Goal: Information Seeking & Learning: Learn about a topic

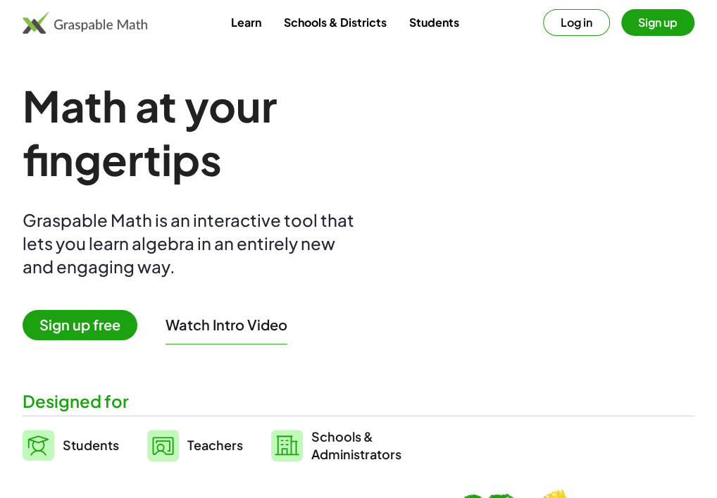
drag, startPoint x: 450, startPoint y: 275, endPoint x: 505, endPoint y: 279, distance: 55.1
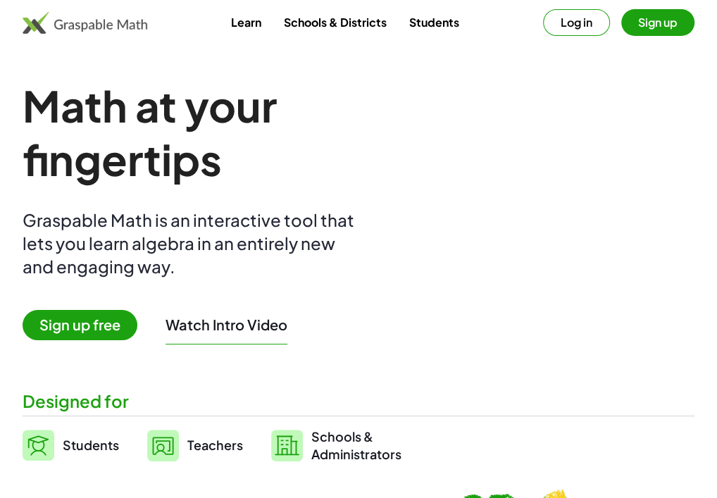
drag, startPoint x: 476, startPoint y: 252, endPoint x: 530, endPoint y: 251, distance: 53.6
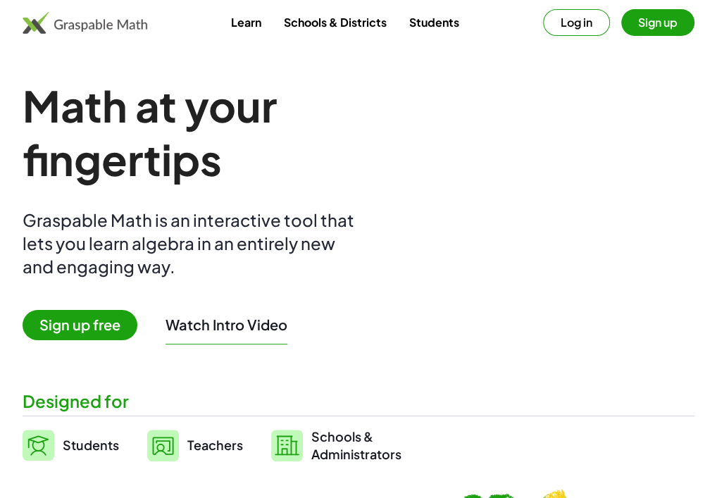
drag, startPoint x: 536, startPoint y: 240, endPoint x: 543, endPoint y: 285, distance: 44.9
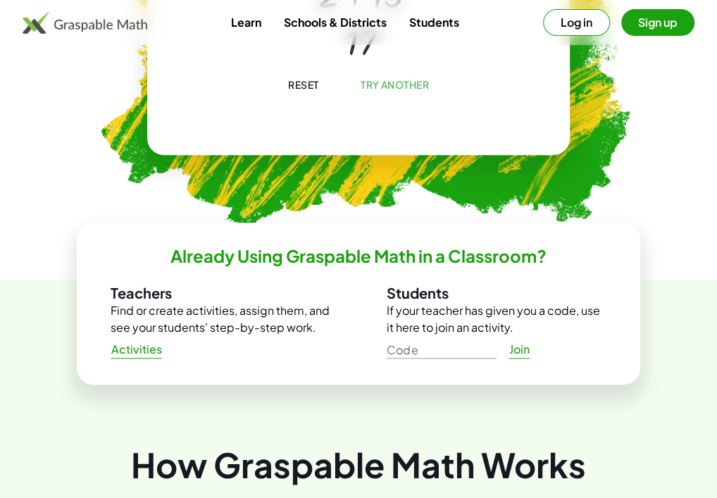
scroll to position [634, 0]
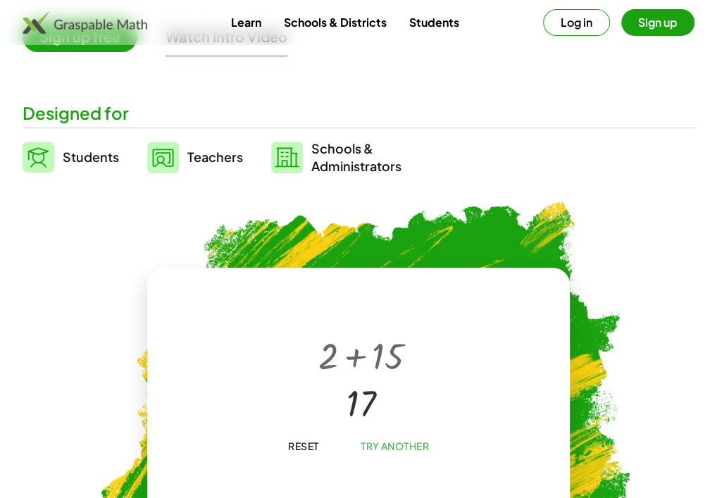
scroll to position [282, 0]
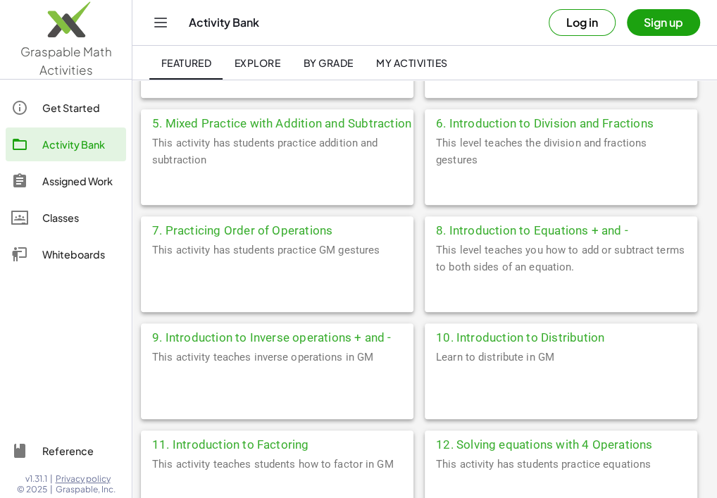
scroll to position [564, 0]
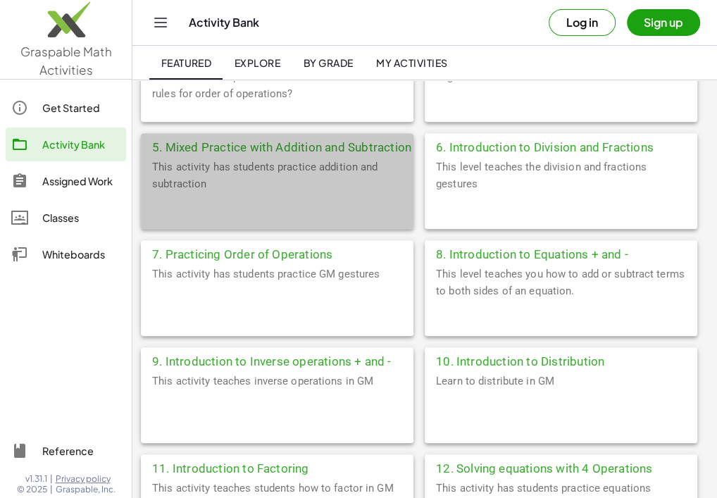
click at [282, 149] on div "5. Mixed Practice with Addition and Subtraction" at bounding box center [277, 145] width 273 height 25
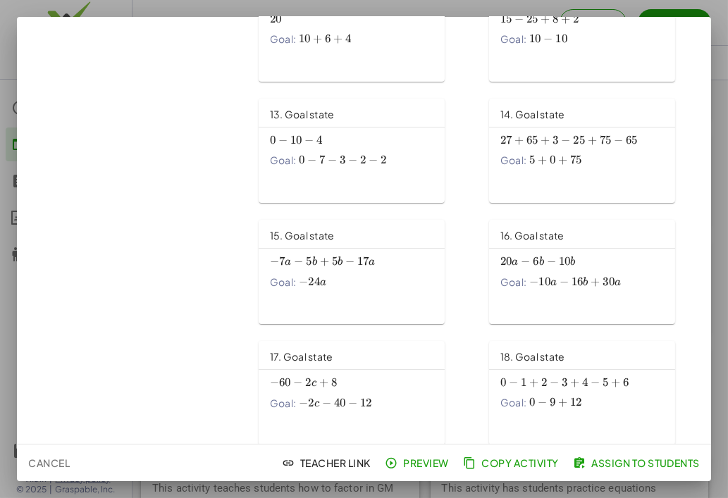
scroll to position [706, 0]
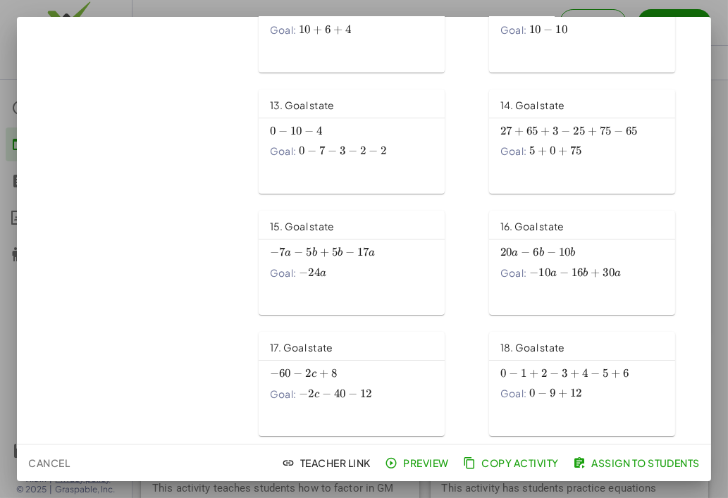
click at [522, 226] on span "16. Goal state" at bounding box center [532, 226] width 64 height 13
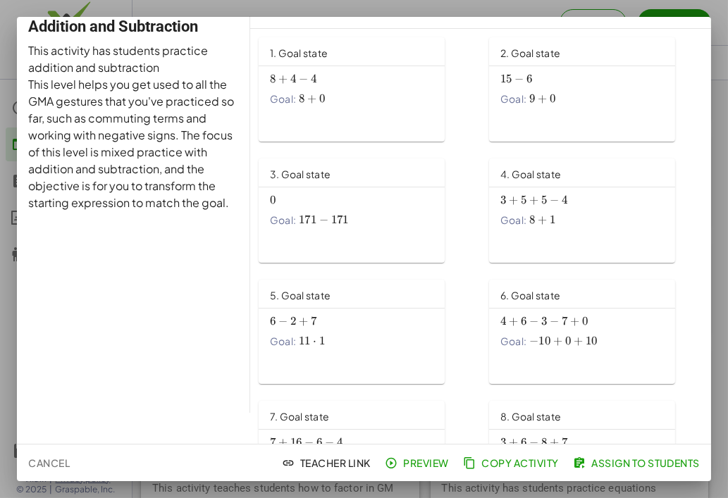
scroll to position [0, 0]
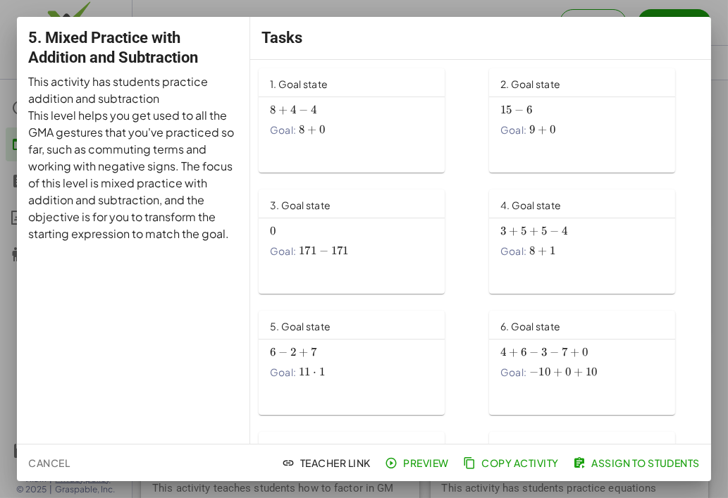
click at [715, 32] on div at bounding box center [364, 249] width 728 height 498
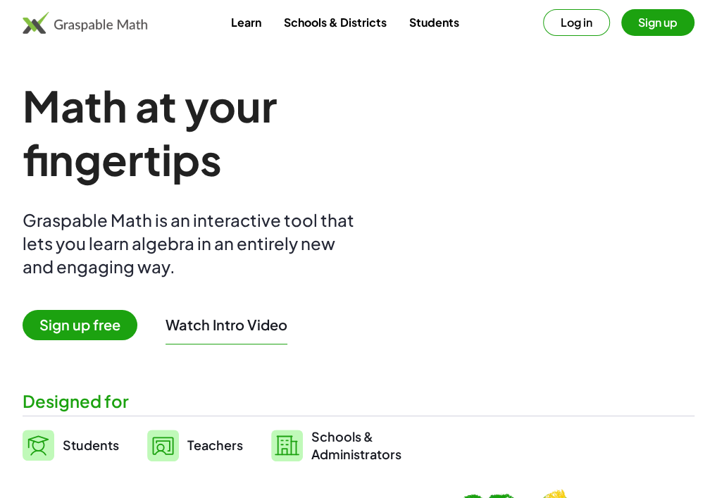
click at [242, 27] on link "Learn" at bounding box center [246, 22] width 53 height 26
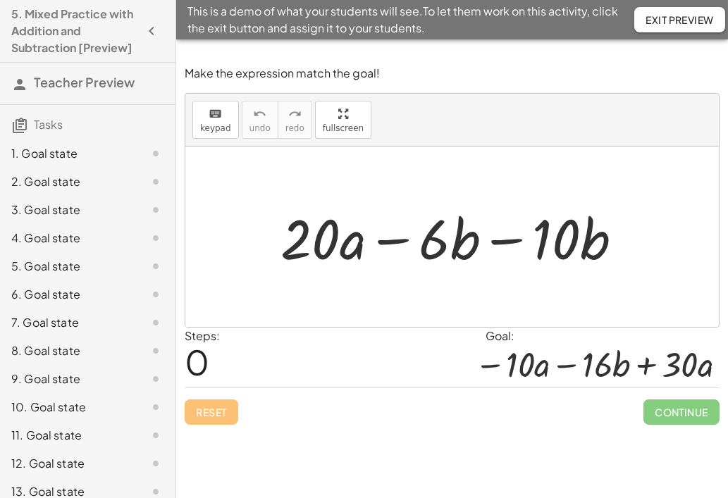
click at [390, 243] on div at bounding box center [457, 237] width 368 height 73
click at [500, 243] on div at bounding box center [457, 237] width 368 height 73
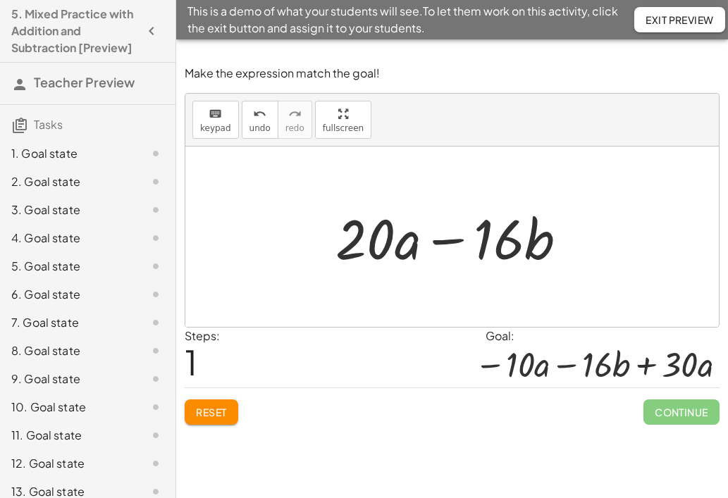
click at [441, 240] on div at bounding box center [456, 237] width 257 height 73
click at [456, 241] on div at bounding box center [456, 237] width 257 height 73
click at [371, 242] on div at bounding box center [456, 237] width 257 height 73
click at [511, 238] on div at bounding box center [456, 237] width 257 height 73
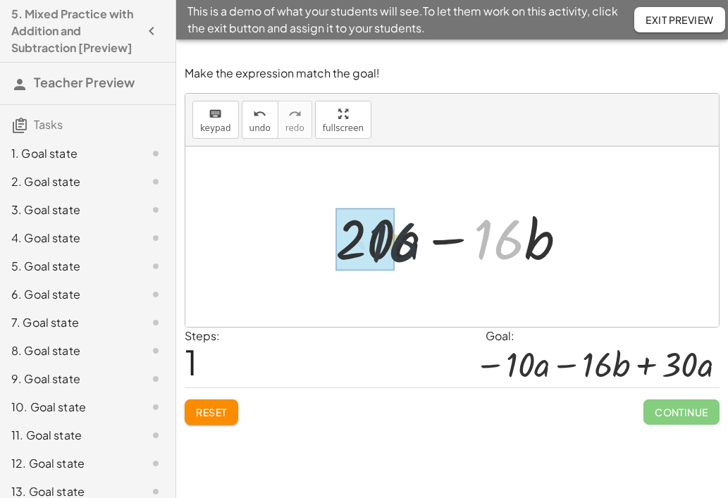
drag, startPoint x: 488, startPoint y: 238, endPoint x: 387, endPoint y: 241, distance: 101.5
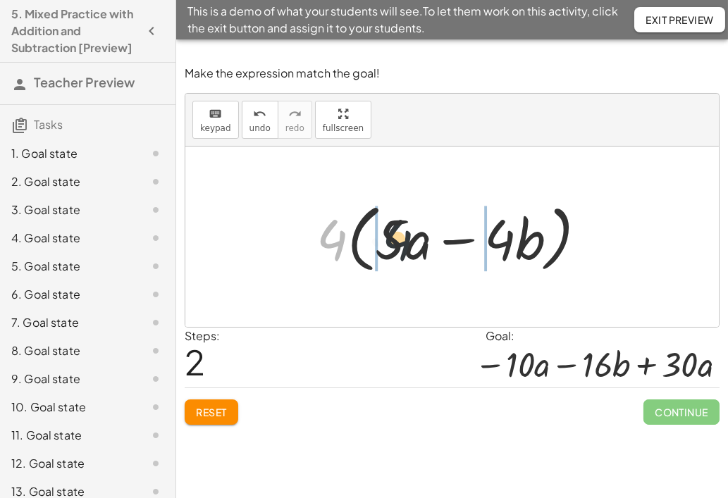
drag, startPoint x: 338, startPoint y: 238, endPoint x: 409, endPoint y: 238, distance: 71.2
click at [409, 238] on div at bounding box center [456, 237] width 295 height 81
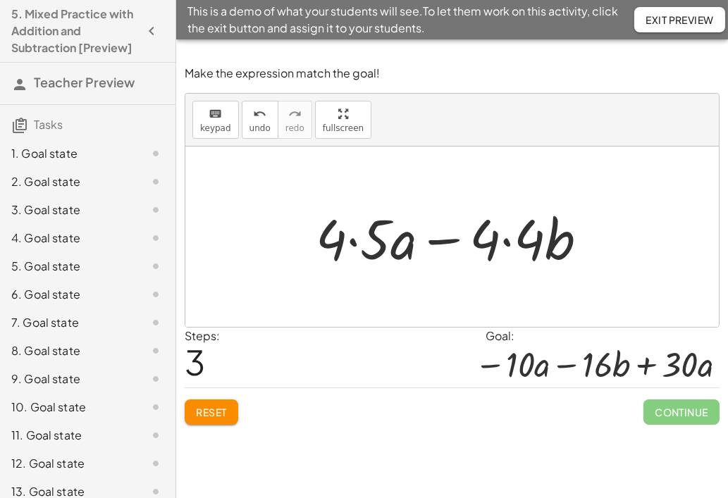
click at [457, 242] on div at bounding box center [457, 237] width 297 height 73
click at [347, 240] on div at bounding box center [457, 237] width 297 height 73
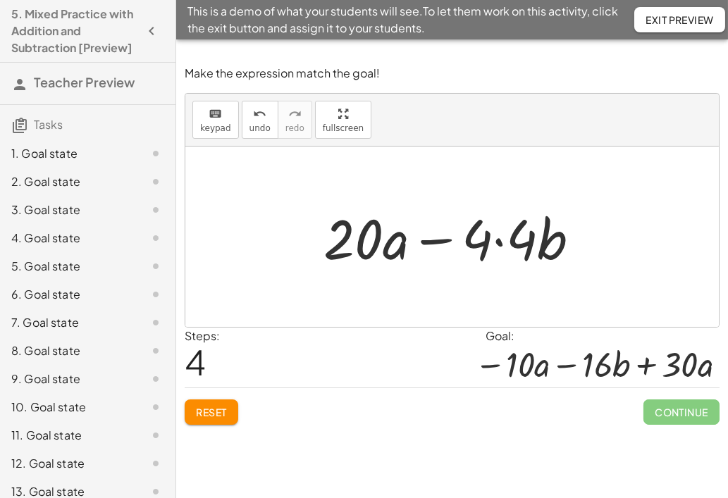
click at [503, 240] on div at bounding box center [457, 237] width 282 height 73
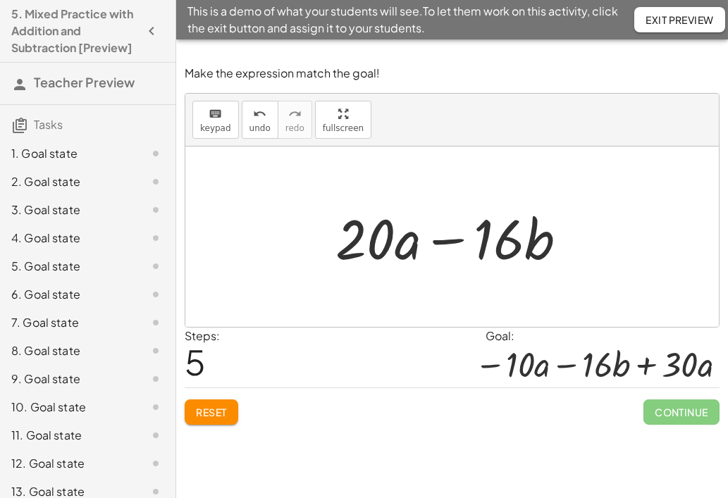
click at [209, 411] on span "Reset" at bounding box center [211, 412] width 31 height 13
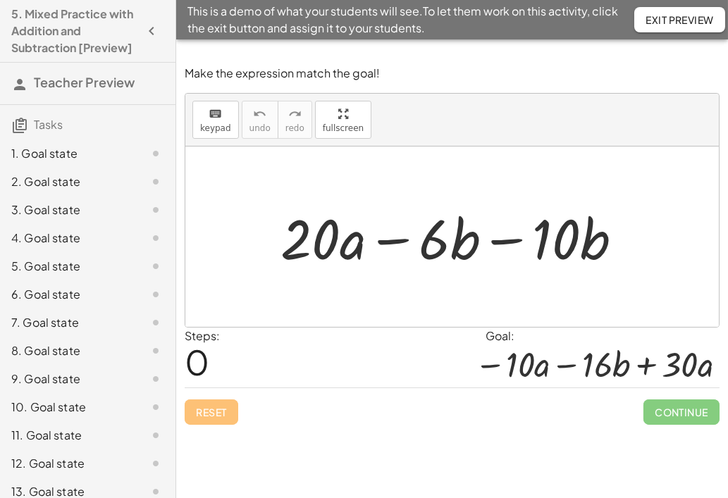
click at [514, 245] on div at bounding box center [457, 237] width 368 height 73
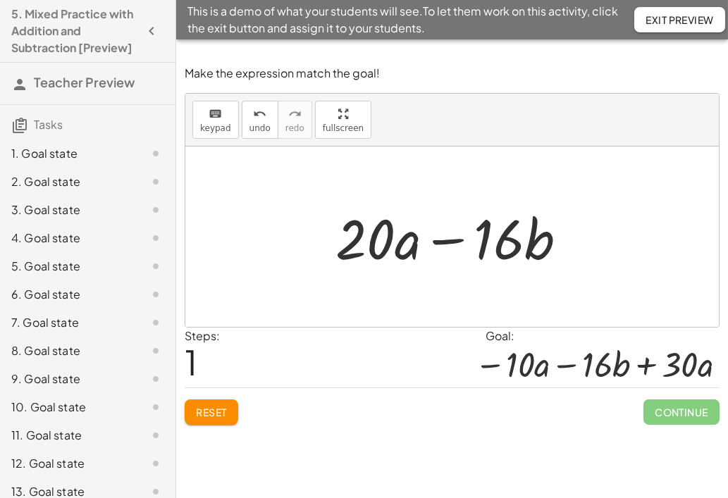
click at [553, 235] on div at bounding box center [456, 237] width 257 height 73
click at [569, 246] on div at bounding box center [456, 237] width 257 height 73
click at [569, 243] on div at bounding box center [456, 237] width 257 height 73
click at [426, 247] on div at bounding box center [456, 237] width 257 height 73
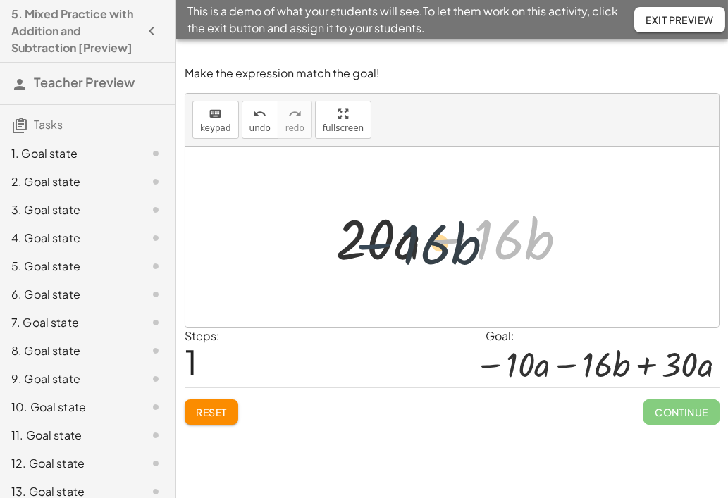
drag, startPoint x: 444, startPoint y: 240, endPoint x: 369, endPoint y: 245, distance: 74.9
click at [369, 245] on div at bounding box center [456, 237] width 257 height 73
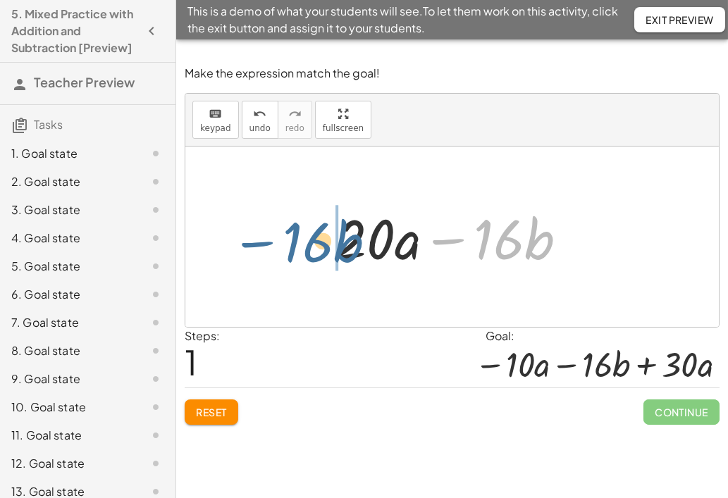
drag, startPoint x: 441, startPoint y: 241, endPoint x: 247, endPoint y: 243, distance: 194.5
click at [247, 243] on div "+ · 20 · a − · 6 · b − · 10 · b − · 16 · b + · 20 · a − · b · 16" at bounding box center [452, 237] width 534 height 180
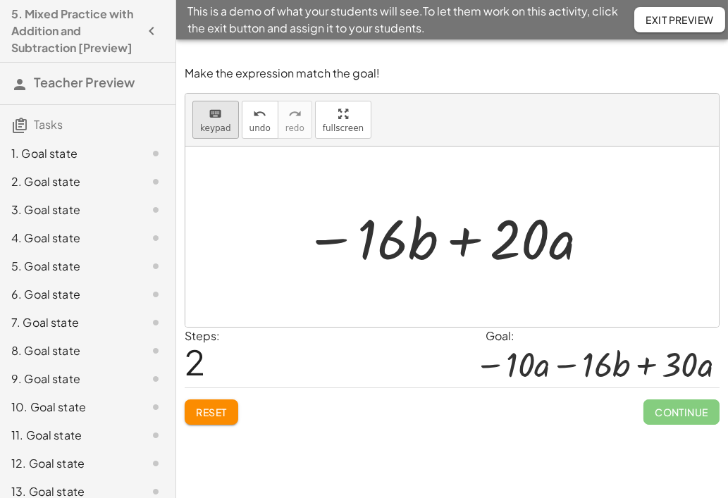
click at [214, 128] on span "keypad" at bounding box center [215, 128] width 31 height 10
click at [206, 123] on span "keypad" at bounding box center [215, 128] width 31 height 10
click at [620, 243] on div at bounding box center [452, 237] width 534 height 180
click at [599, 248] on div "+ · 20 · a − · 6 · b − · 10 · b + · 20 · a − · 16 · b + · 20 · a − · b · 16" at bounding box center [442, 237] width 319 height 80
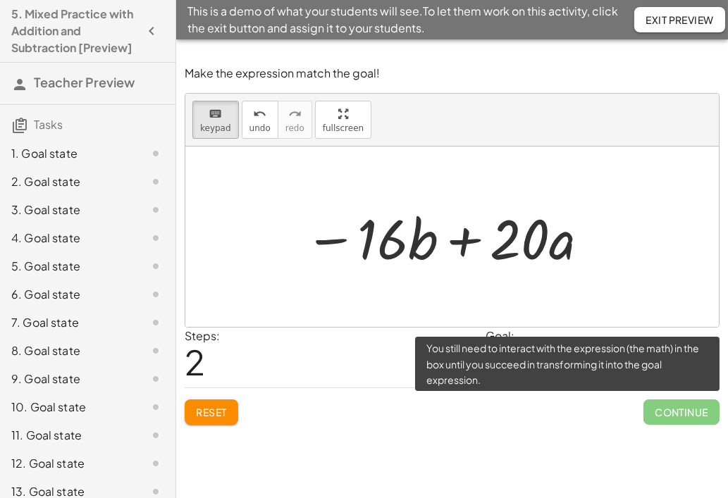
click at [681, 410] on span "Continue" at bounding box center [681, 412] width 76 height 25
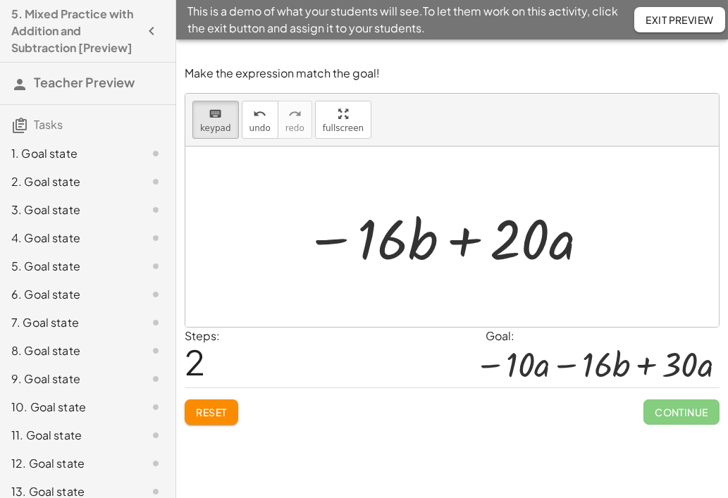
click at [603, 250] on div at bounding box center [452, 237] width 534 height 180
click at [205, 412] on span "Reset" at bounding box center [211, 412] width 31 height 13
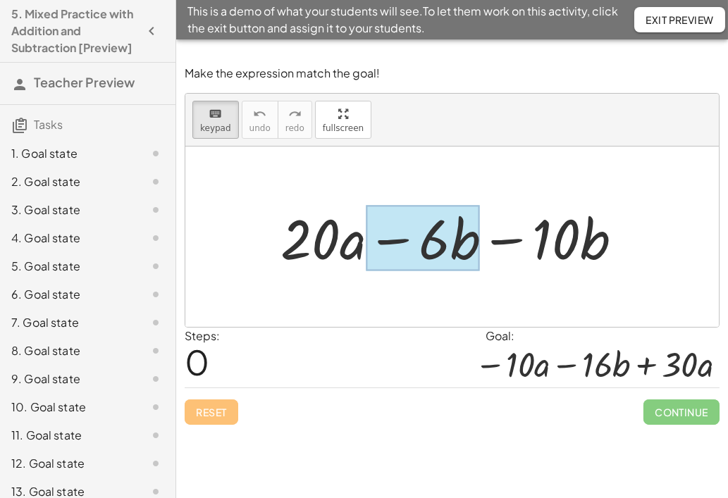
click at [452, 240] on div at bounding box center [422, 239] width 113 height 66
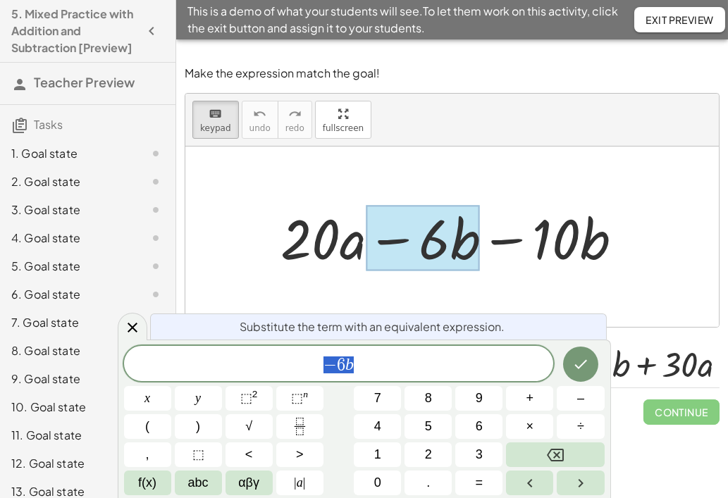
click at [509, 237] on div at bounding box center [457, 237] width 368 height 73
click at [507, 239] on div at bounding box center [457, 237] width 368 height 73
click at [506, 241] on div at bounding box center [457, 237] width 368 height 73
click at [647, 247] on div at bounding box center [452, 237] width 534 height 180
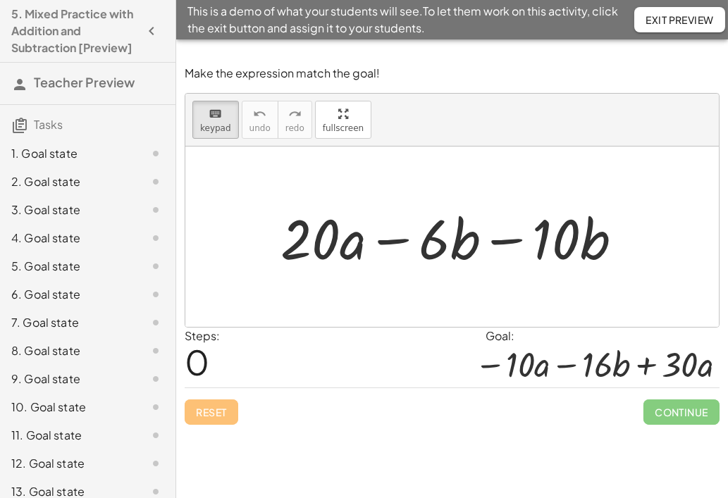
click at [510, 240] on div at bounding box center [457, 237] width 368 height 73
drag, startPoint x: 400, startPoint y: 238, endPoint x: 502, endPoint y: 240, distance: 101.5
click at [409, 238] on div at bounding box center [457, 237] width 368 height 73
click at [495, 237] on div at bounding box center [457, 237] width 368 height 73
click at [572, 241] on div at bounding box center [556, 239] width 48 height 66
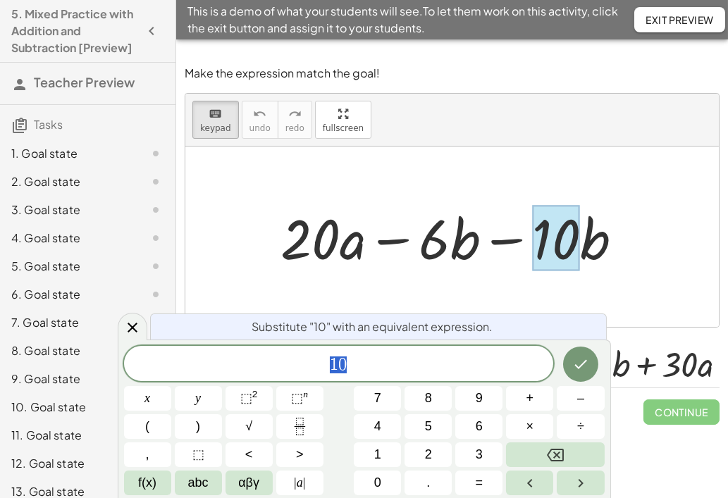
click at [349, 366] on span "1 0" at bounding box center [339, 365] width 430 height 20
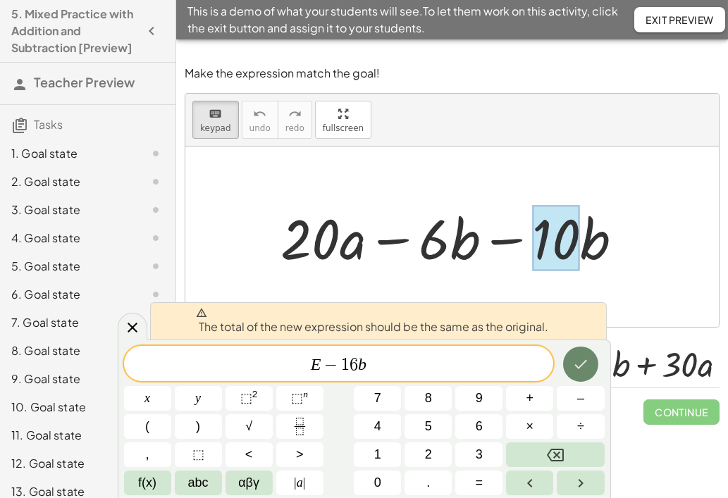
click at [581, 364] on icon "Done" at bounding box center [580, 364] width 17 height 17
click at [402, 294] on div at bounding box center [452, 237] width 534 height 180
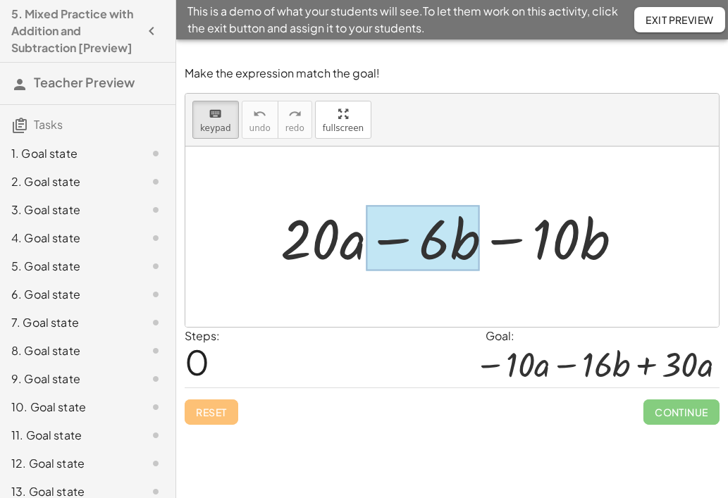
click at [466, 248] on div at bounding box center [422, 239] width 113 height 66
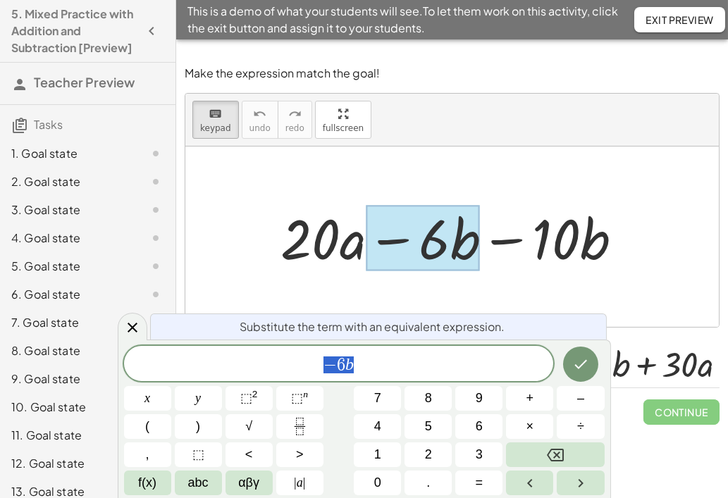
click at [504, 241] on div at bounding box center [457, 237] width 368 height 73
click at [603, 242] on div at bounding box center [457, 237] width 368 height 73
click at [588, 360] on icon "Done" at bounding box center [580, 364] width 17 height 17
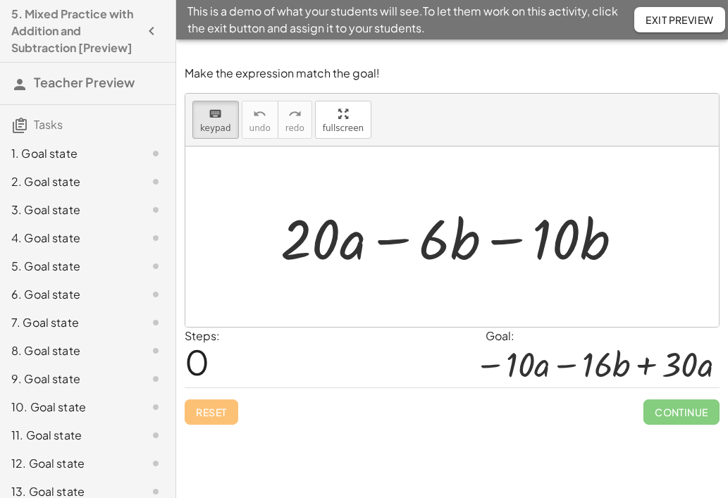
drag, startPoint x: 567, startPoint y: 246, endPoint x: 484, endPoint y: 256, distance: 83.0
click at [390, 242] on div at bounding box center [457, 237] width 368 height 73
click at [503, 238] on div at bounding box center [457, 237] width 368 height 73
click at [507, 242] on div at bounding box center [457, 237] width 368 height 73
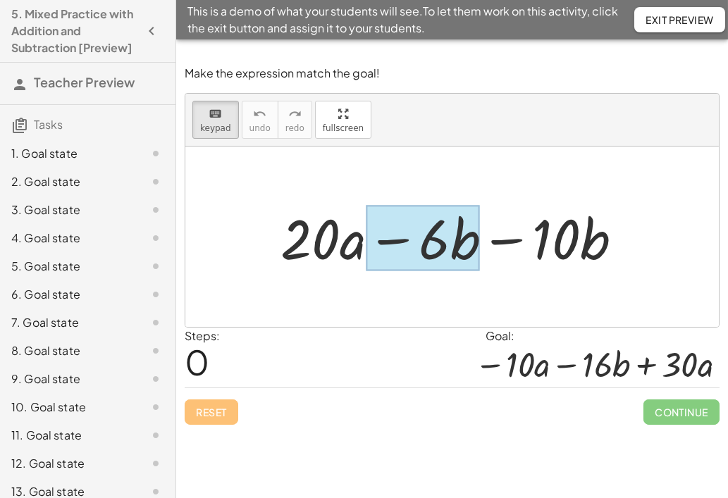
click at [453, 242] on div at bounding box center [422, 239] width 113 height 66
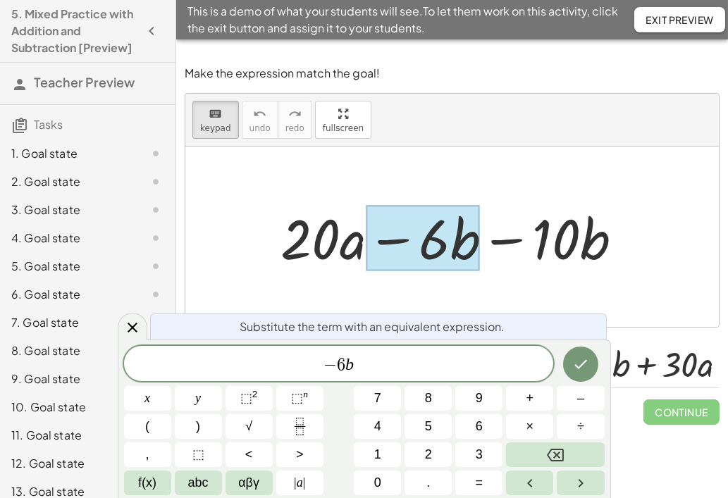
click at [512, 239] on div at bounding box center [457, 237] width 368 height 73
click at [132, 326] on icon at bounding box center [132, 327] width 17 height 17
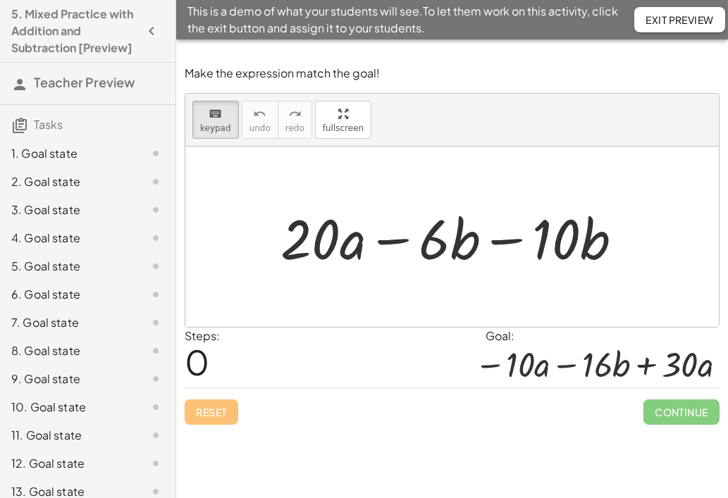
click at [508, 239] on div at bounding box center [457, 237] width 368 height 73
click at [395, 235] on div at bounding box center [457, 237] width 368 height 73
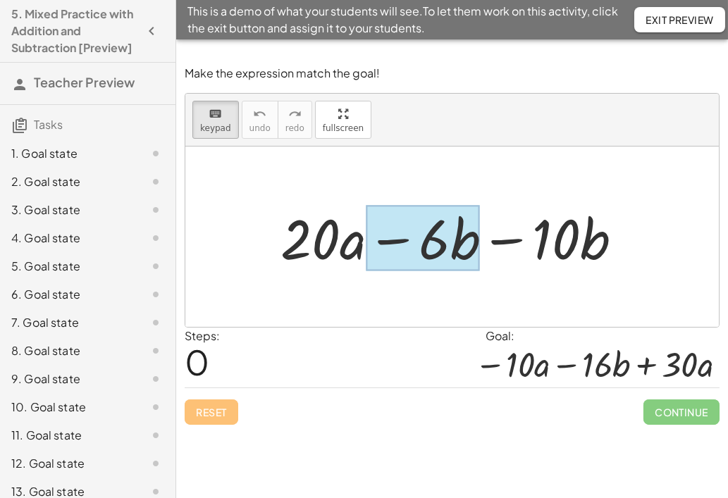
click at [455, 240] on div at bounding box center [422, 239] width 113 height 66
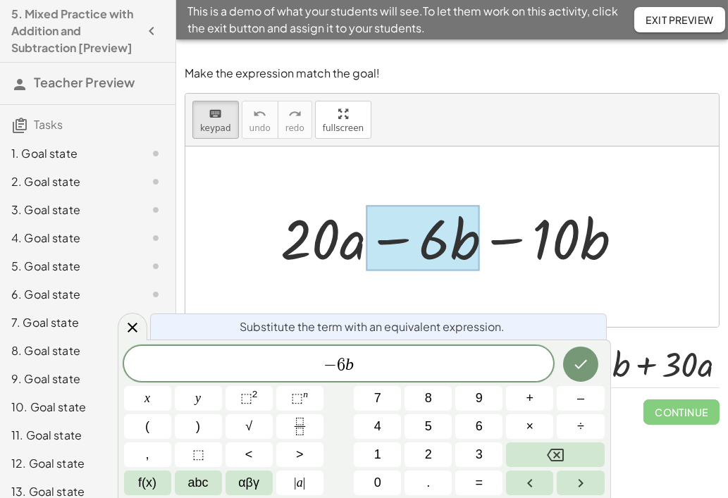
click at [510, 240] on div at bounding box center [457, 237] width 368 height 73
click at [634, 237] on div at bounding box center [457, 237] width 368 height 73
click at [372, 369] on span "− 6 b ​" at bounding box center [339, 365] width 430 height 20
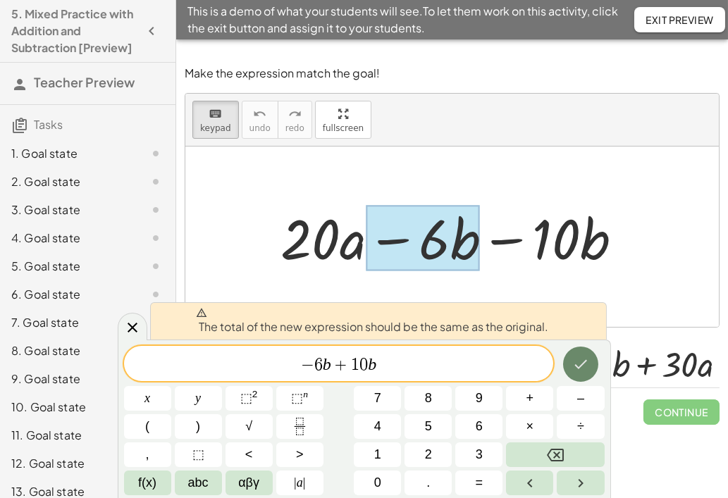
click at [584, 357] on icon "Done" at bounding box center [580, 364] width 17 height 17
click at [638, 276] on div "+ · 20 · a − · 6 · b − · 10 · b" at bounding box center [452, 237] width 386 height 80
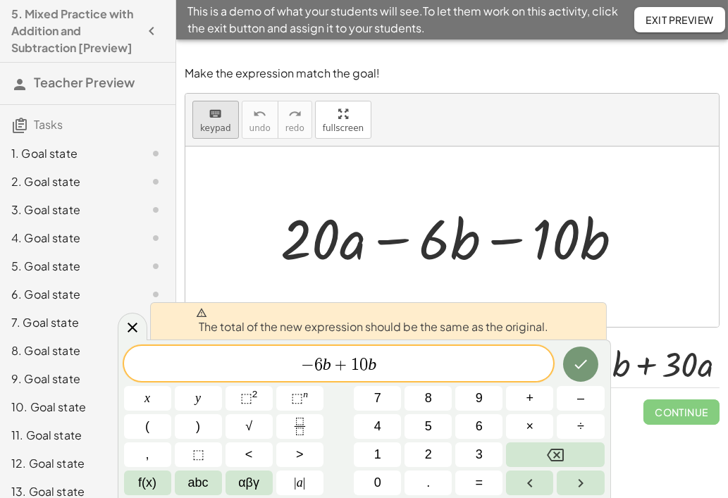
click at [211, 117] on icon "keyboard" at bounding box center [215, 114] width 13 height 17
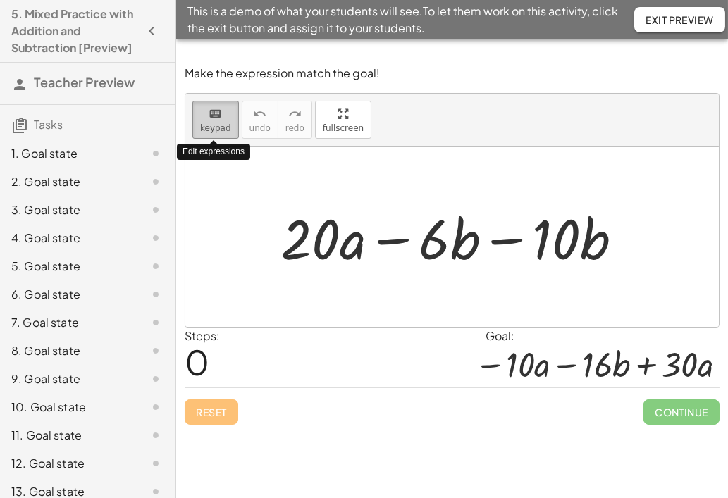
click at [211, 117] on icon "keyboard" at bounding box center [215, 114] width 13 height 17
click at [506, 245] on div at bounding box center [457, 237] width 368 height 73
click at [403, 238] on div at bounding box center [457, 237] width 368 height 73
click at [504, 239] on div at bounding box center [457, 237] width 368 height 73
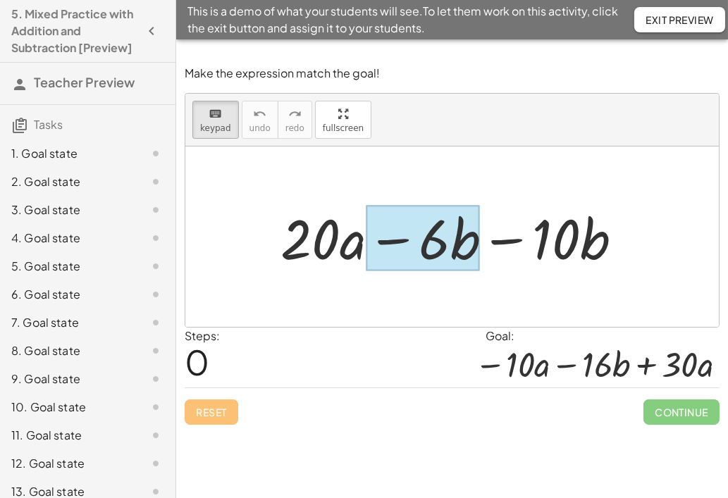
drag, startPoint x: 504, startPoint y: 239, endPoint x: 418, endPoint y: 241, distance: 86.0
click at [445, 238] on div "+ · 20 · a − · 6 · b − · 10 · b" at bounding box center [445, 238] width 0 height 0
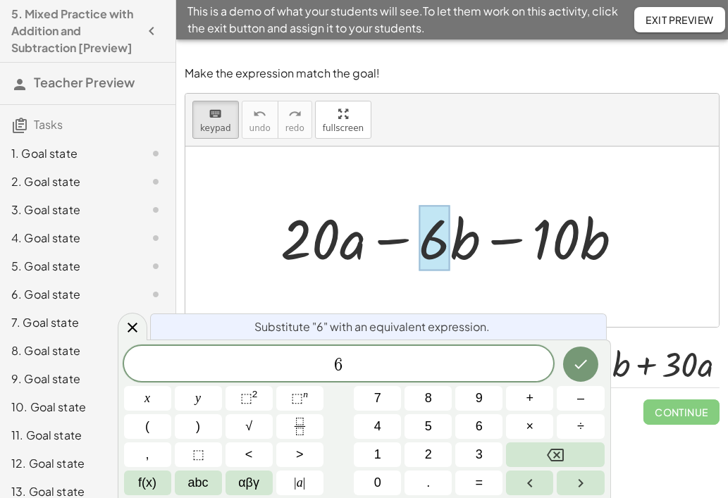
drag, startPoint x: 391, startPoint y: 237, endPoint x: 446, endPoint y: 240, distance: 55.0
click at [392, 237] on div at bounding box center [457, 237] width 368 height 73
click at [53, 190] on div "2. Goal state" at bounding box center [67, 181] width 113 height 17
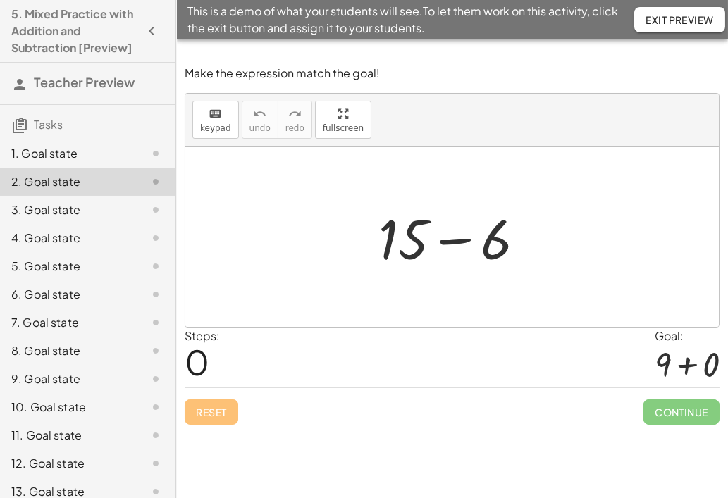
click at [464, 259] on div at bounding box center [457, 237] width 173 height 73
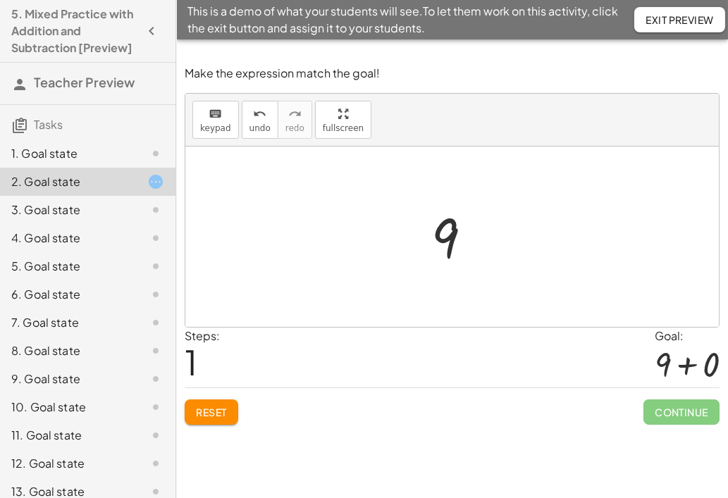
click at [464, 244] on div at bounding box center [457, 237] width 66 height 70
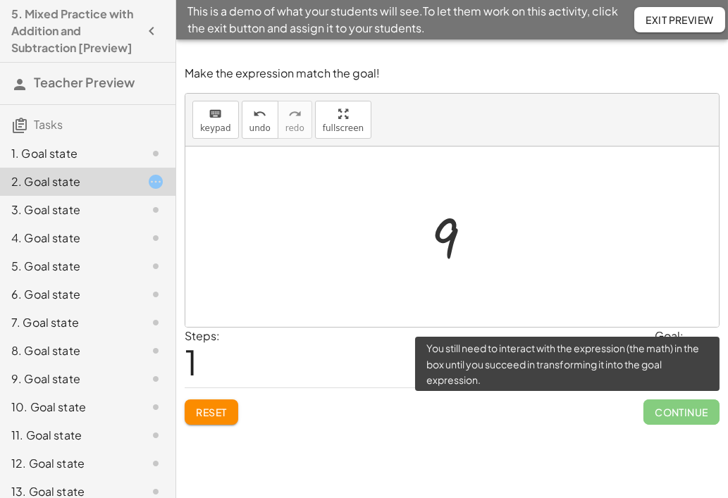
click at [684, 408] on span "Continue" at bounding box center [681, 412] width 76 height 25
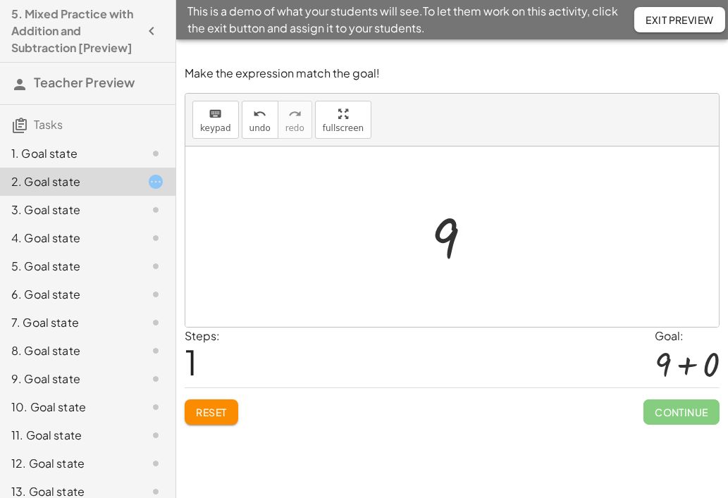
click at [455, 259] on div at bounding box center [457, 237] width 66 height 70
click at [451, 240] on div at bounding box center [457, 237] width 66 height 70
click at [690, 368] on div at bounding box center [687, 364] width 65 height 39
click at [452, 239] on div at bounding box center [457, 237] width 66 height 70
click at [460, 242] on div at bounding box center [457, 237] width 66 height 70
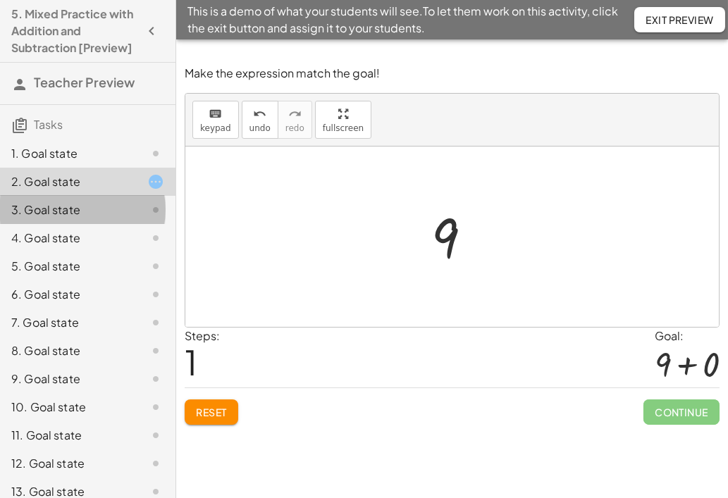
click at [75, 252] on div "3. Goal state" at bounding box center [87, 266] width 175 height 28
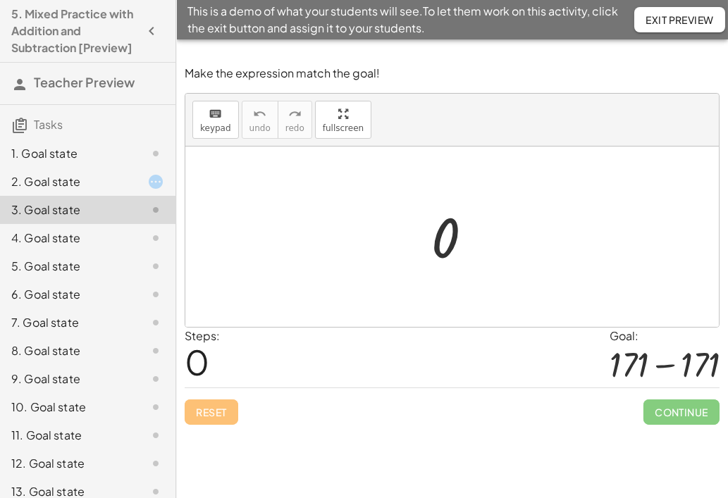
click at [624, 357] on div at bounding box center [665, 364] width 110 height 39
drag, startPoint x: 727, startPoint y: 369, endPoint x: 626, endPoint y: 355, distance: 101.8
click at [0, 0] on div "Make the expression match the goal! keyboard keypad undo undo redo redo fullscr…" at bounding box center [0, 0] width 0 height 0
click at [431, 236] on div at bounding box center [457, 237] width 67 height 70
click at [445, 236] on div at bounding box center [457, 237] width 67 height 70
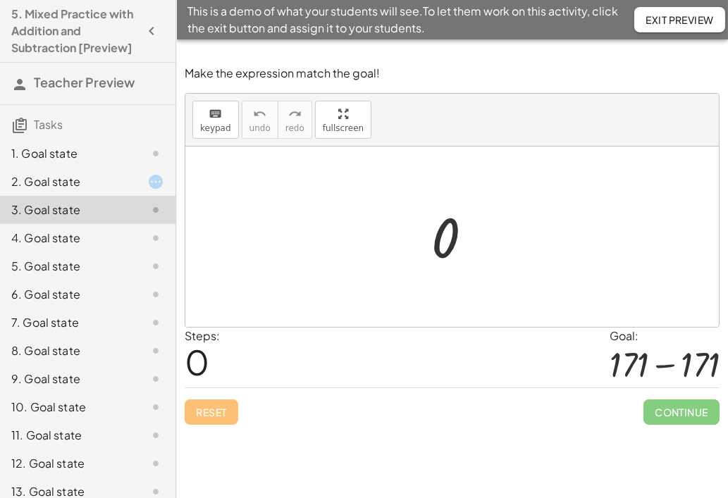
click at [440, 238] on div at bounding box center [457, 237] width 67 height 70
click at [434, 248] on div at bounding box center [457, 237] width 67 height 70
click at [435, 247] on div at bounding box center [457, 237] width 67 height 70
click at [499, 247] on div at bounding box center [452, 237] width 534 height 180
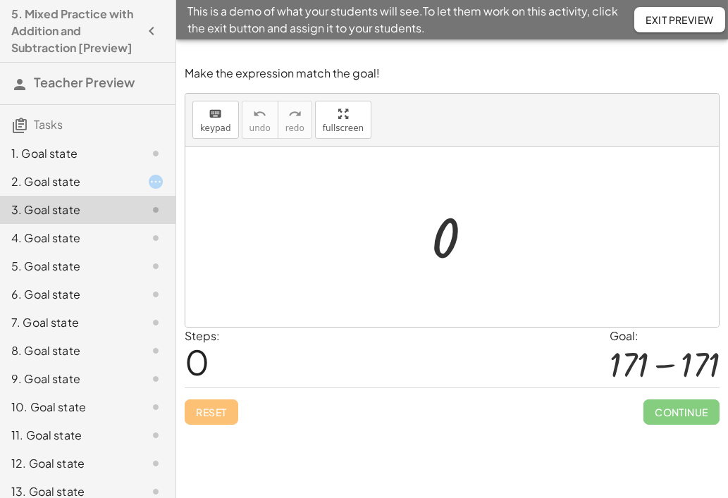
drag, startPoint x: 499, startPoint y: 247, endPoint x: 578, endPoint y: 241, distance: 79.1
click at [578, 241] on div at bounding box center [452, 237] width 534 height 180
click at [64, 247] on div "4. Goal state" at bounding box center [67, 238] width 113 height 17
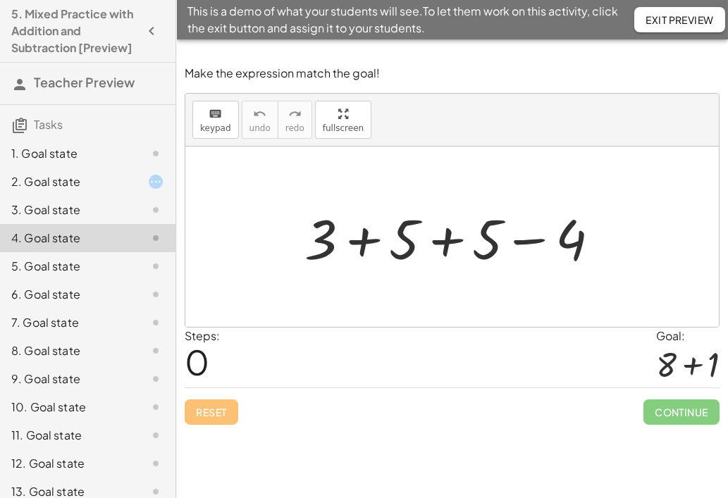
click at [446, 242] on div at bounding box center [457, 237] width 321 height 73
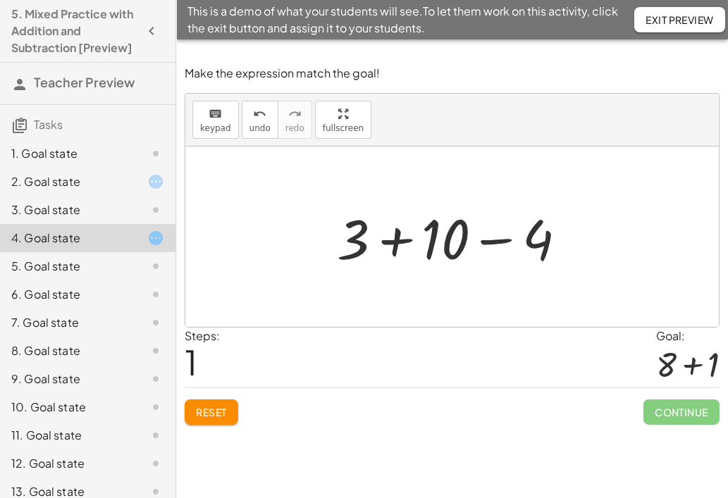
click at [397, 240] on div at bounding box center [457, 237] width 255 height 73
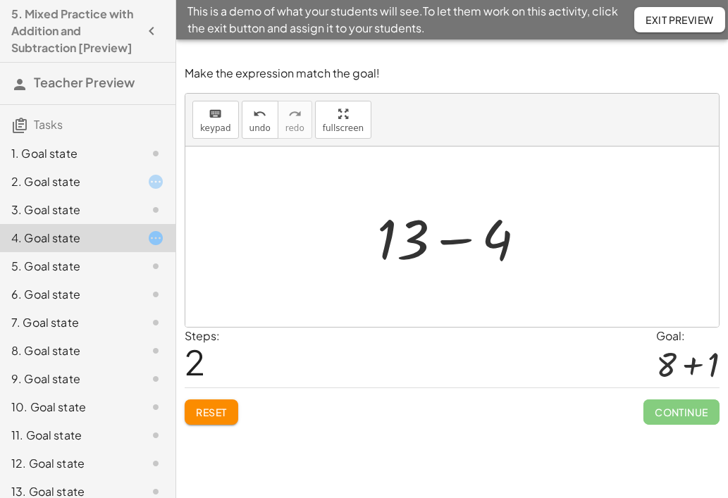
click at [466, 243] on div at bounding box center [457, 237] width 174 height 73
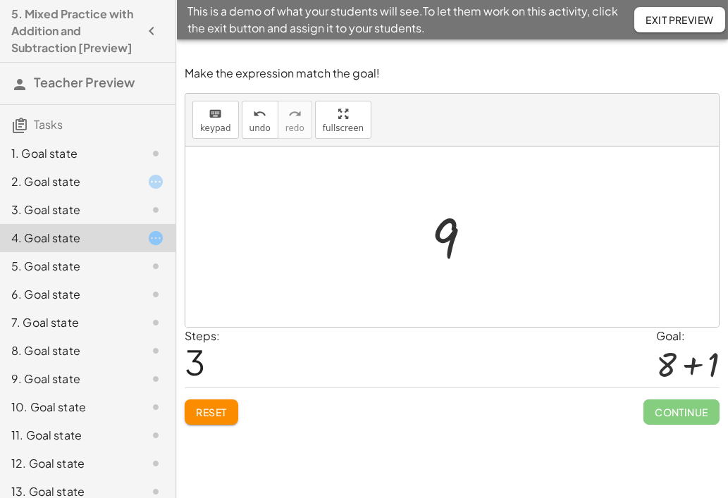
click at [445, 244] on div at bounding box center [457, 237] width 66 height 70
click at [417, 236] on div "+ 3 + 5 + 5 − 4 + 3 + 10 − 4 + 13 − 4 9" at bounding box center [452, 237] width 84 height 77
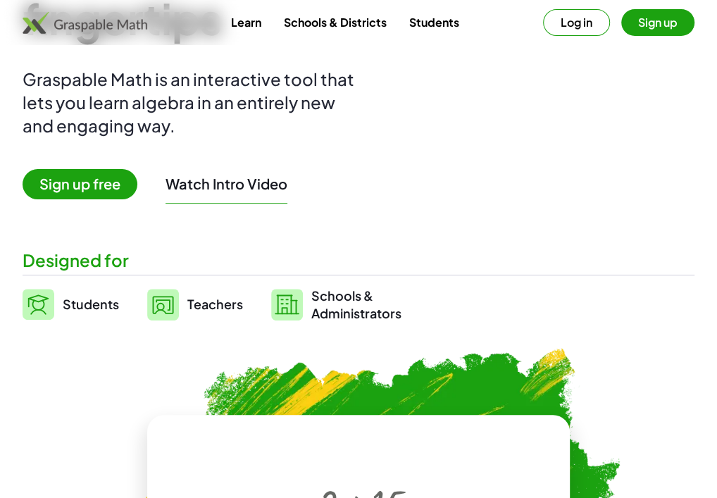
scroll to position [282, 0]
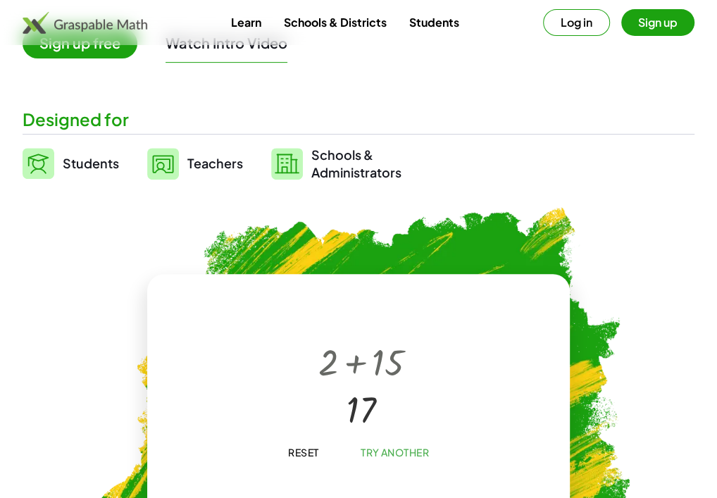
click at [73, 163] on span "Students" at bounding box center [91, 163] width 56 height 16
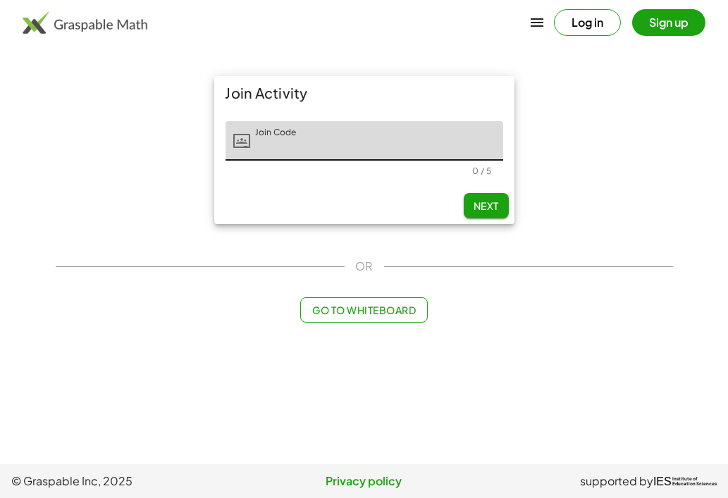
click at [354, 312] on span "Go to Whiteboard" at bounding box center [364, 310] width 104 height 13
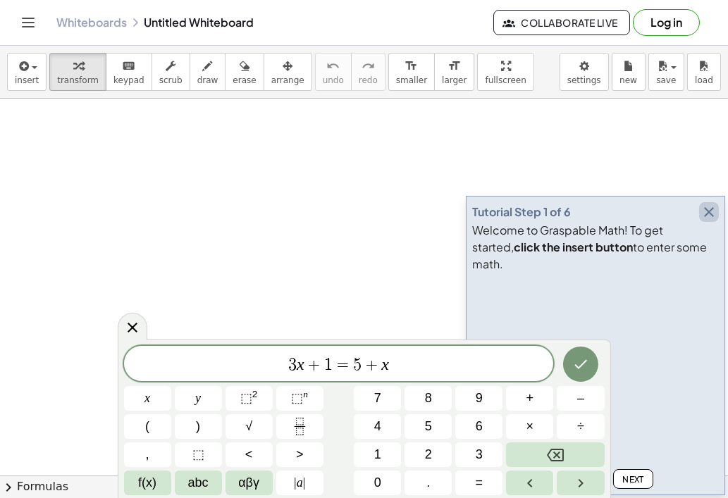
click at [713, 221] on icon "button" at bounding box center [709, 212] width 17 height 17
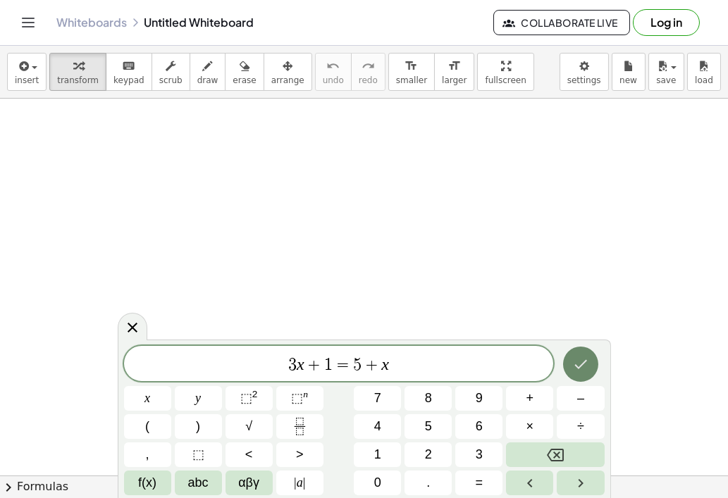
click at [584, 366] on icon "Done" at bounding box center [580, 364] width 17 height 17
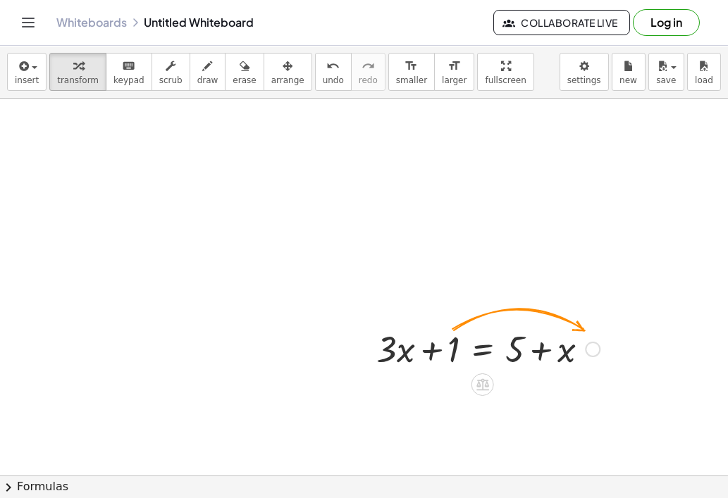
click at [449, 351] on div at bounding box center [488, 348] width 238 height 48
drag, startPoint x: 452, startPoint y: 346, endPoint x: 596, endPoint y: 358, distance: 144.3
click at [598, 357] on div at bounding box center [488, 348] width 238 height 48
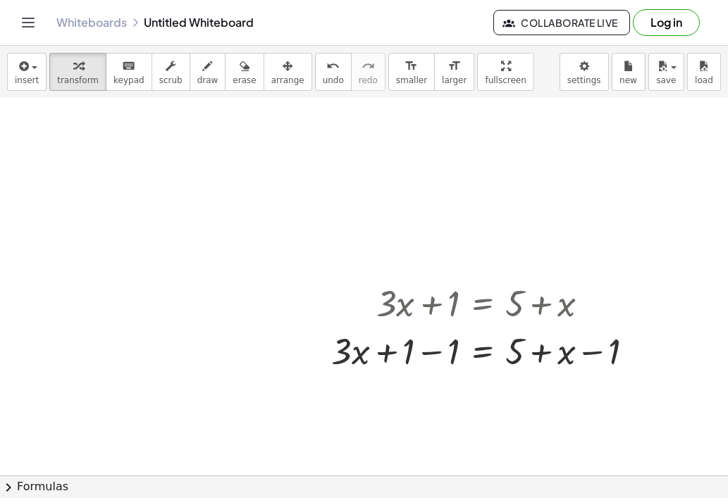
scroll to position [70, 0]
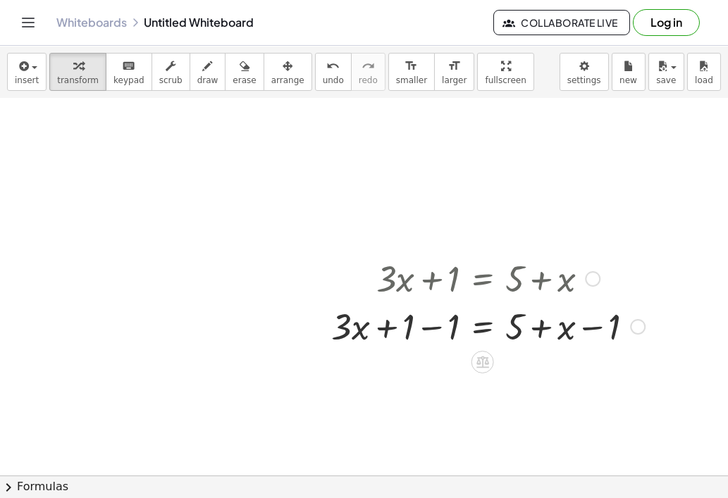
click at [381, 327] on div at bounding box center [488, 326] width 328 height 48
click at [438, 330] on div at bounding box center [488, 326] width 328 height 48
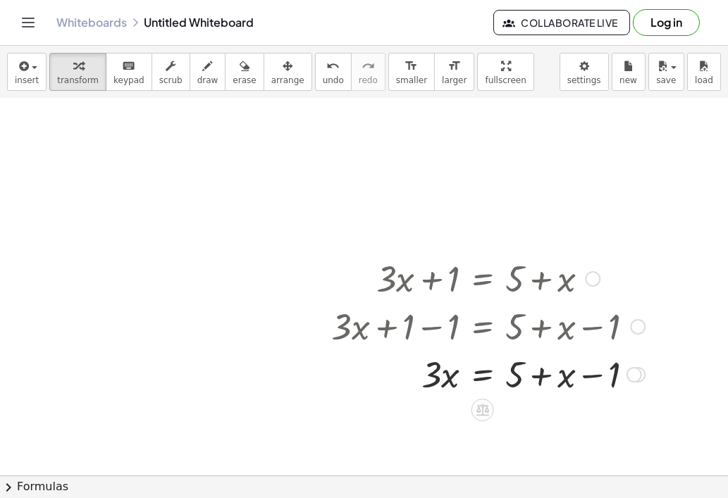
click at [540, 376] on div at bounding box center [488, 374] width 328 height 48
click at [594, 378] on div at bounding box center [488, 374] width 328 height 48
click at [512, 374] on div at bounding box center [488, 374] width 328 height 48
drag, startPoint x: 512, startPoint y: 374, endPoint x: 615, endPoint y: 376, distance: 102.9
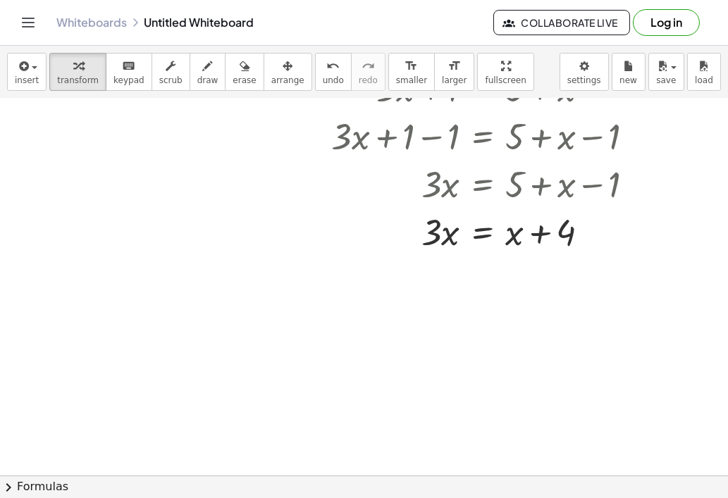
scroll to position [282, 0]
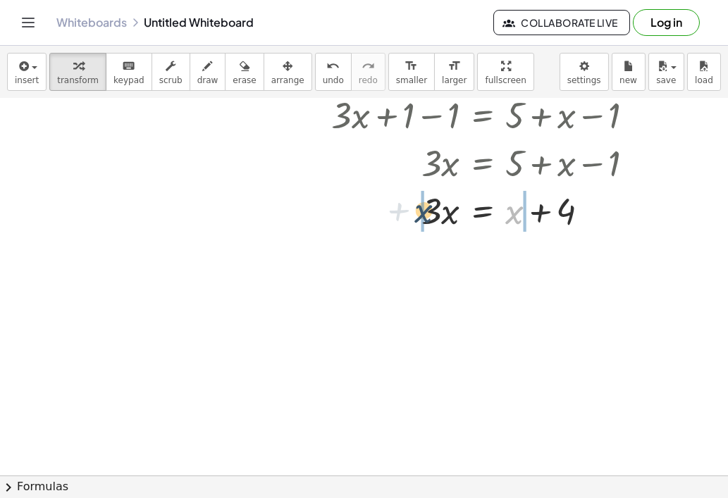
drag, startPoint x: 517, startPoint y: 212, endPoint x: 420, endPoint y: 211, distance: 96.6
click at [420, 211] on div at bounding box center [488, 210] width 328 height 48
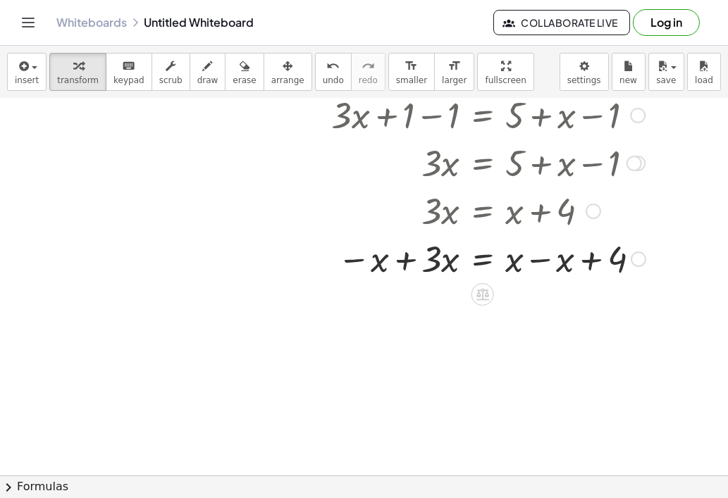
click at [399, 258] on div at bounding box center [488, 258] width 328 height 48
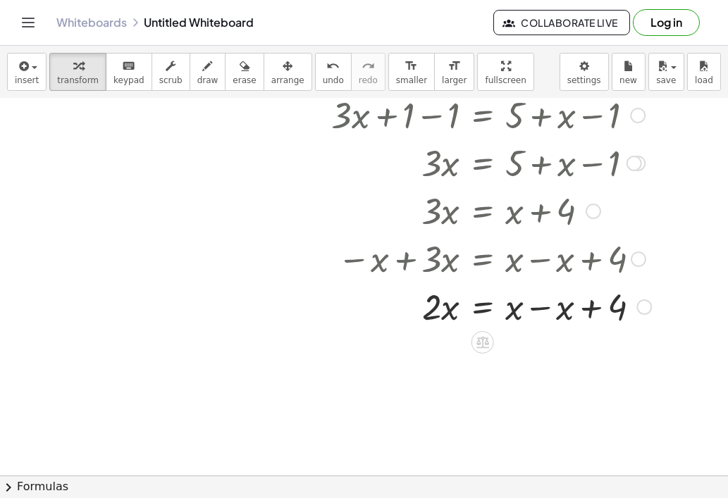
click at [537, 307] on div at bounding box center [491, 306] width 334 height 48
click at [439, 362] on div at bounding box center [491, 354] width 334 height 48
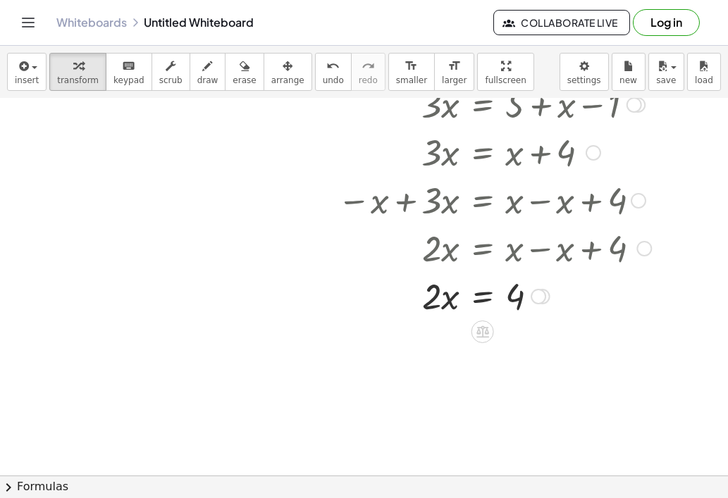
scroll to position [393, 0]
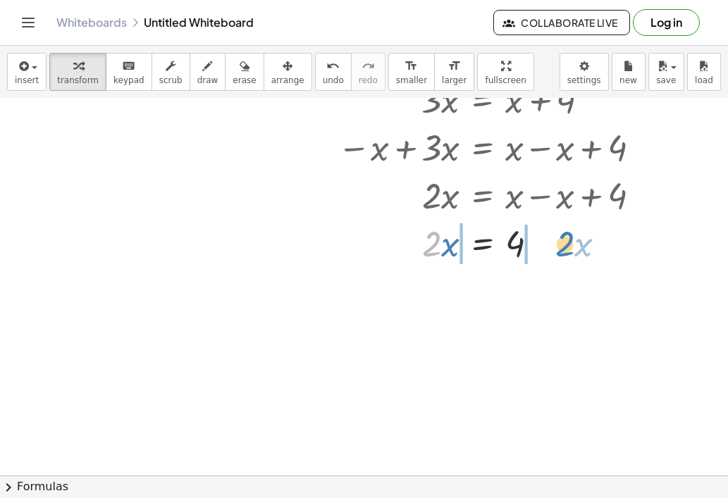
drag, startPoint x: 429, startPoint y: 244, endPoint x: 564, endPoint y: 244, distance: 135.3
click at [564, 244] on div at bounding box center [491, 242] width 334 height 48
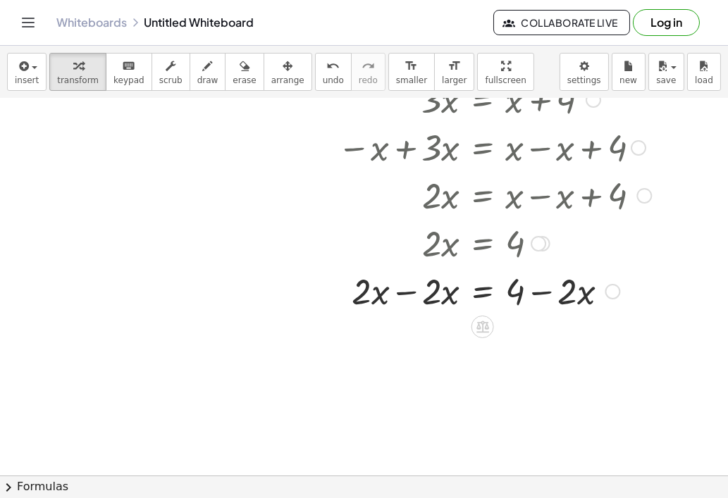
click at [402, 291] on div at bounding box center [491, 290] width 334 height 48
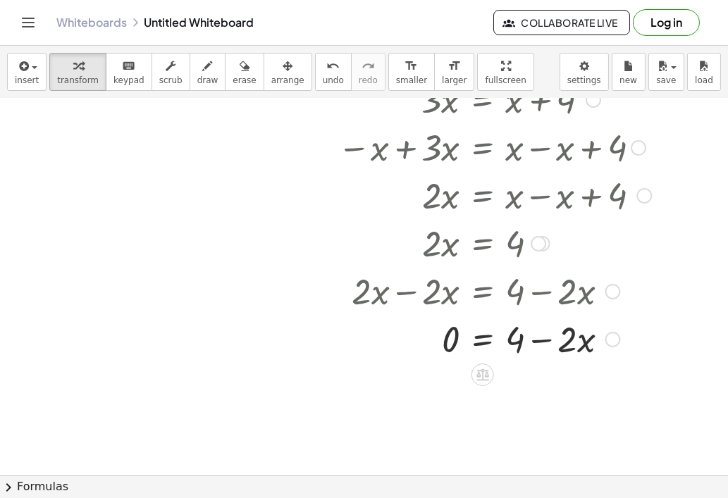
click at [545, 343] on div at bounding box center [491, 338] width 334 height 48
click at [414, 287] on div at bounding box center [446, 290] width 424 height 48
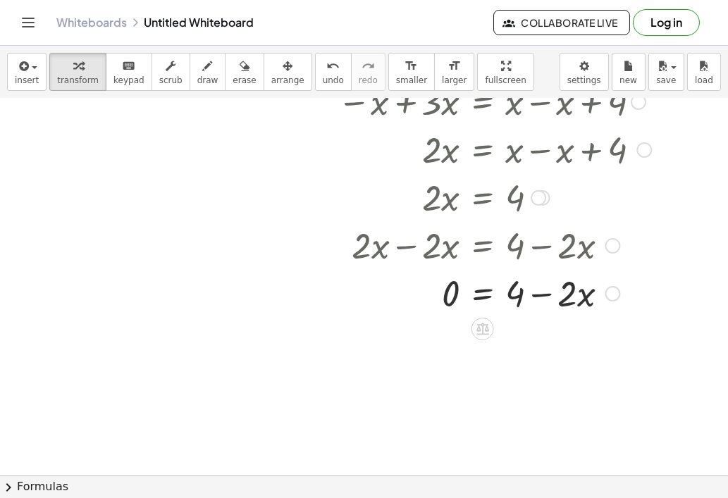
scroll to position [534, 0]
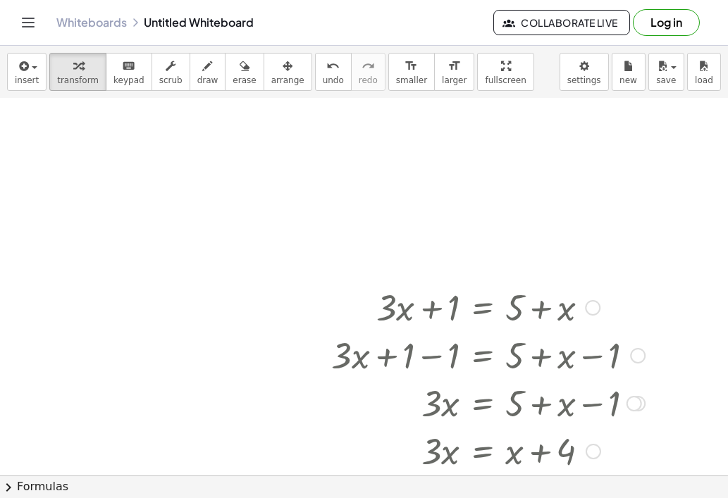
scroll to position [41, 0]
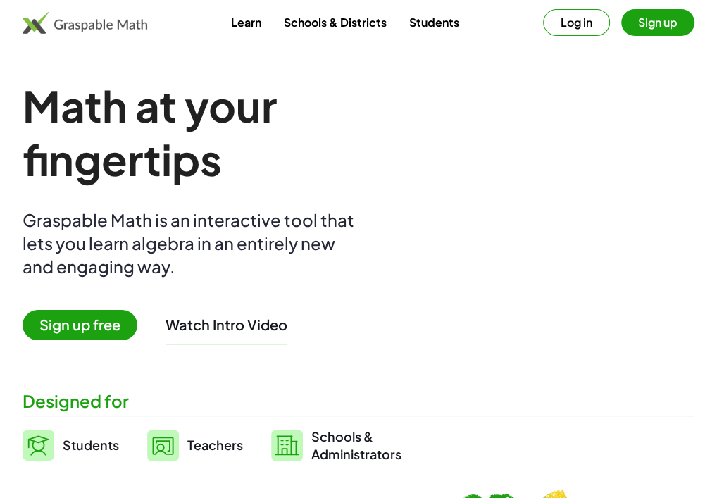
click at [82, 23] on img at bounding box center [85, 22] width 125 height 23
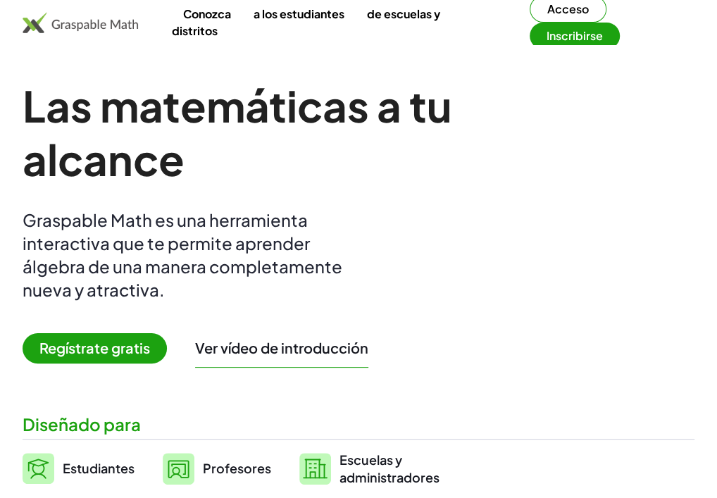
click at [364, 121] on h1 "Las matemáticas a tu alcance" at bounding box center [247, 132] width 448 height 107
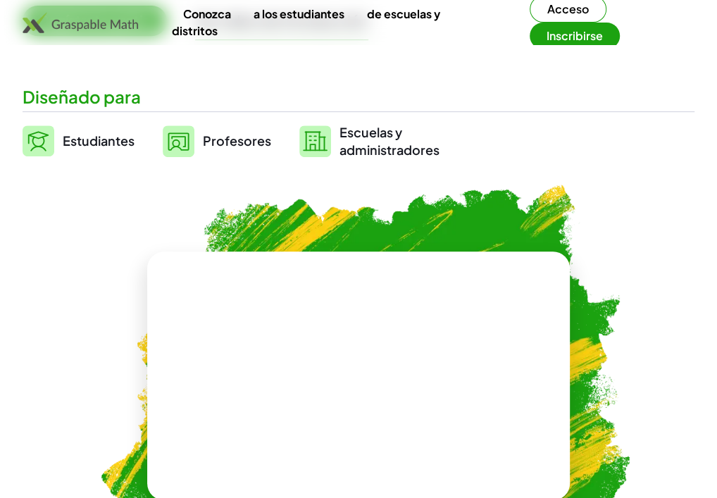
scroll to position [352, 0]
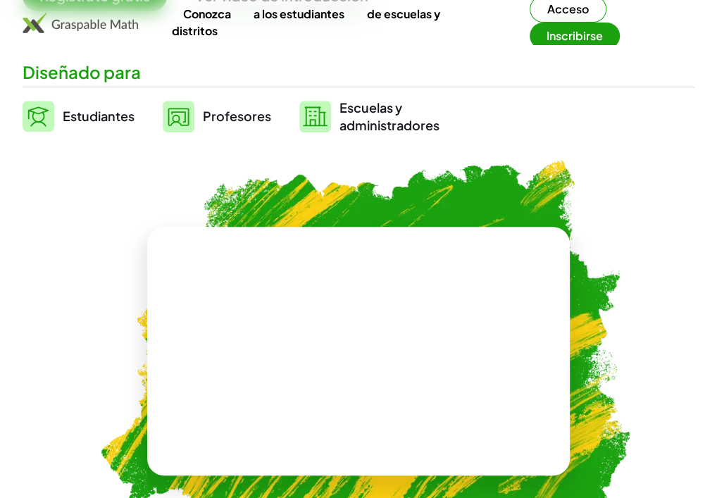
click at [218, 124] on font "Profesores" at bounding box center [237, 116] width 68 height 16
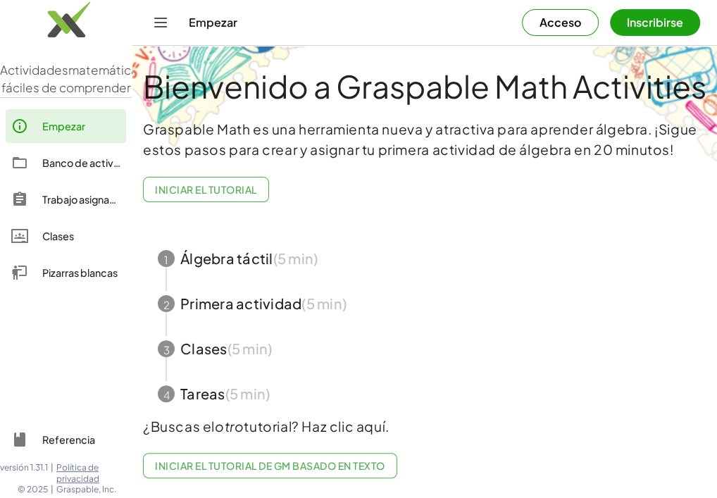
scroll to position [18, 0]
click at [240, 247] on span "button" at bounding box center [425, 258] width 568 height 45
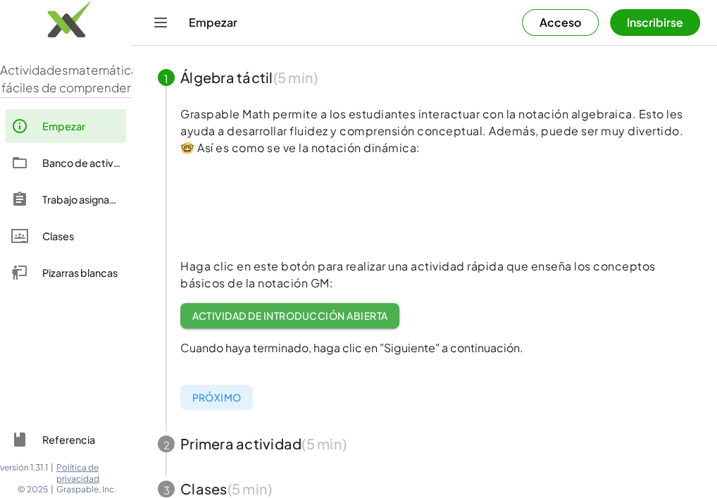
scroll to position [141, 0]
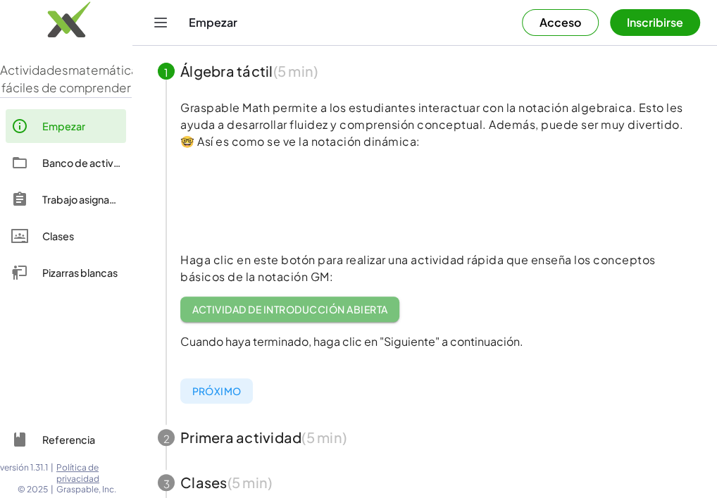
click at [273, 307] on font "Actividad de introducción abierta" at bounding box center [290, 309] width 196 height 13
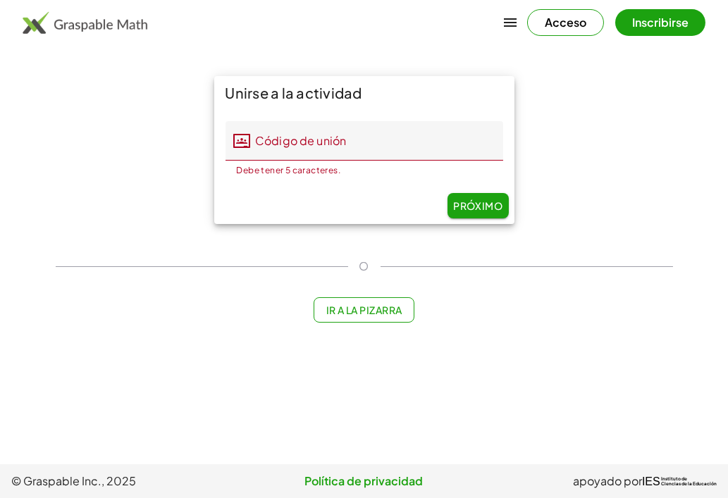
drag, startPoint x: 581, startPoint y: 286, endPoint x: 443, endPoint y: 307, distance: 140.4
click at [581, 286] on div "Unirse a la actividad Código de unión Código de unión Debe tener 5 caracteres. …" at bounding box center [364, 200] width 634 height 264
click at [344, 309] on font "Ir a la pizarra" at bounding box center [364, 310] width 76 height 13
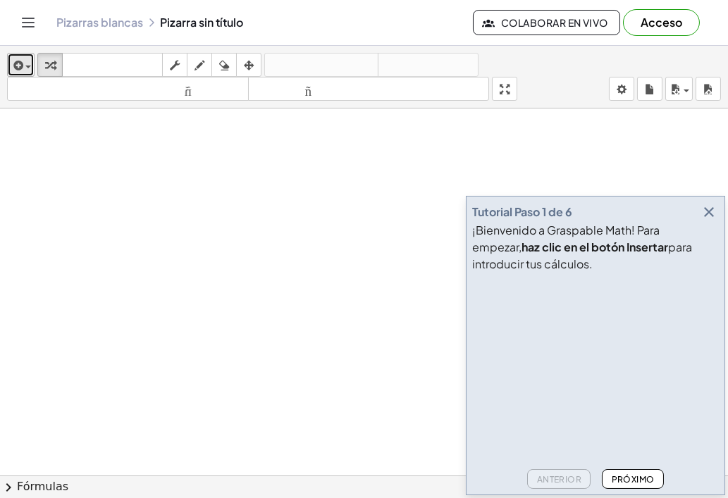
click at [27, 67] on span "button" at bounding box center [28, 67] width 6 height 3
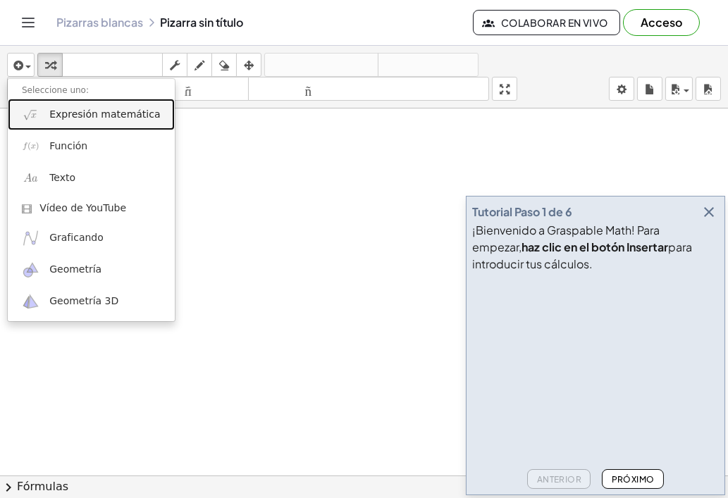
click at [68, 117] on font "Expresión matemática" at bounding box center [104, 114] width 111 height 11
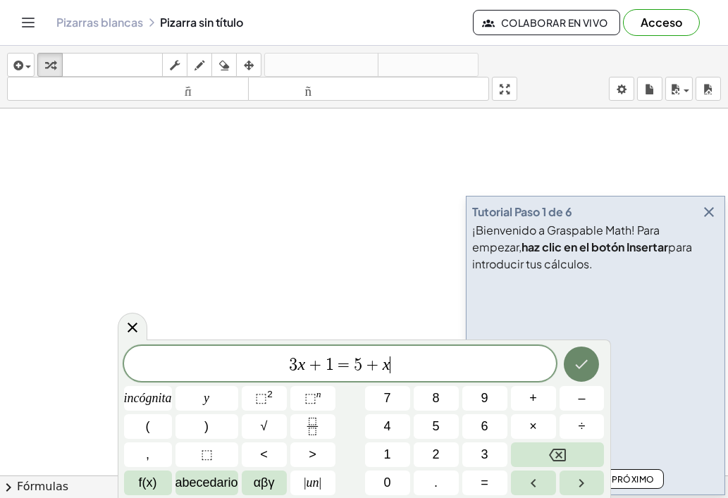
click at [581, 360] on icon "Hecho" at bounding box center [581, 364] width 17 height 17
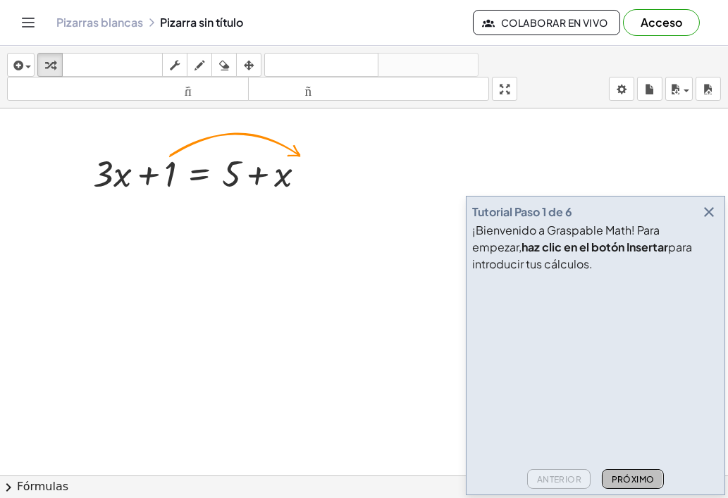
click at [629, 479] on font "Próximo" at bounding box center [633, 479] width 43 height 11
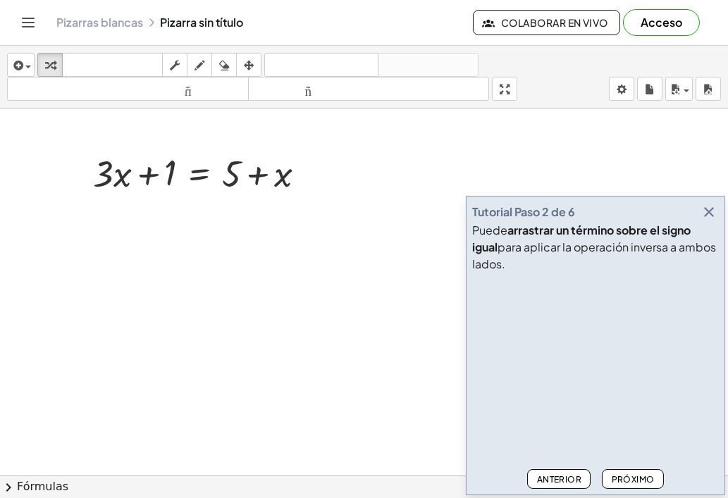
click at [629, 479] on font "Próximo" at bounding box center [633, 479] width 43 height 11
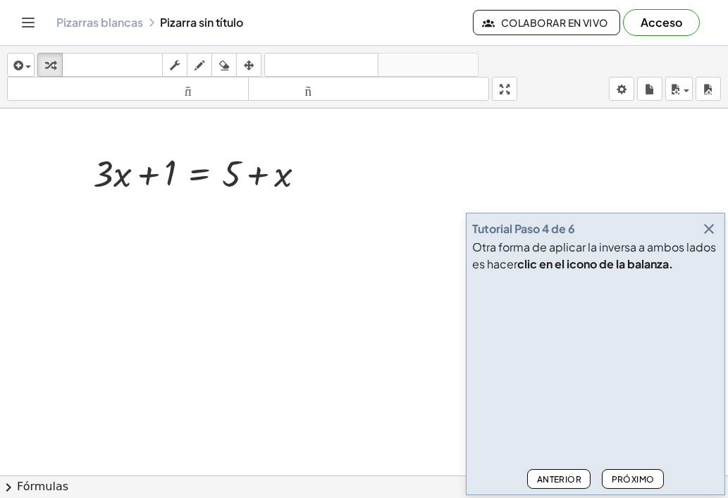
click at [627, 479] on font "Próximo" at bounding box center [633, 479] width 43 height 11
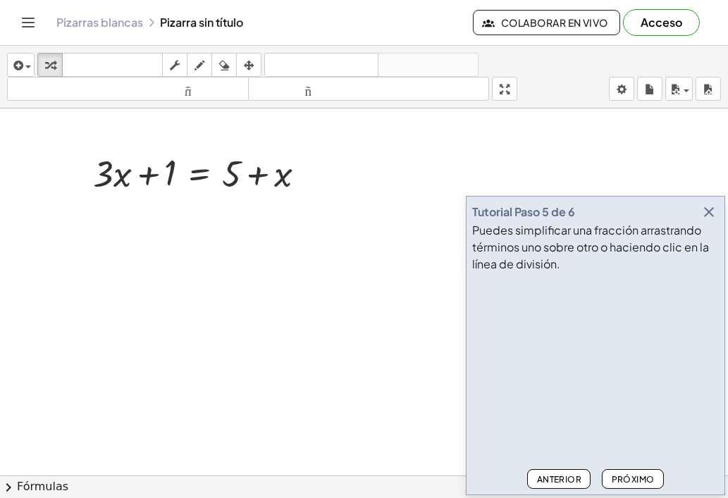
click at [629, 476] on font "Próximo" at bounding box center [633, 479] width 43 height 11
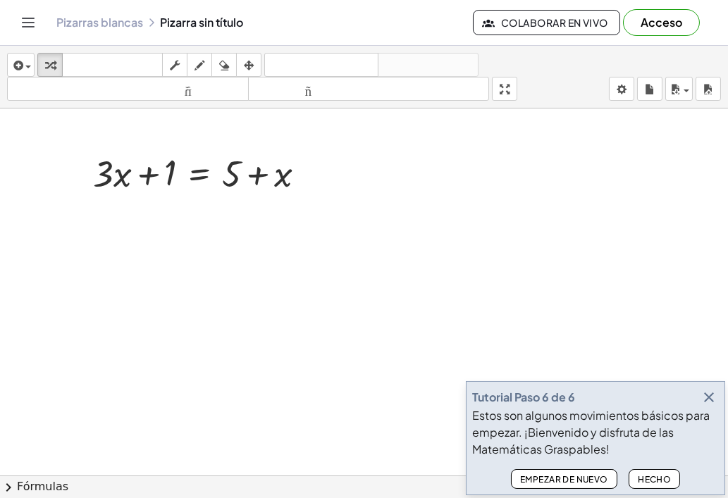
click at [710, 393] on icon "button" at bounding box center [709, 397] width 17 height 17
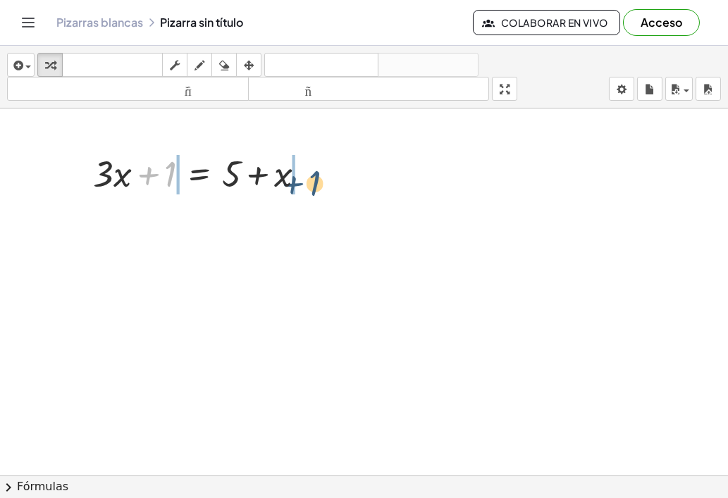
drag, startPoint x: 143, startPoint y: 171, endPoint x: 293, endPoint y: 180, distance: 150.4
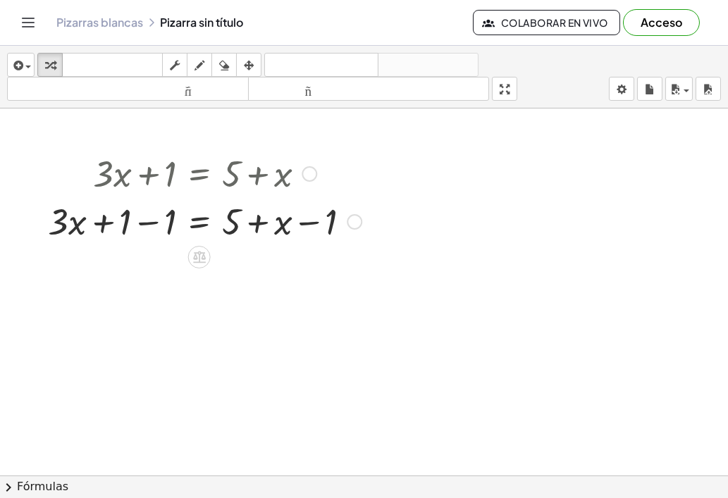
click at [143, 223] on div at bounding box center [205, 221] width 328 height 48
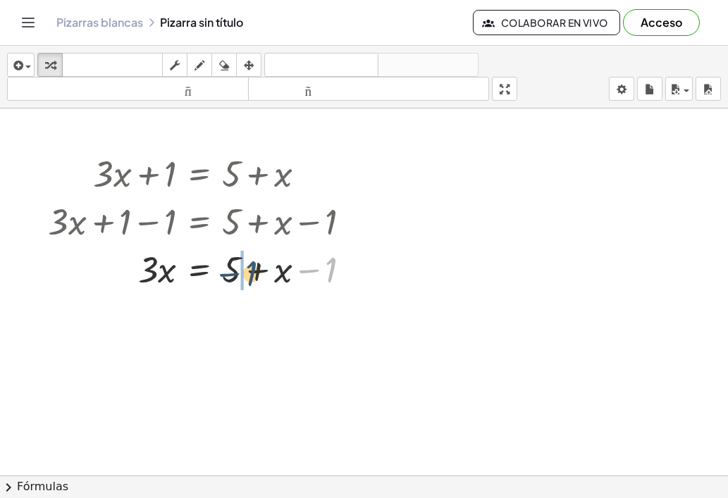
drag, startPoint x: 328, startPoint y: 271, endPoint x: 243, endPoint y: 275, distance: 84.6
click at [243, 275] on div at bounding box center [205, 269] width 328 height 48
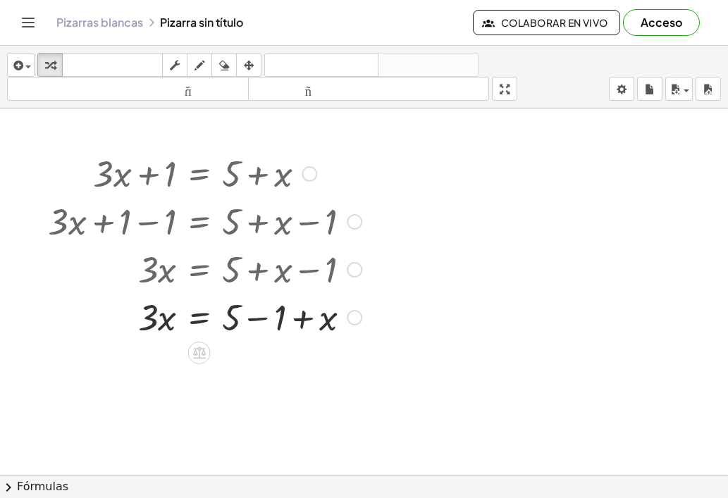
click at [257, 316] on div at bounding box center [205, 316] width 328 height 48
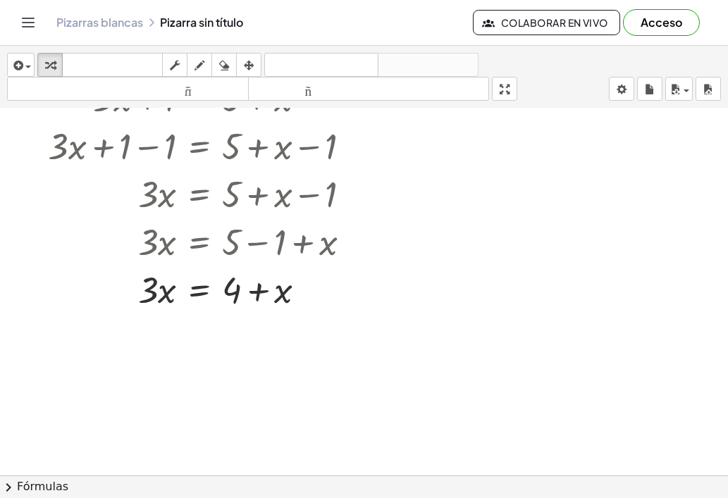
scroll to position [141, 0]
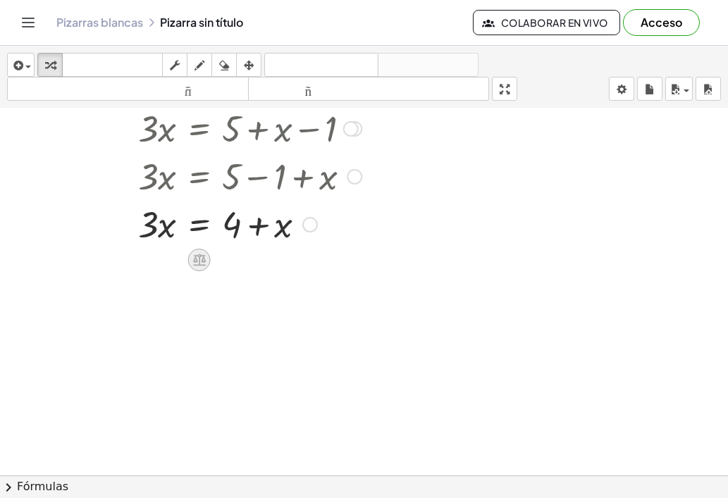
click at [199, 261] on icon at bounding box center [199, 260] width 13 height 12
click at [176, 259] on div "−" at bounding box center [171, 260] width 23 height 23
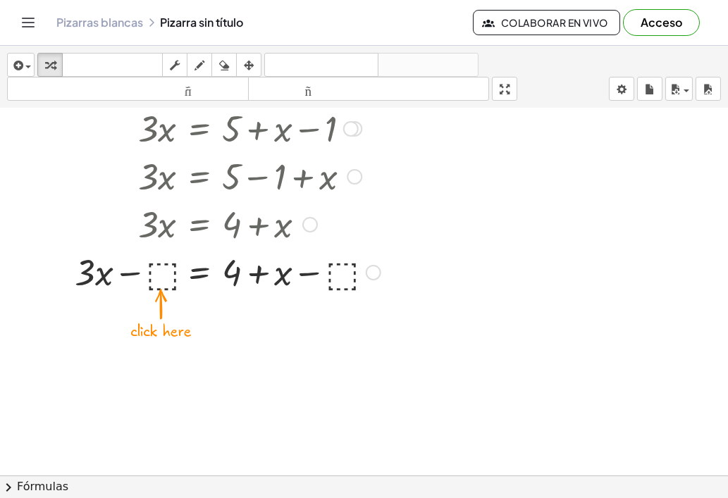
click at [162, 274] on div at bounding box center [214, 271] width 347 height 48
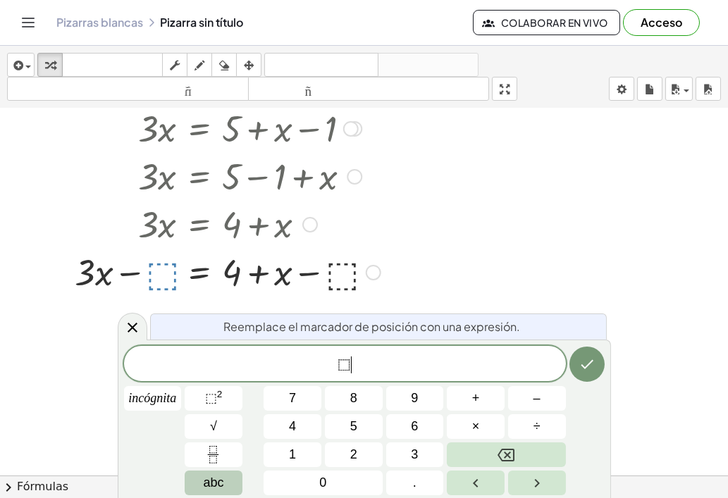
click at [216, 476] on span "abc" at bounding box center [213, 483] width 20 height 19
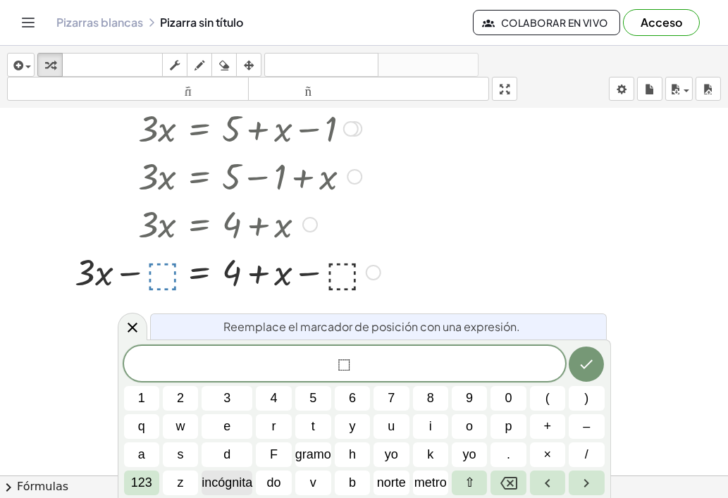
click at [221, 483] on font "incógnita" at bounding box center [227, 483] width 51 height 14
click at [582, 369] on icon "Hecho" at bounding box center [586, 364] width 17 height 17
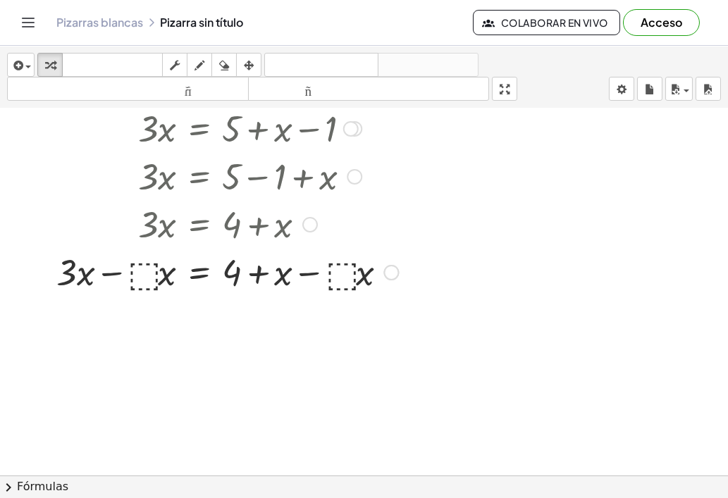
click at [167, 274] on div at bounding box center [223, 271] width 364 height 48
click at [113, 270] on div at bounding box center [223, 271] width 364 height 48
click at [154, 273] on div at bounding box center [223, 271] width 364 height 48
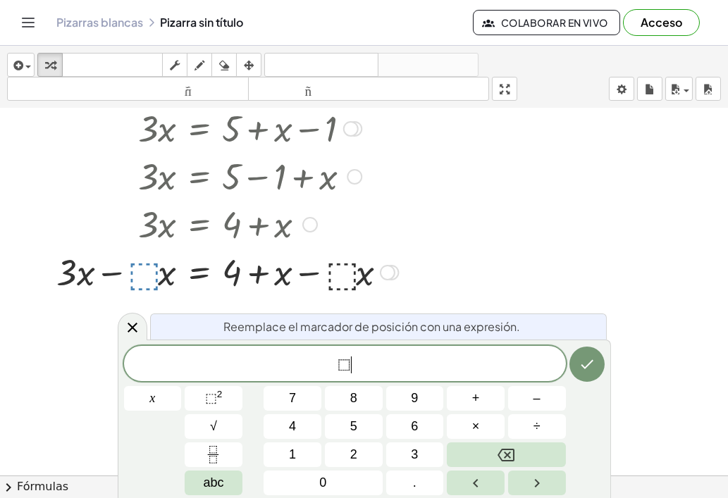
click at [346, 365] on span "⬚" at bounding box center [344, 365] width 13 height 17
click at [589, 363] on icon "Hecho" at bounding box center [587, 364] width 13 height 9
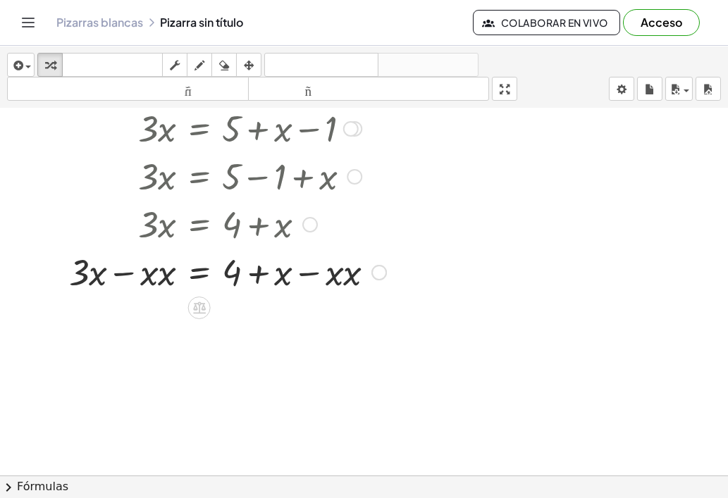
click at [168, 277] on div at bounding box center [217, 271] width 352 height 48
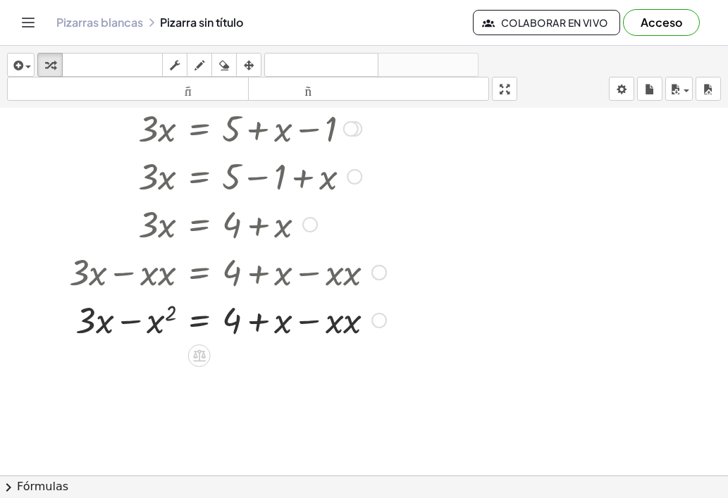
click at [161, 320] on div at bounding box center [217, 319] width 352 height 48
click at [169, 311] on div at bounding box center [217, 319] width 352 height 48
click at [350, 326] on div at bounding box center [217, 319] width 352 height 48
click at [160, 320] on div at bounding box center [217, 319] width 352 height 48
click at [201, 359] on icon at bounding box center [199, 356] width 13 height 12
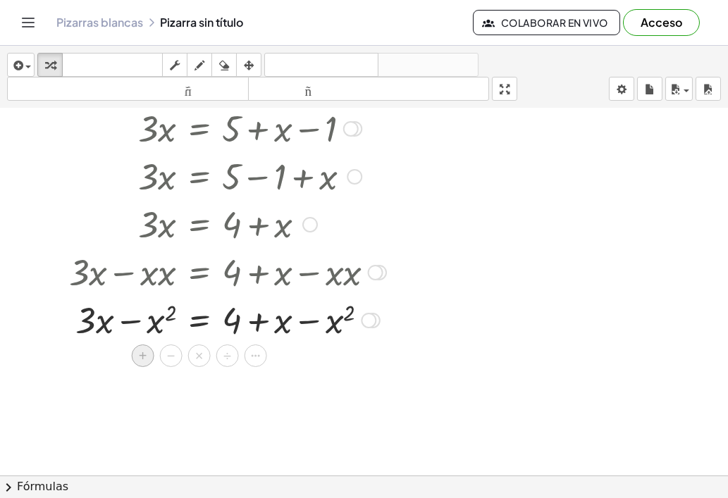
click at [142, 355] on font "+" at bounding box center [143, 356] width 8 height 16
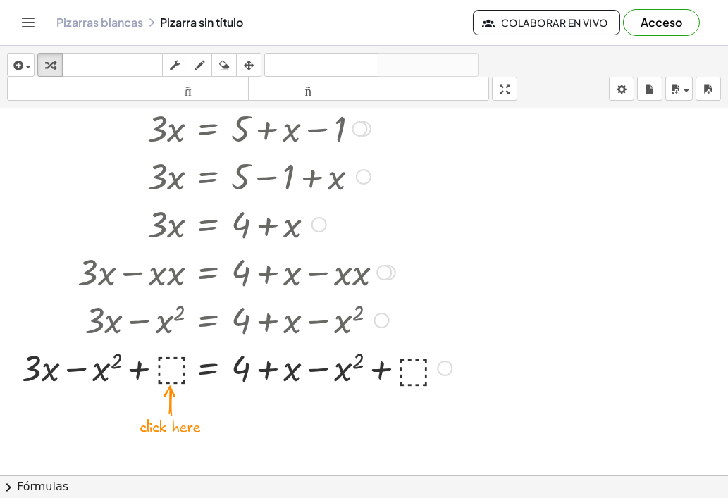
click at [167, 369] on div at bounding box center [236, 367] width 445 height 48
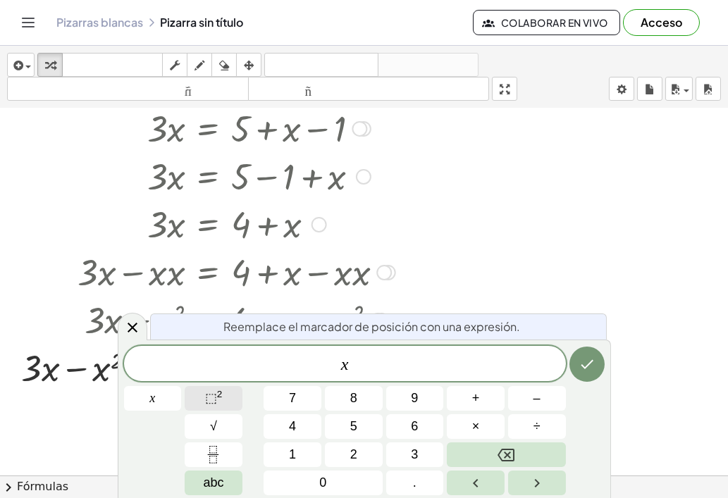
click at [217, 392] on sup "2" at bounding box center [220, 394] width 6 height 11
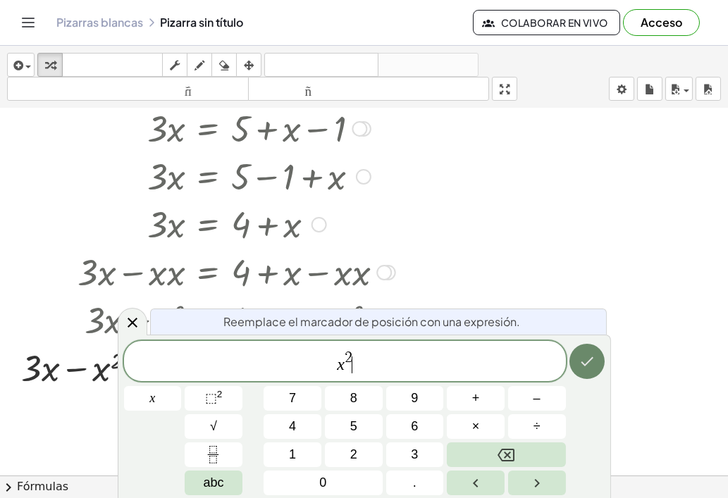
click at [586, 355] on icon "Hecho" at bounding box center [587, 361] width 17 height 17
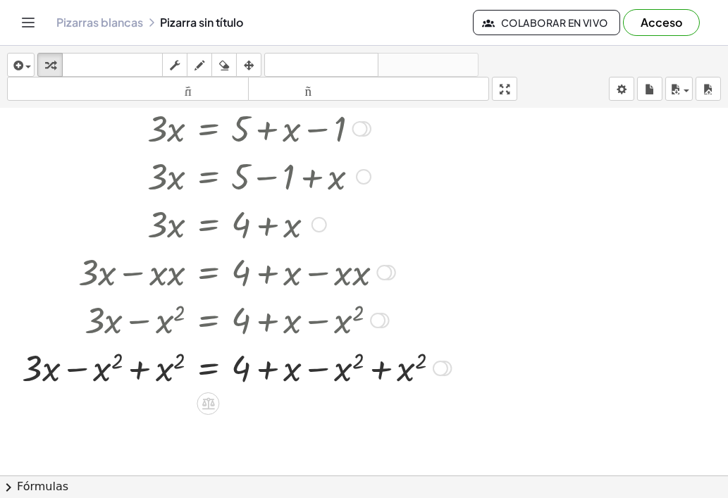
click at [378, 368] on div at bounding box center [236, 367] width 443 height 48
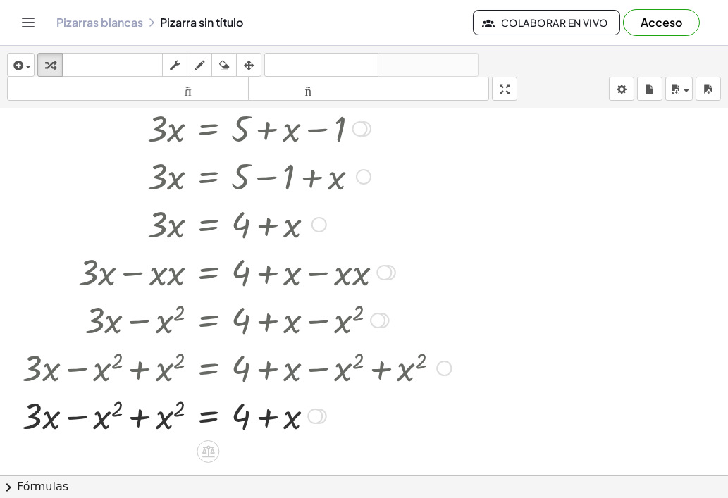
click at [134, 417] on div at bounding box center [236, 415] width 443 height 48
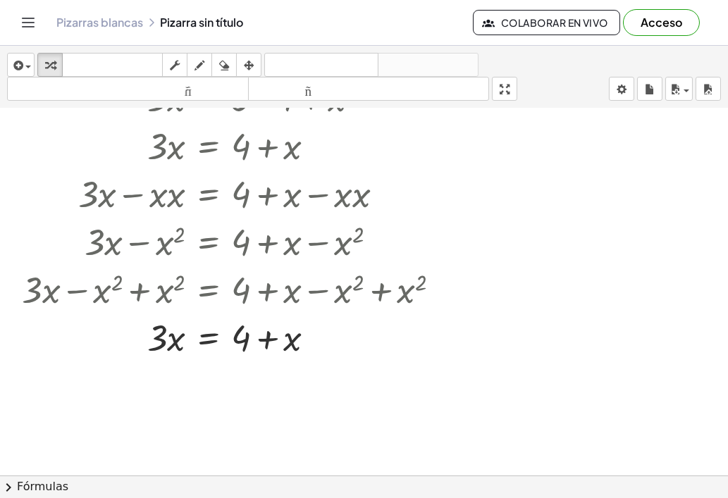
scroll to position [282, 0]
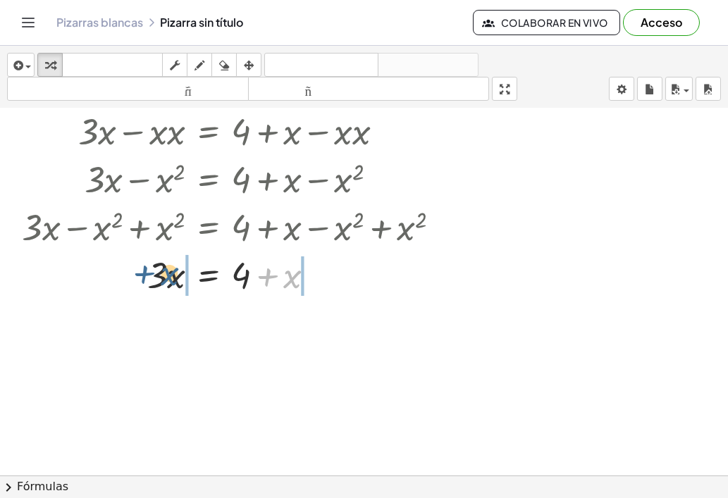
drag, startPoint x: 294, startPoint y: 278, endPoint x: 170, endPoint y: 275, distance: 124.1
click at [170, 275] on div at bounding box center [236, 274] width 443 height 48
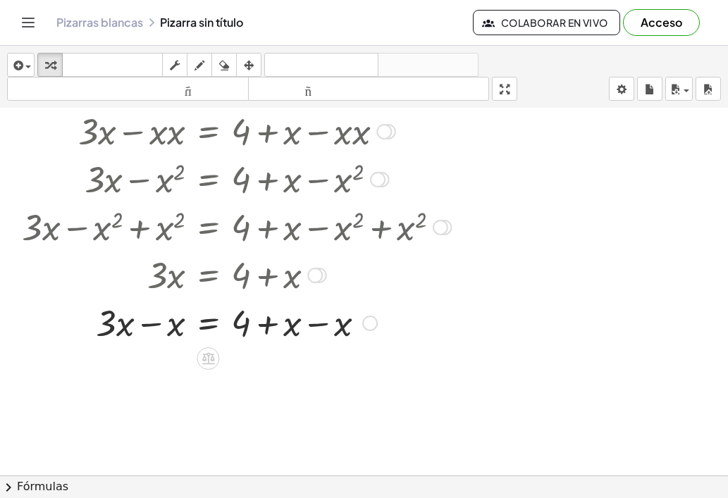
click at [149, 326] on div at bounding box center [236, 322] width 443 height 48
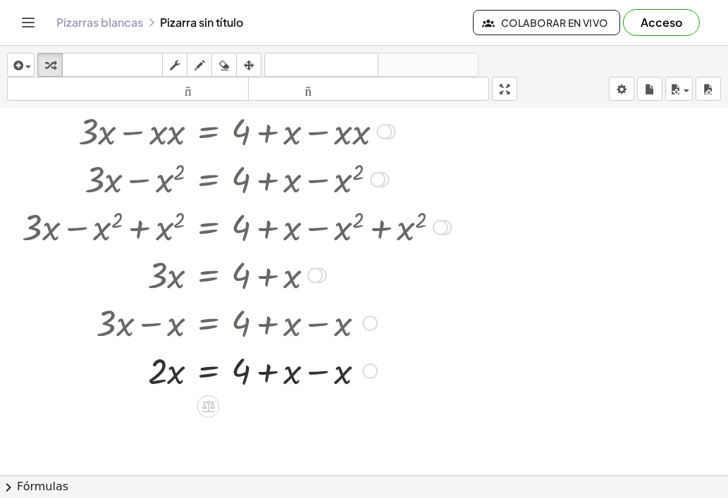
click at [323, 370] on div at bounding box center [236, 370] width 443 height 48
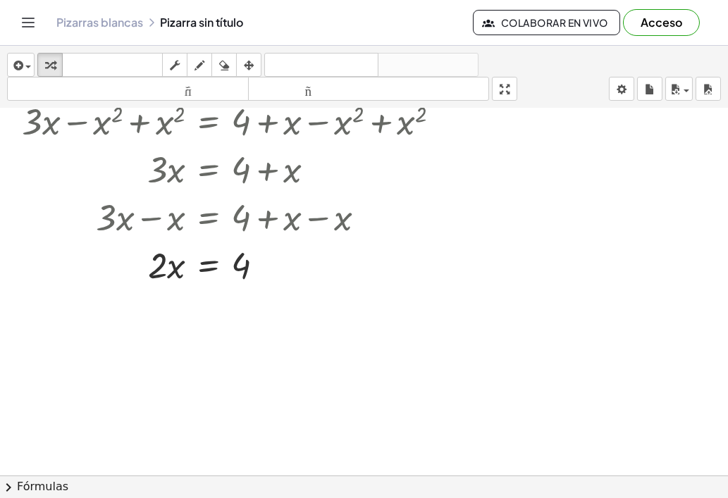
scroll to position [403, 0]
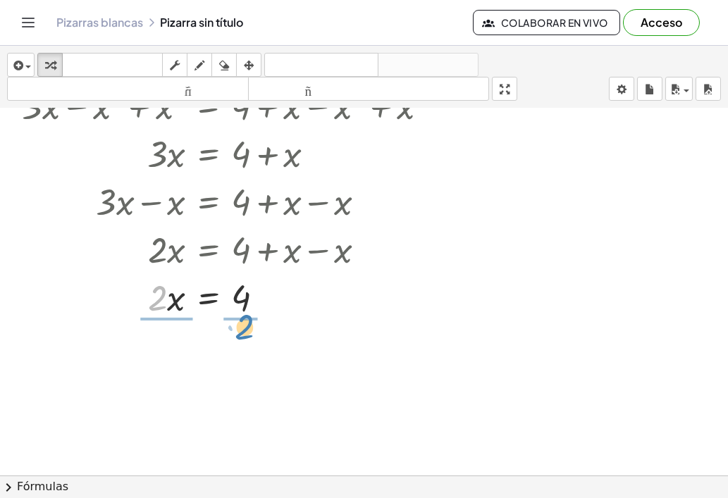
drag, startPoint x: 155, startPoint y: 302, endPoint x: 225, endPoint y: 347, distance: 83.1
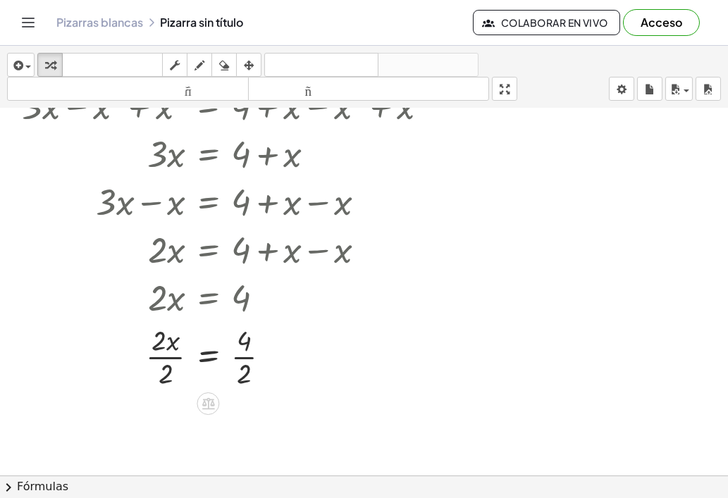
scroll to position [474, 0]
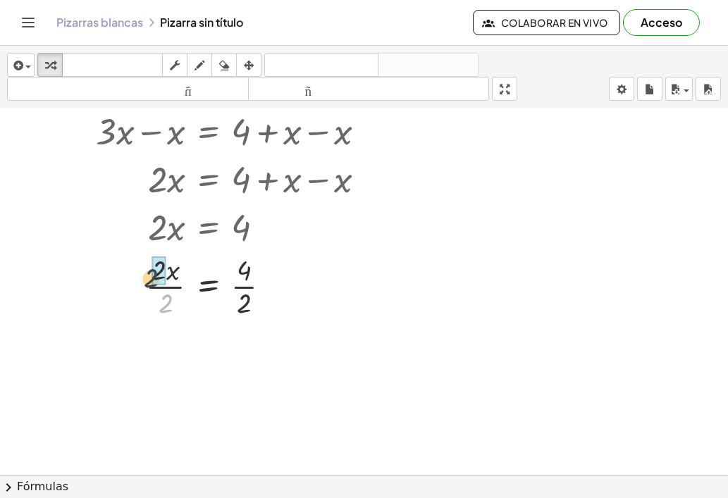
drag, startPoint x: 165, startPoint y: 302, endPoint x: 149, endPoint y: 274, distance: 32.2
click at [149, 274] on div at bounding box center [236, 285] width 443 height 70
drag, startPoint x: 244, startPoint y: 344, endPoint x: 251, endPoint y: 376, distance: 32.5
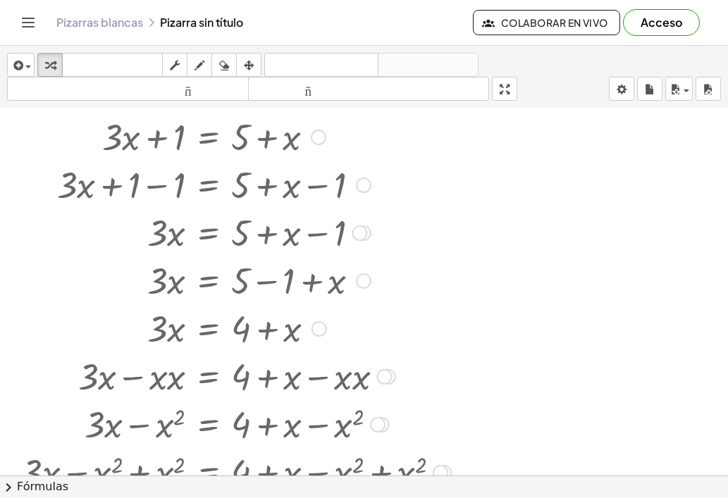
scroll to position [0, 0]
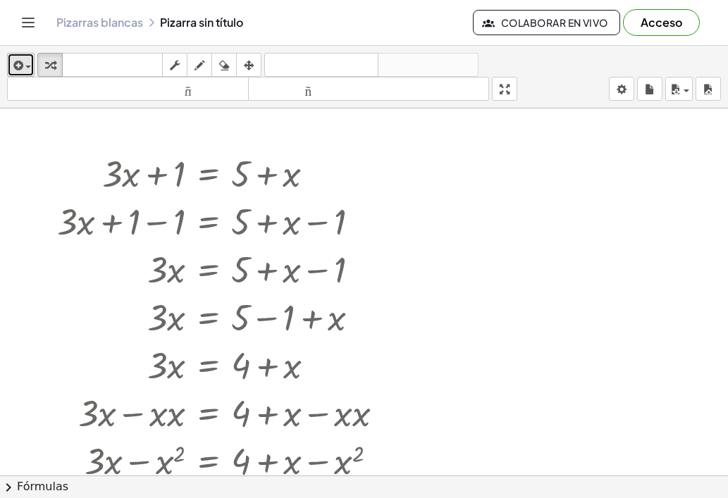
click at [26, 68] on div "button" at bounding box center [21, 64] width 20 height 17
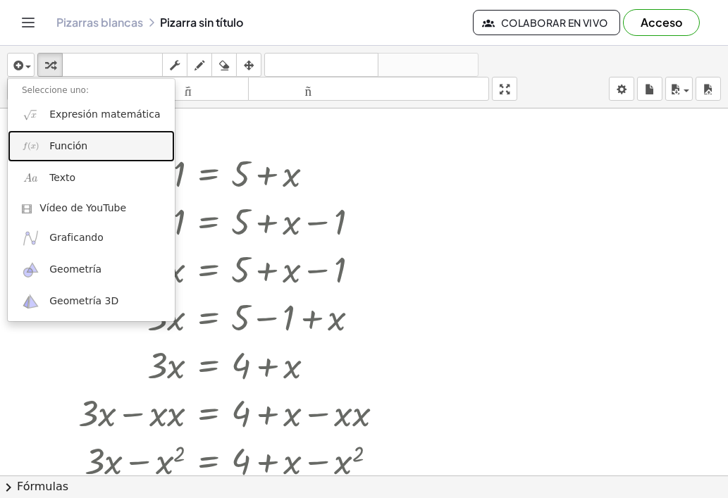
click at [63, 143] on font "Función" at bounding box center [68, 145] width 38 height 11
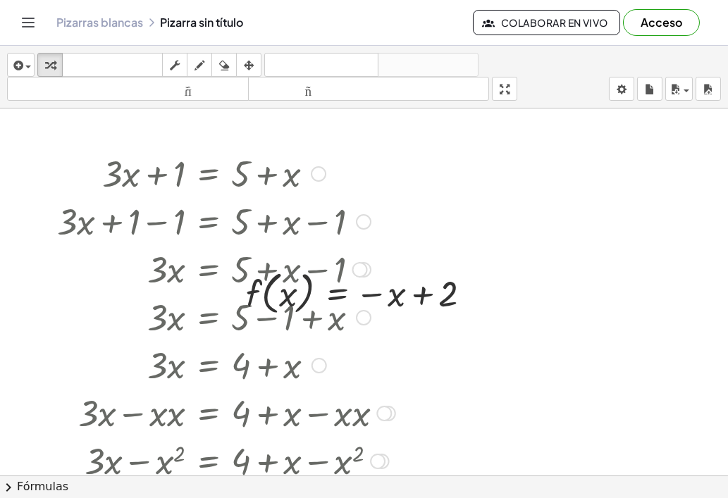
click at [202, 210] on div at bounding box center [236, 221] width 443 height 48
click at [316, 172] on div at bounding box center [319, 174] width 16 height 16
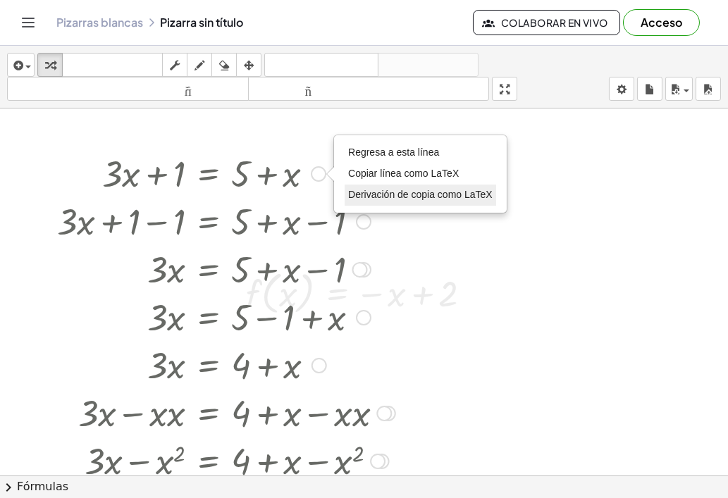
click at [415, 197] on font "Derivación de copia como LaTeX" at bounding box center [420, 194] width 144 height 11
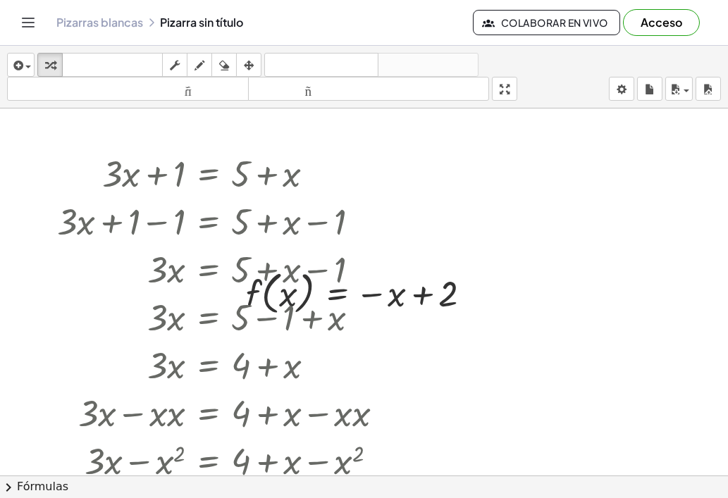
click at [479, 328] on div at bounding box center [364, 477] width 728 height 736
click at [474, 296] on div at bounding box center [476, 294] width 16 height 16
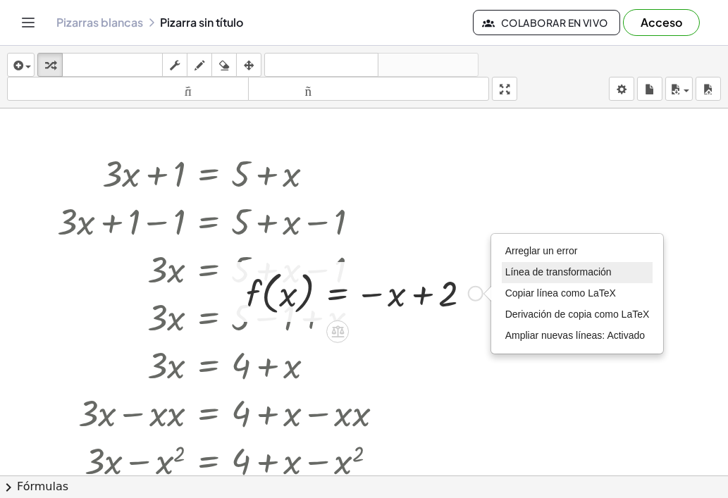
click at [550, 266] on font "Línea de transformación" at bounding box center [558, 271] width 106 height 11
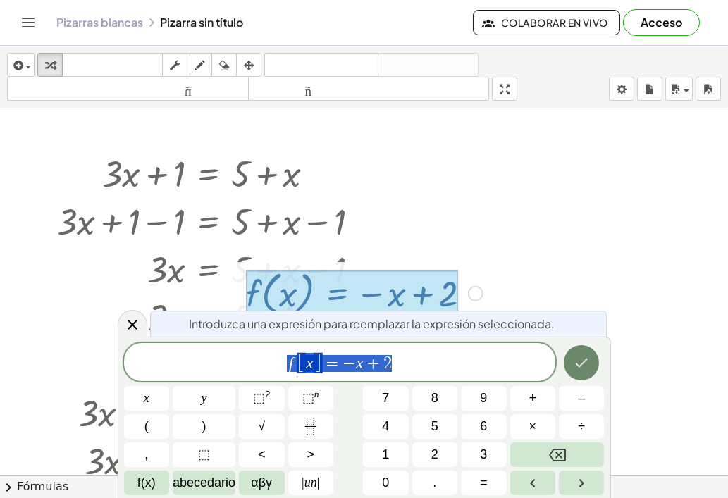
click at [581, 359] on icon "Hecho" at bounding box center [581, 363] width 17 height 17
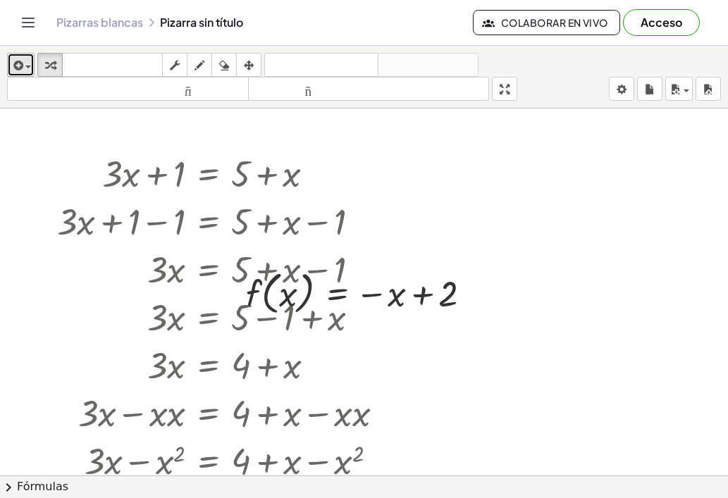
click at [28, 58] on div "button" at bounding box center [21, 64] width 20 height 17
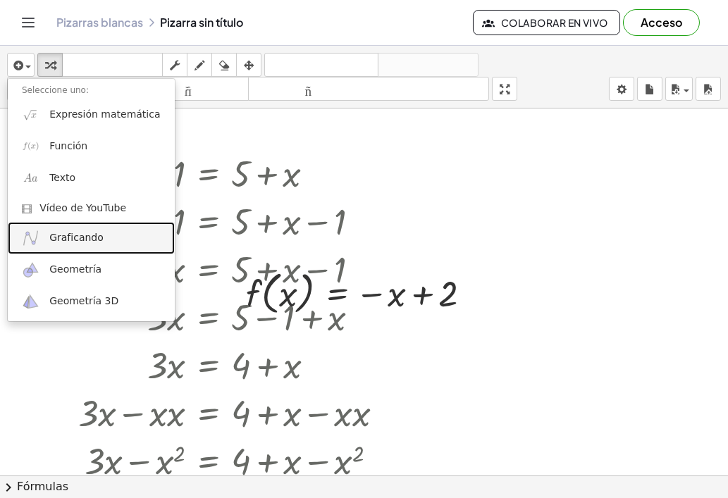
click at [60, 239] on font "Graficando" at bounding box center [76, 237] width 54 height 11
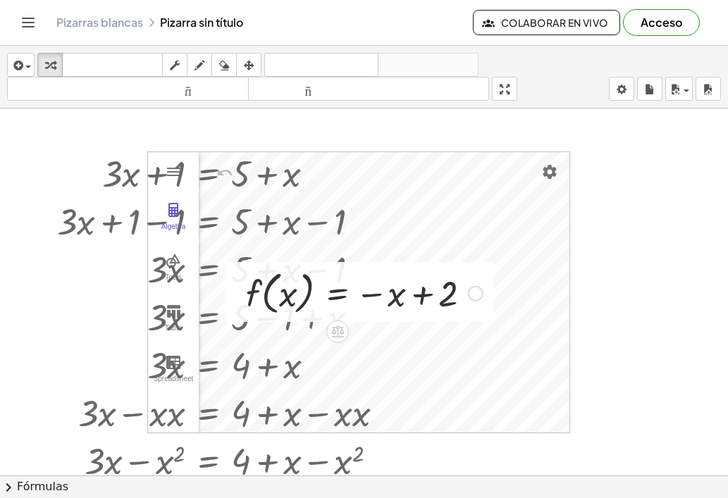
click at [417, 300] on div at bounding box center [364, 293] width 251 height 54
click at [474, 296] on div at bounding box center [476, 294] width 16 height 16
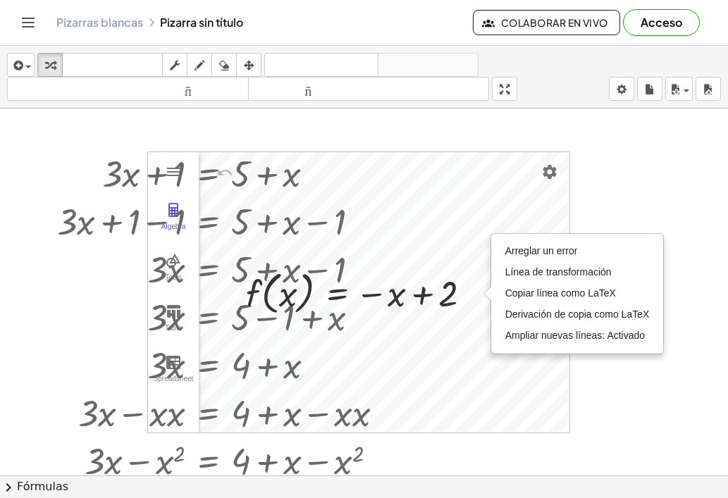
click at [617, 376] on div at bounding box center [364, 477] width 728 height 736
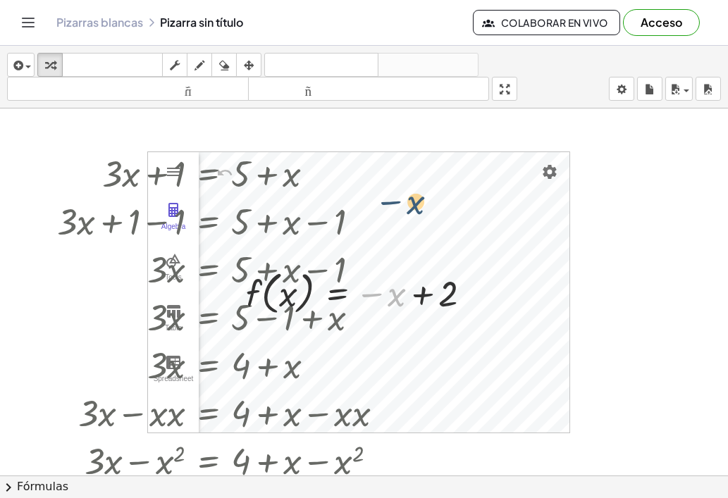
drag, startPoint x: 405, startPoint y: 299, endPoint x: 420, endPoint y: 204, distance: 95.6
click at [426, 203] on div "+ · 3 · x + 1 = + 5 + x Copiado done + · 3 · x + 1 − 1 = + 5 + x − 1 + · 3 · x …" at bounding box center [364, 477] width 728 height 736
click at [631, 260] on div at bounding box center [364, 477] width 728 height 736
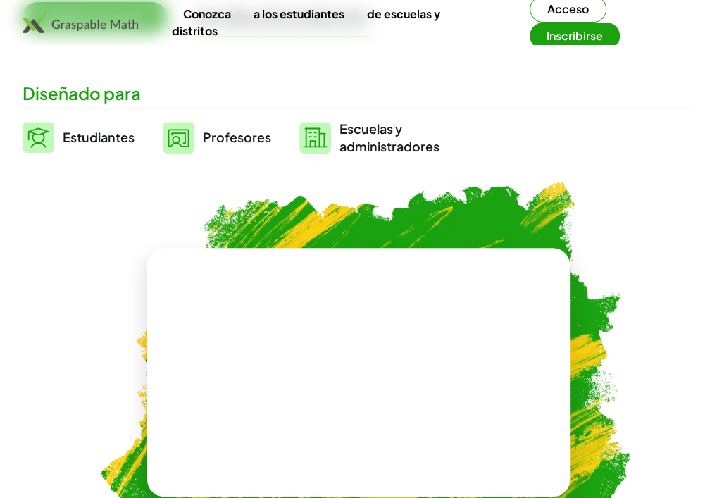
scroll to position [352, 0]
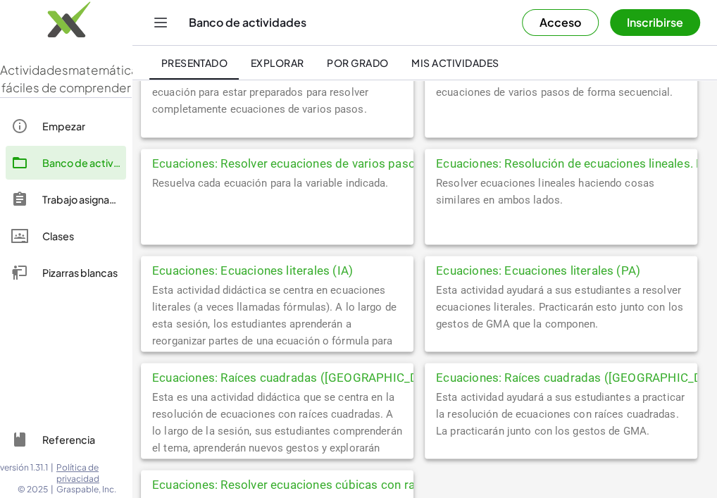
scroll to position [1410, 0]
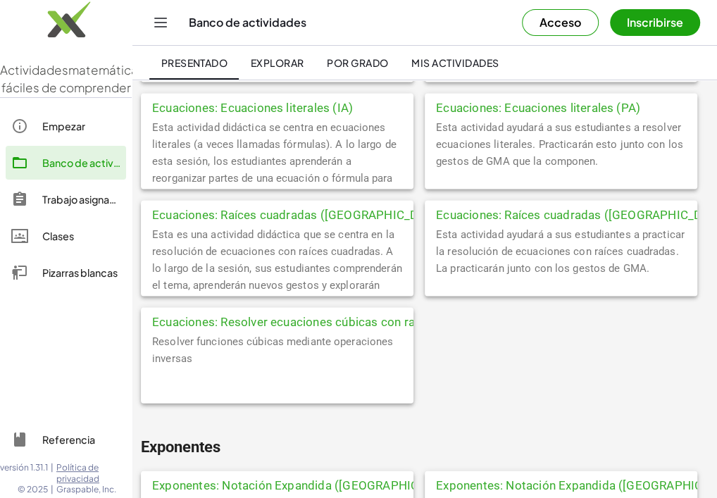
click at [70, 206] on font "Trabajo asignado" at bounding box center [82, 199] width 80 height 13
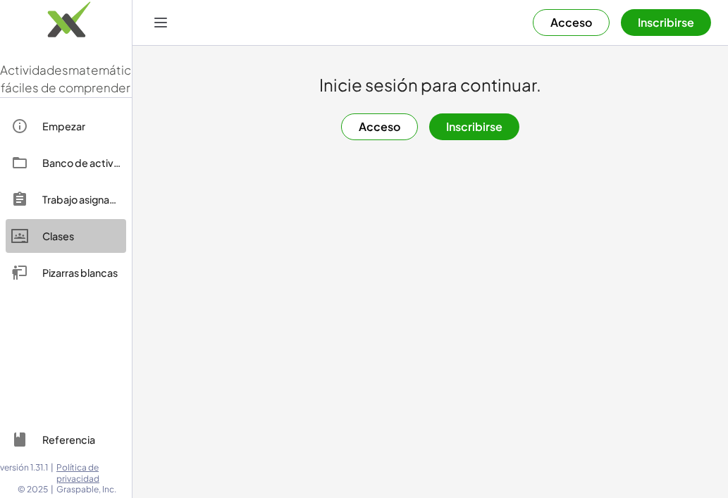
click at [61, 245] on div "Clases" at bounding box center [81, 236] width 78 height 17
click at [62, 242] on font "Clases" at bounding box center [58, 236] width 32 height 13
click at [70, 279] on font "Pizarras blancas" at bounding box center [79, 272] width 75 height 13
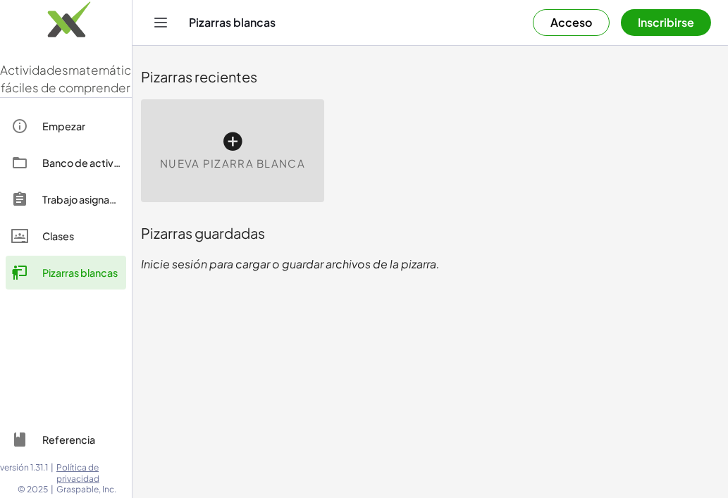
click at [70, 132] on font "Empezar" at bounding box center [63, 126] width 43 height 13
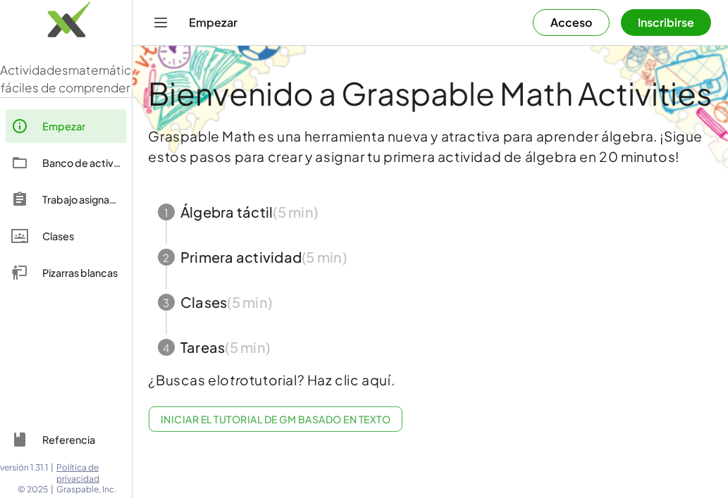
click at [218, 348] on span "button" at bounding box center [430, 347] width 579 height 45
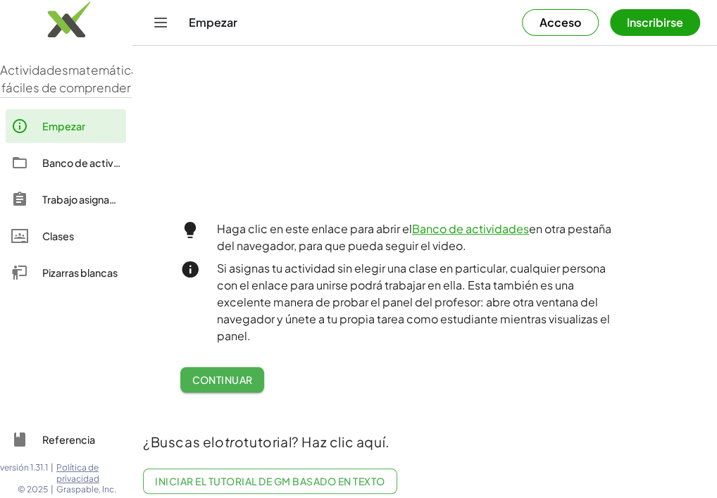
scroll to position [548, 0]
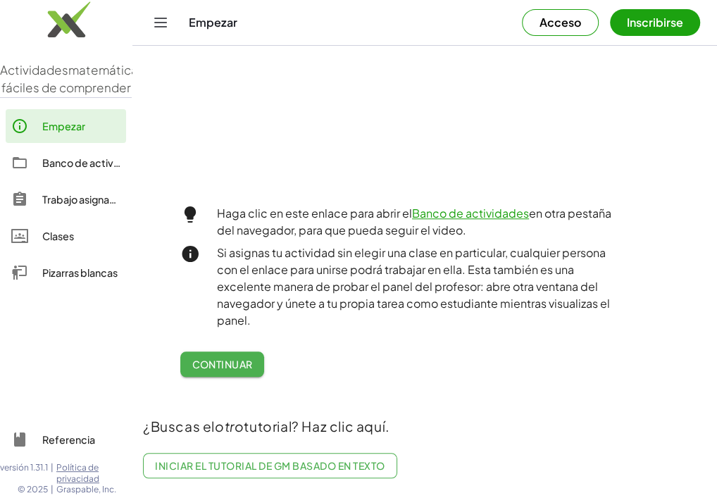
click at [223, 358] on font "Continuar" at bounding box center [222, 364] width 61 height 13
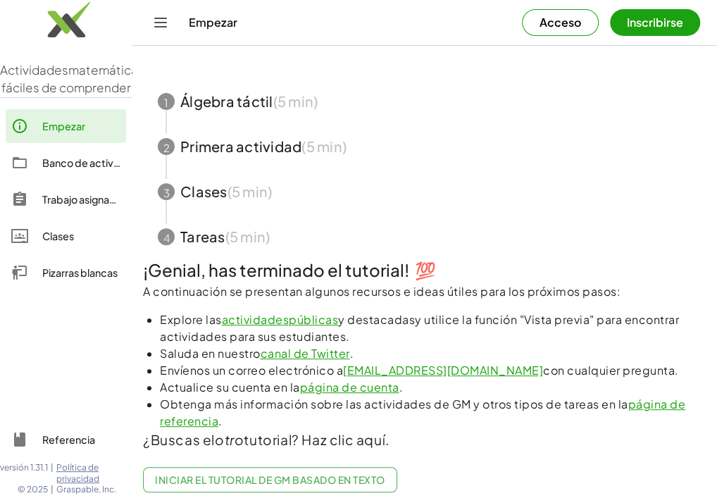
scroll to position [188, 0]
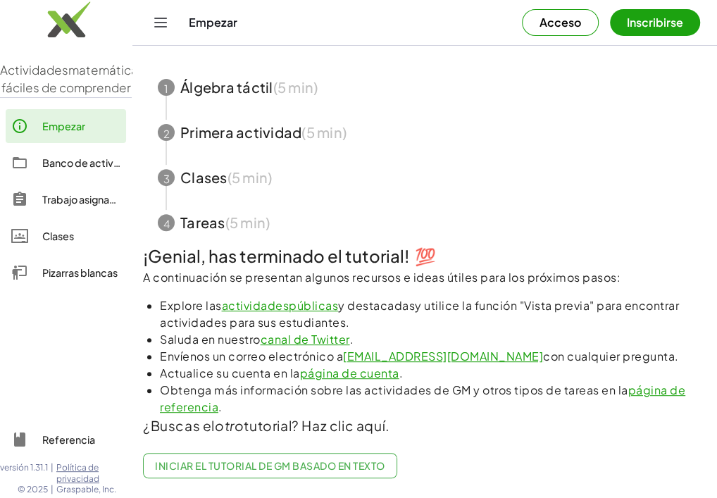
click at [284, 298] on font "actividades" at bounding box center [256, 305] width 68 height 15
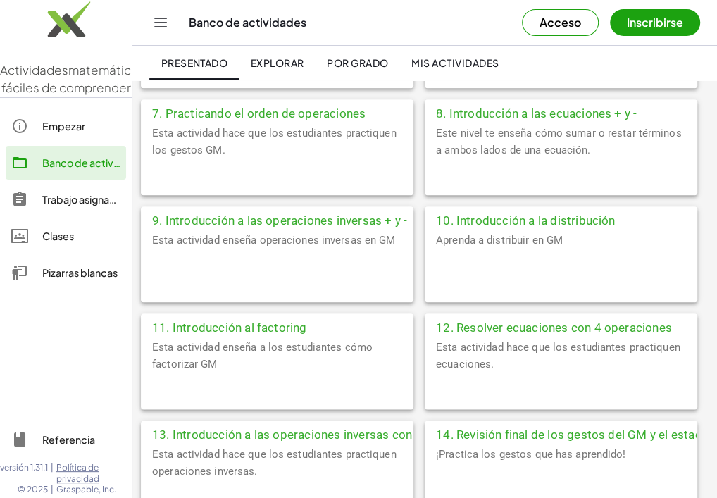
scroll to position [564, 0]
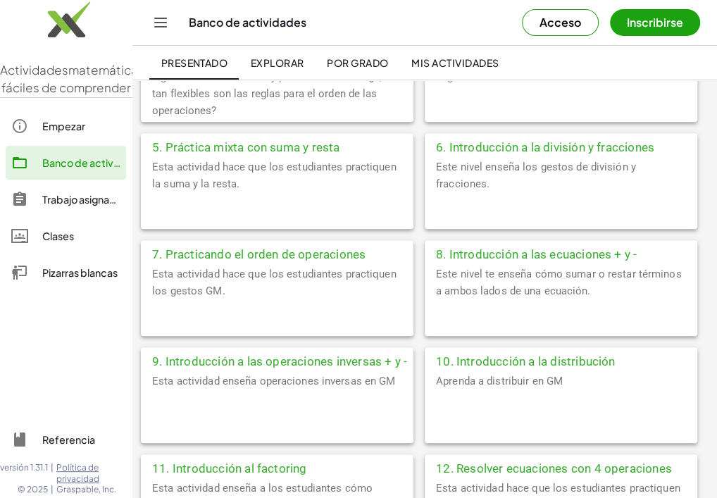
click at [311, 252] on font "7. Practicando el orden de operaciones" at bounding box center [259, 254] width 214 height 14
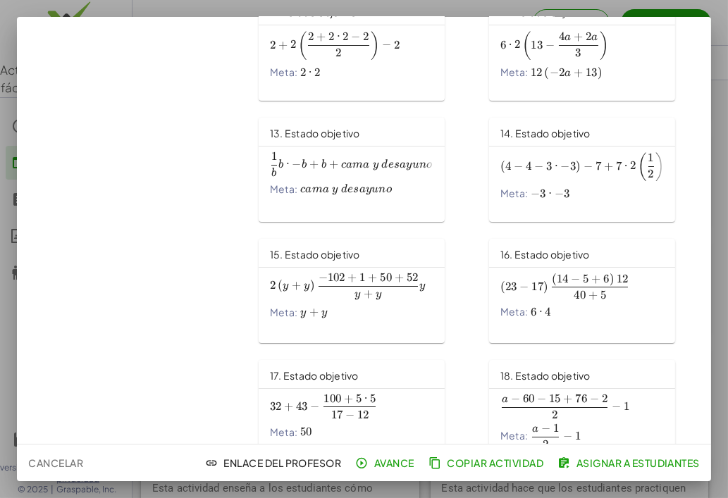
scroll to position [706, 0]
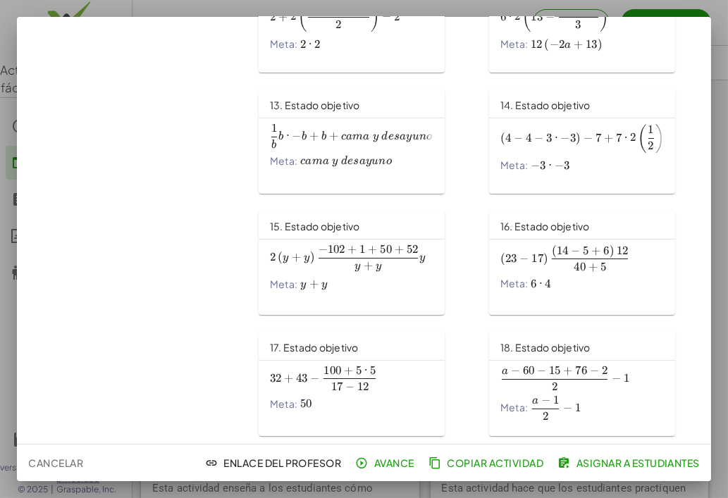
click at [323, 376] on font "100" at bounding box center [332, 371] width 18 height 14
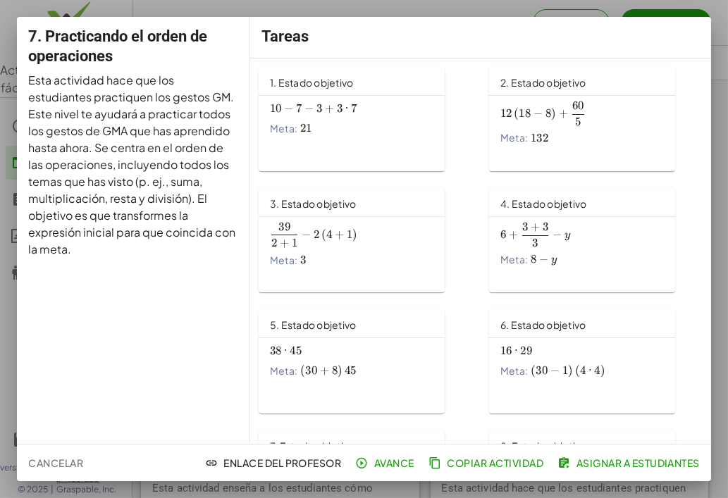
scroll to position [0, 0]
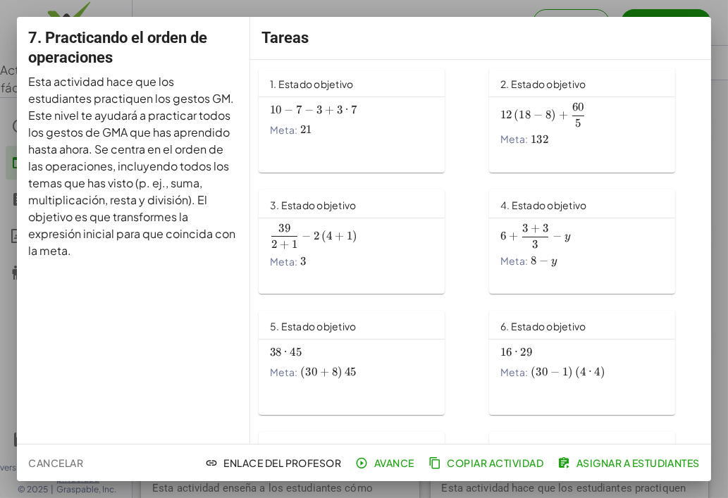
click at [6, 16] on div at bounding box center [364, 249] width 728 height 498
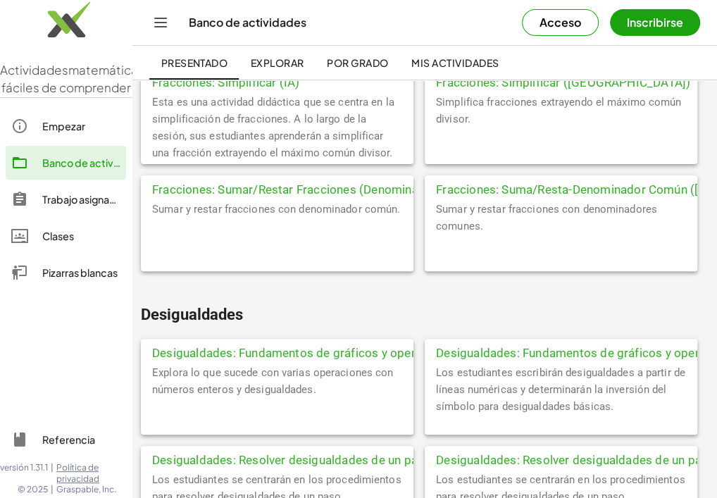
scroll to position [3101, 0]
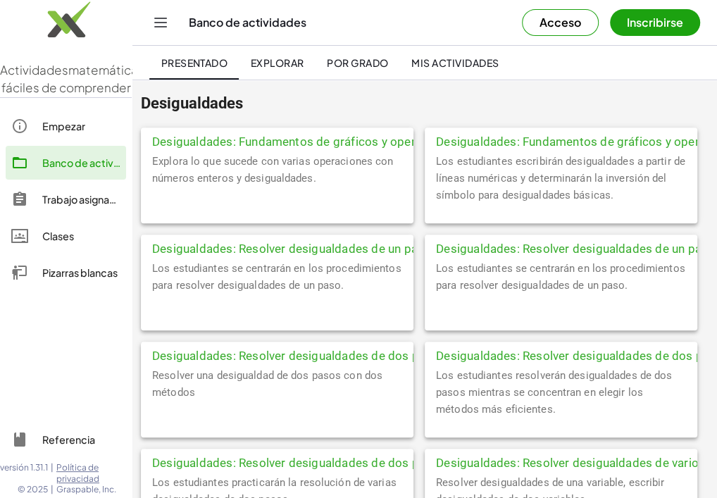
click at [276, 137] on font "Desigualdades: Fundamentos de gráficos y operaciones ([GEOGRAPHIC_DATA])" at bounding box center [370, 142] width 436 height 14
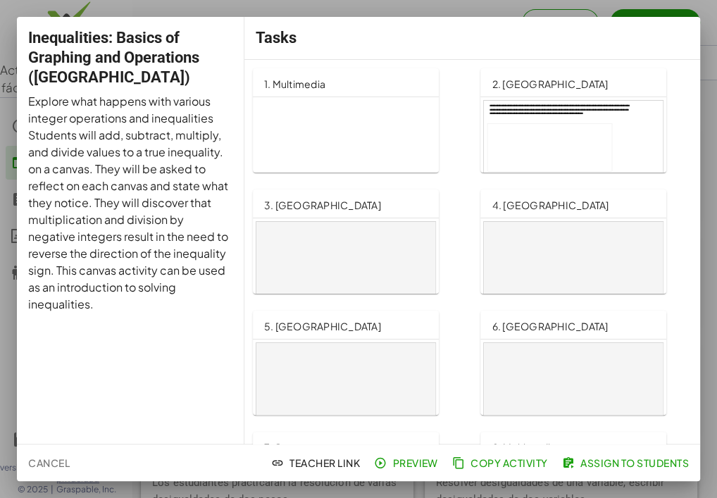
click at [292, 209] on span "3. Canvas" at bounding box center [322, 205] width 117 height 13
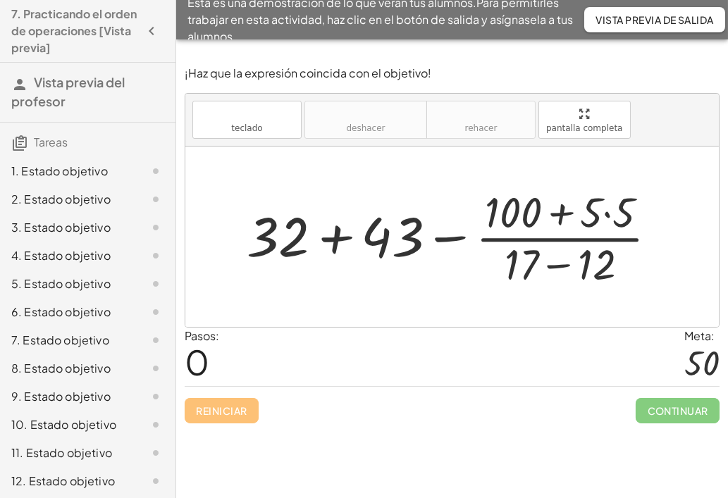
click at [457, 343] on div "Pasos: 0 Meta: 50" at bounding box center [452, 357] width 535 height 58
click at [558, 210] on div at bounding box center [458, 237] width 436 height 108
click at [559, 269] on div at bounding box center [458, 237] width 436 height 108
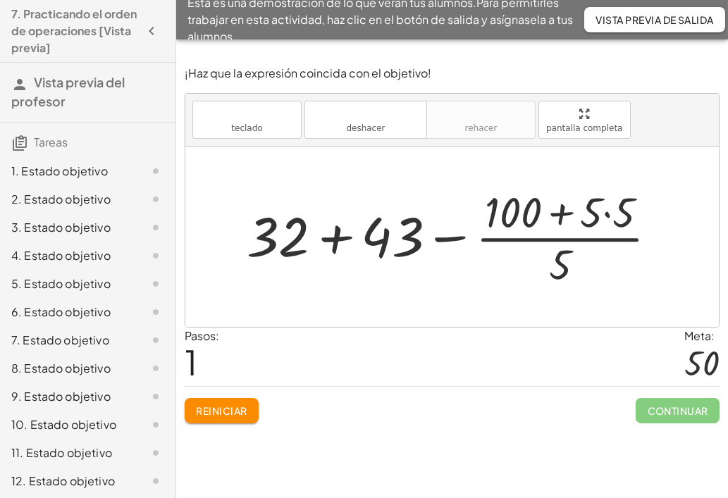
click at [553, 216] on div at bounding box center [458, 237] width 436 height 108
click at [607, 214] on div at bounding box center [458, 237] width 436 height 108
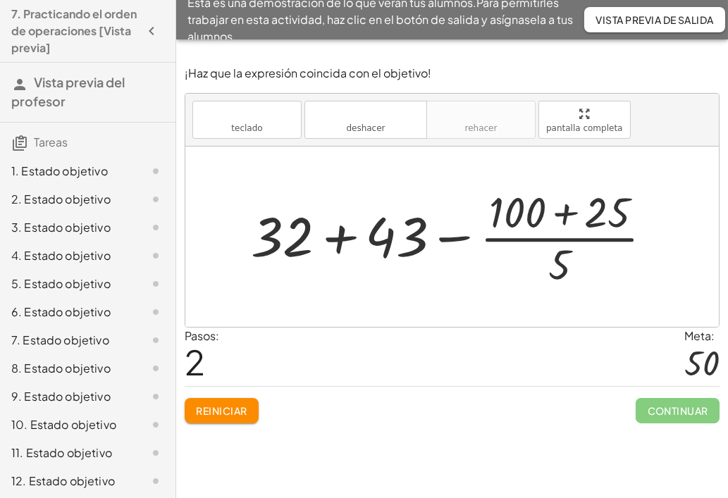
click at [564, 213] on div at bounding box center [457, 237] width 427 height 108
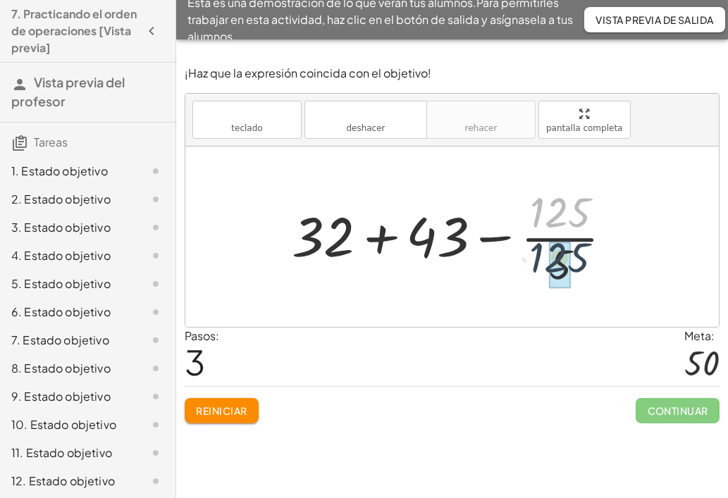
drag, startPoint x: 570, startPoint y: 209, endPoint x: 569, endPoint y: 256, distance: 46.5
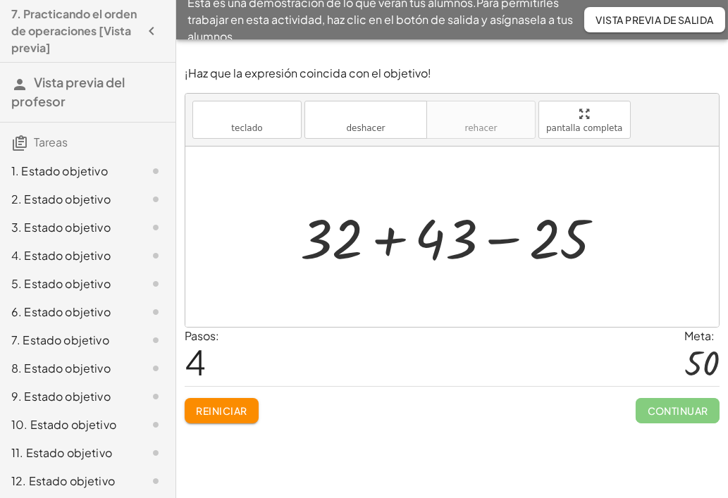
click at [507, 239] on div at bounding box center [457, 237] width 328 height 72
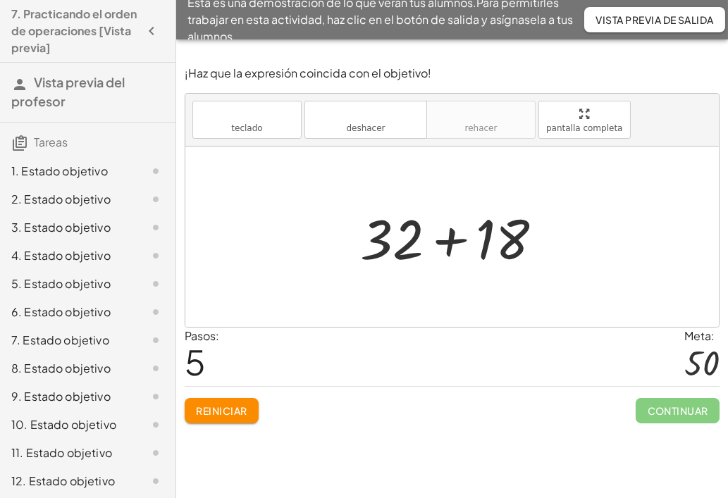
click at [447, 238] on div at bounding box center [457, 237] width 208 height 73
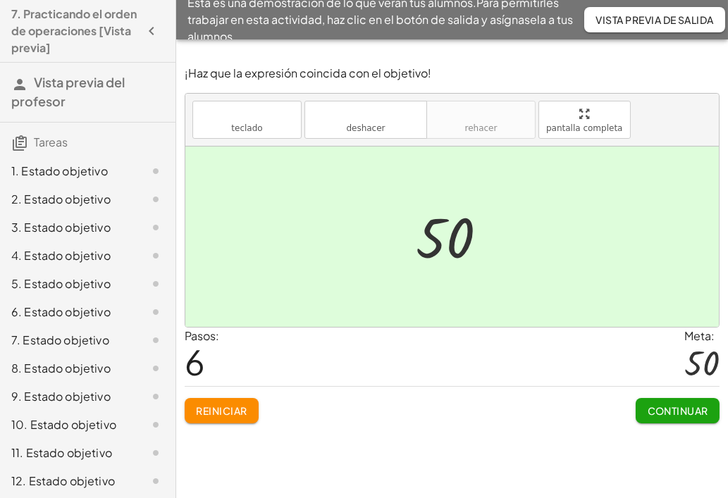
click at [672, 408] on font "Continuar" at bounding box center [678, 411] width 61 height 13
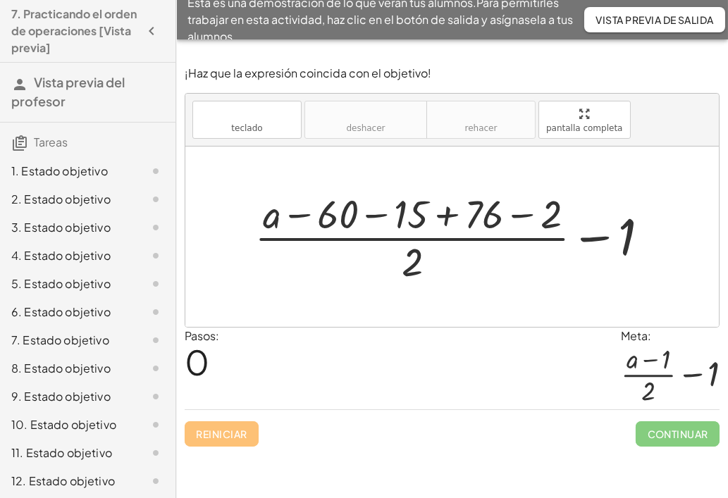
click at [523, 214] on div at bounding box center [457, 237] width 421 height 100
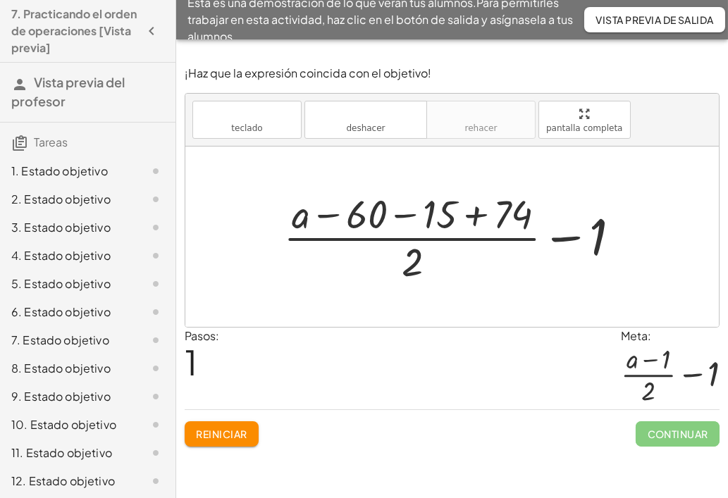
click at [476, 216] on div at bounding box center [457, 237] width 363 height 100
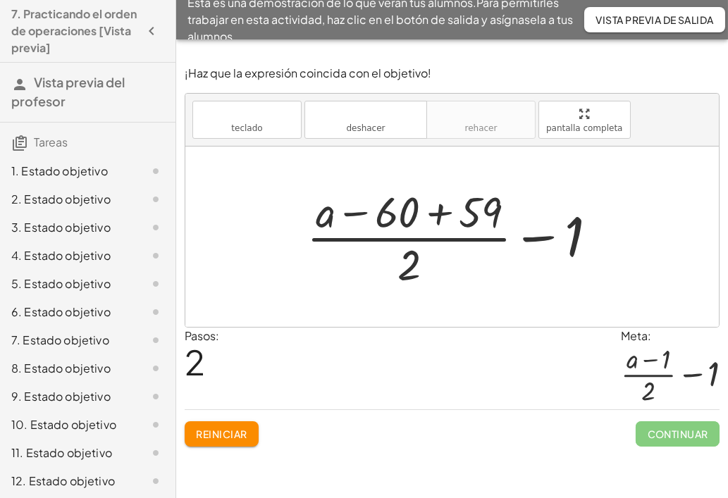
click at [440, 213] on div at bounding box center [458, 237] width 316 height 109
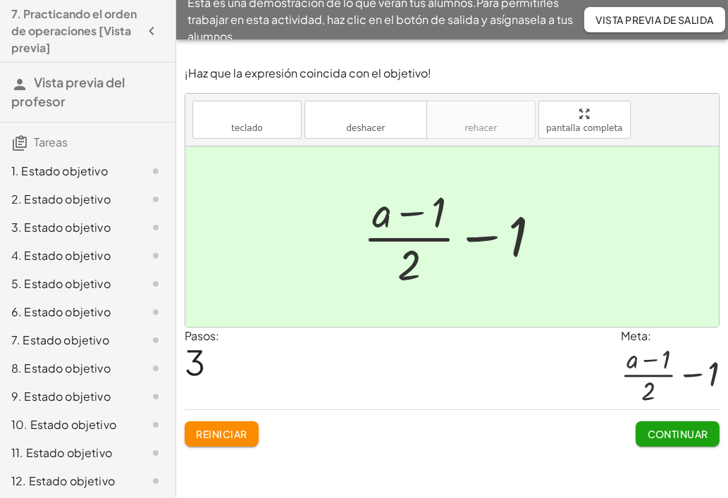
click at [680, 431] on font "Continuar" at bounding box center [678, 434] width 61 height 13
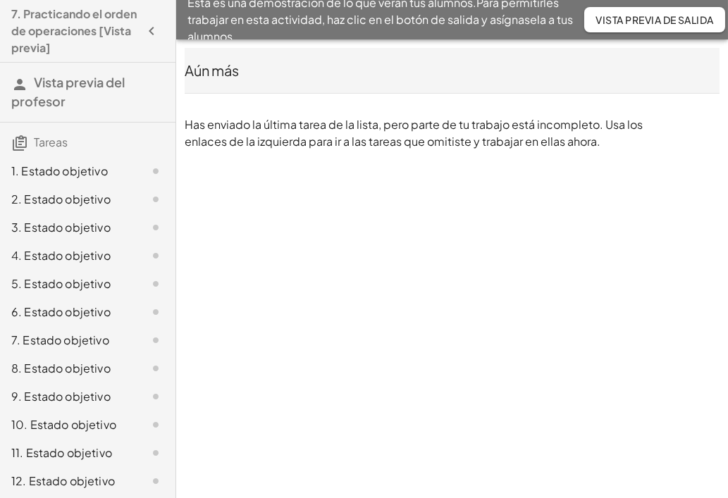
click at [75, 178] on font "1. Estado objetivo" at bounding box center [59, 171] width 97 height 15
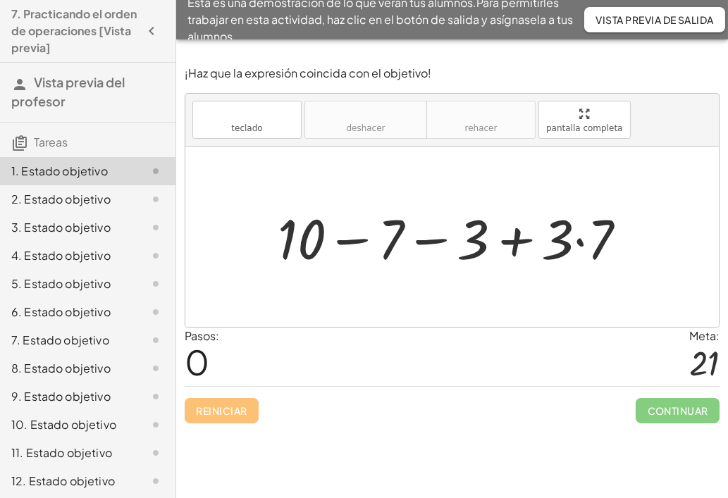
click at [575, 240] on div at bounding box center [458, 237] width 374 height 73
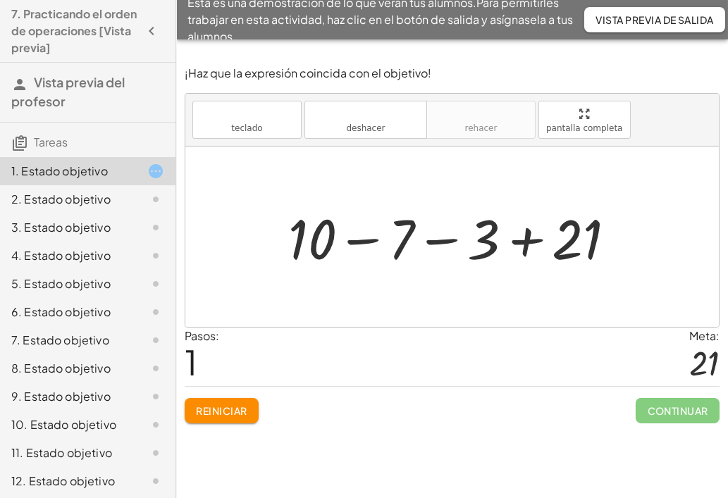
click at [525, 240] on div at bounding box center [457, 237] width 353 height 73
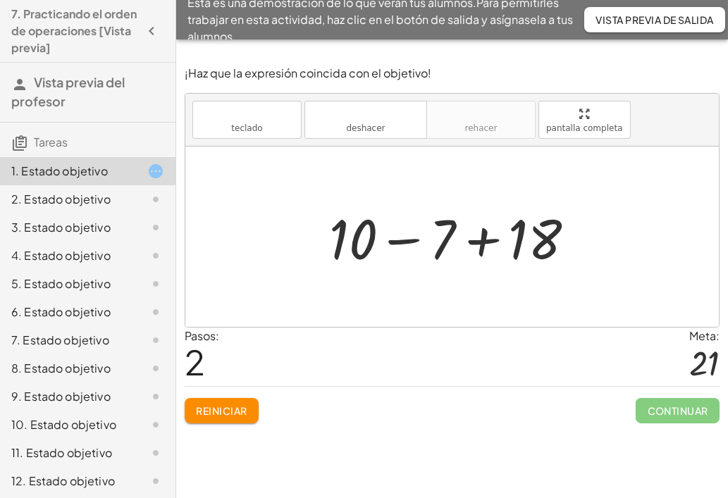
click at [486, 238] on div at bounding box center [457, 237] width 271 height 73
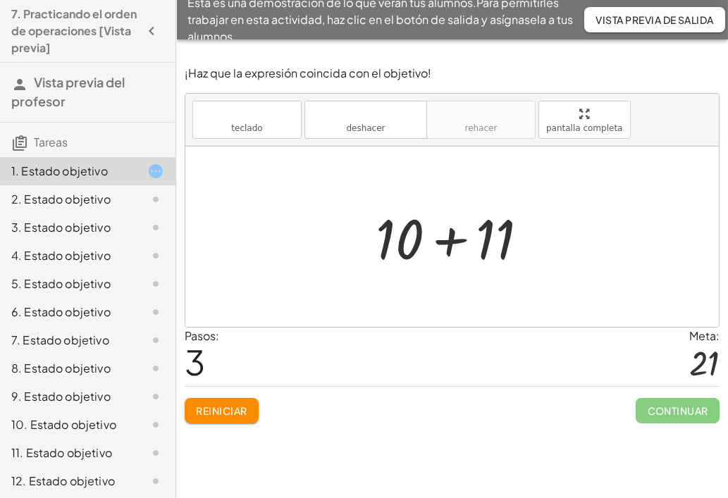
click at [448, 237] on div at bounding box center [458, 237] width 178 height 73
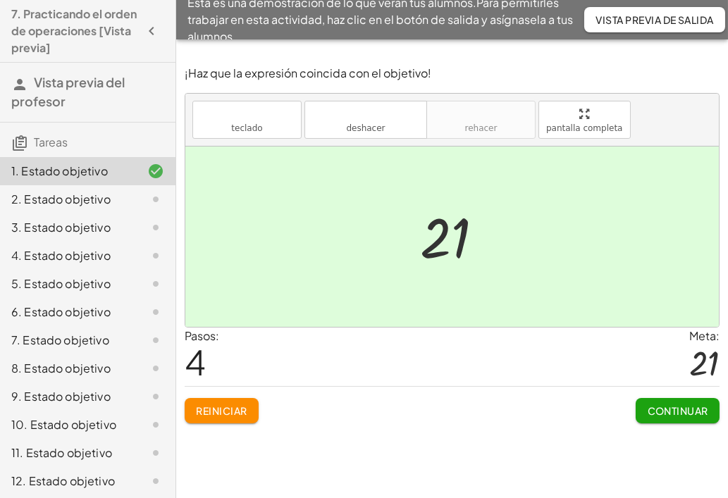
click at [668, 405] on font "Continuar" at bounding box center [678, 411] width 61 height 13
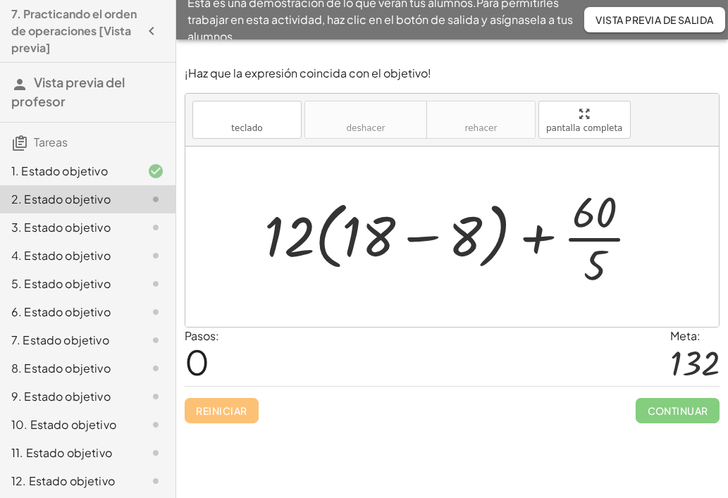
click at [427, 235] on div at bounding box center [457, 237] width 400 height 109
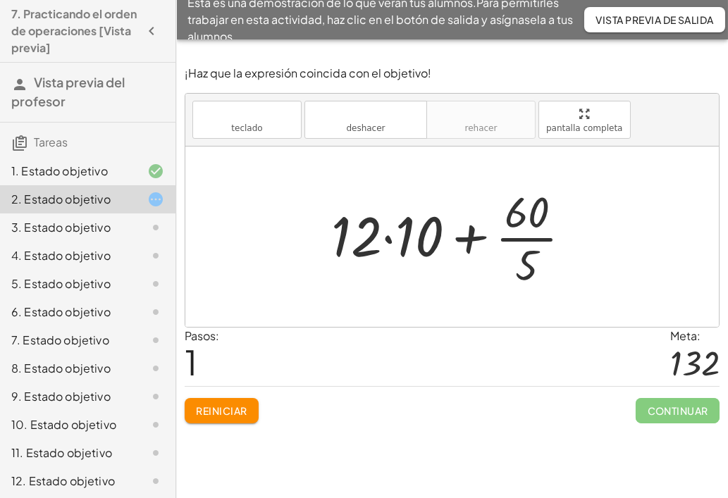
click at [388, 235] on div at bounding box center [457, 237] width 266 height 109
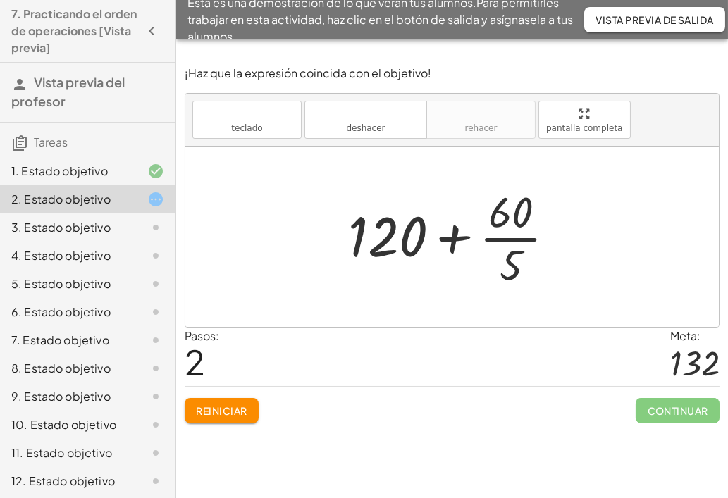
click at [514, 226] on div at bounding box center [457, 237] width 233 height 109
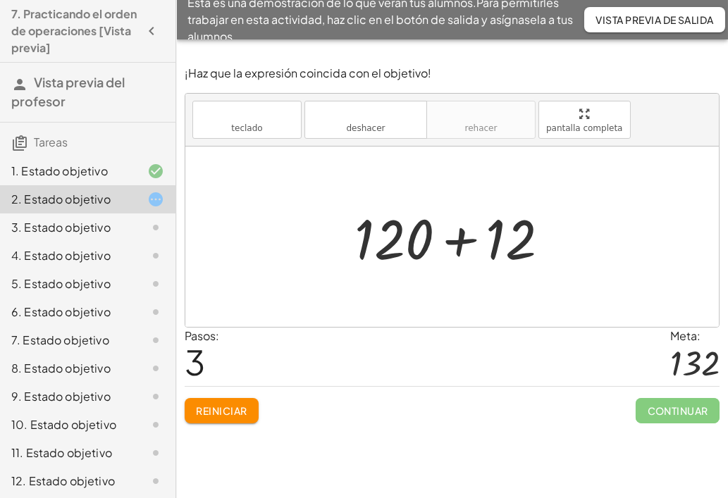
click at [458, 241] on div at bounding box center [457, 237] width 221 height 73
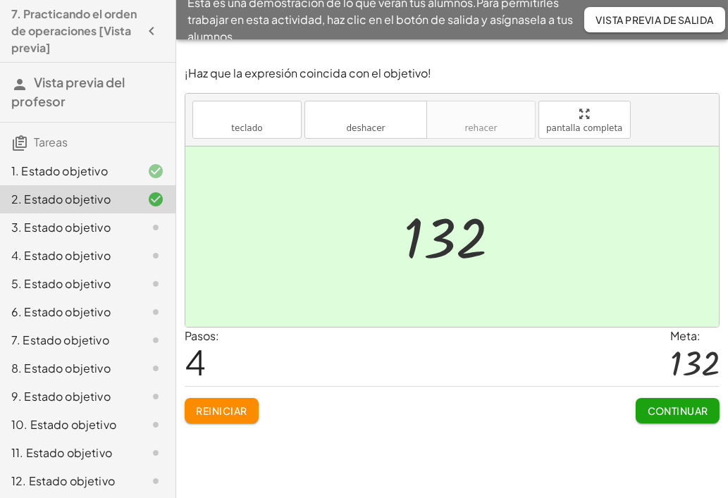
click at [670, 411] on font "Continuar" at bounding box center [678, 411] width 61 height 13
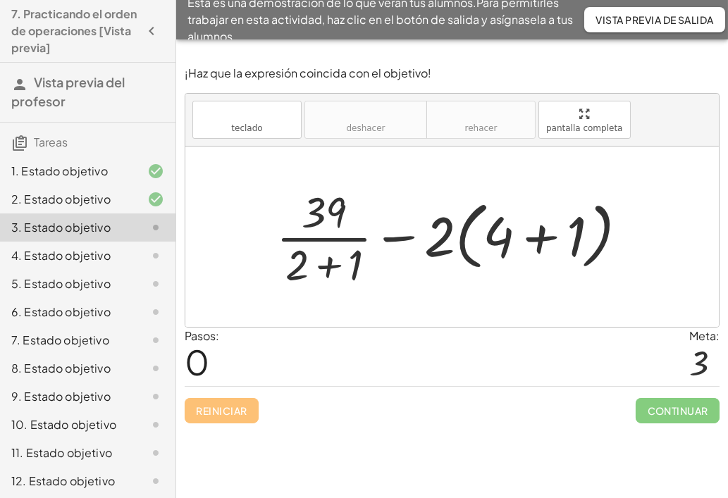
click at [537, 240] on div at bounding box center [457, 237] width 377 height 109
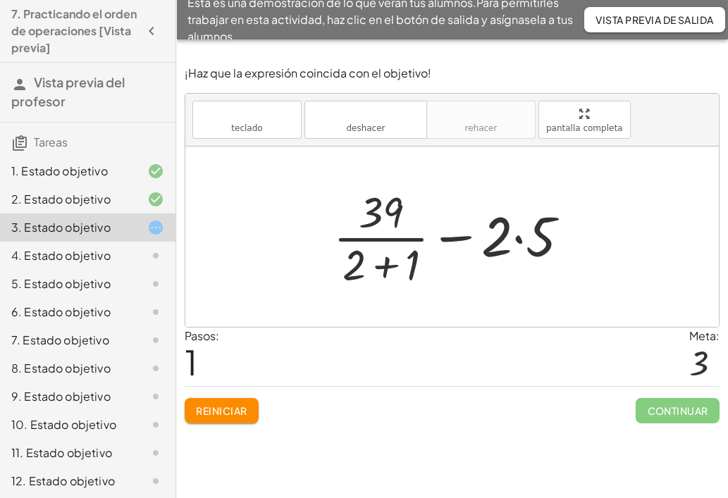
click at [519, 238] on div at bounding box center [456, 237] width 261 height 109
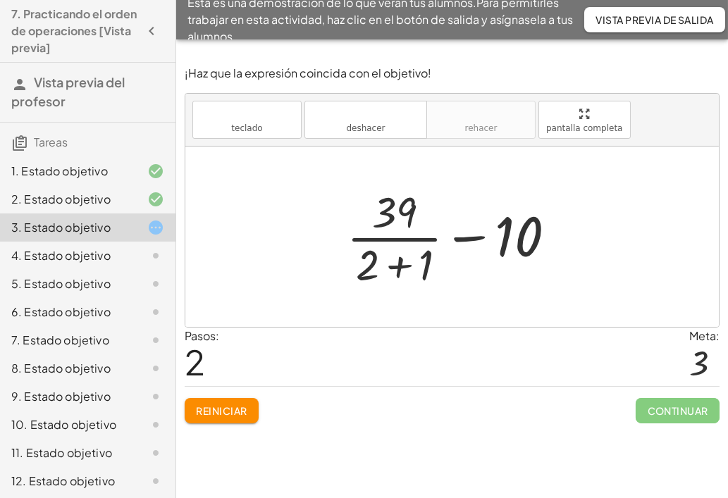
click at [399, 266] on div at bounding box center [457, 237] width 235 height 109
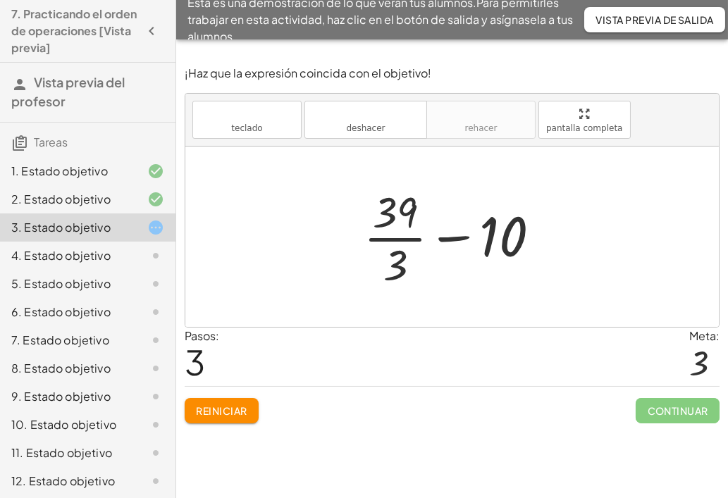
click at [393, 222] on div at bounding box center [458, 237] width 202 height 109
click at [396, 209] on div at bounding box center [458, 237] width 202 height 109
click at [401, 259] on div at bounding box center [458, 237] width 202 height 109
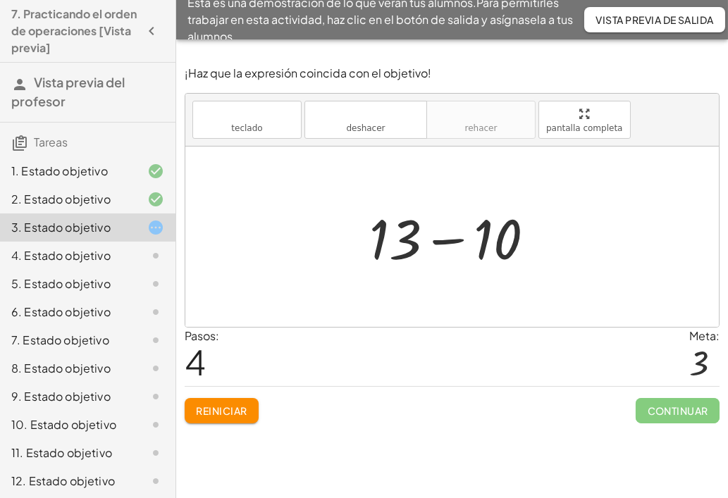
click at [464, 243] on div at bounding box center [457, 237] width 191 height 73
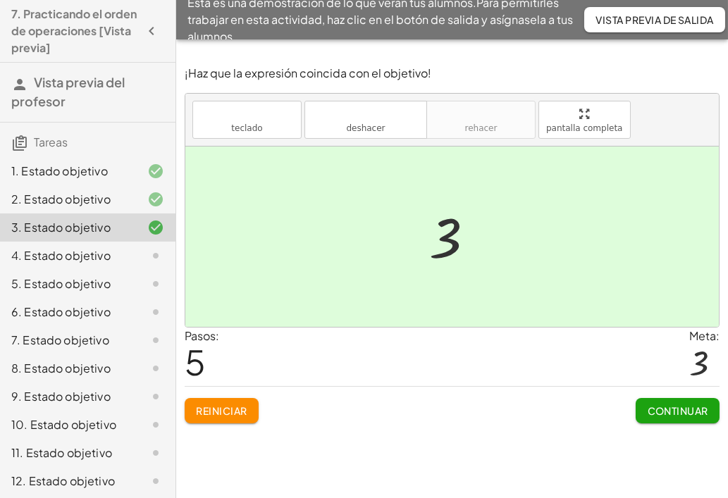
click at [691, 413] on font "Continuar" at bounding box center [678, 411] width 61 height 13
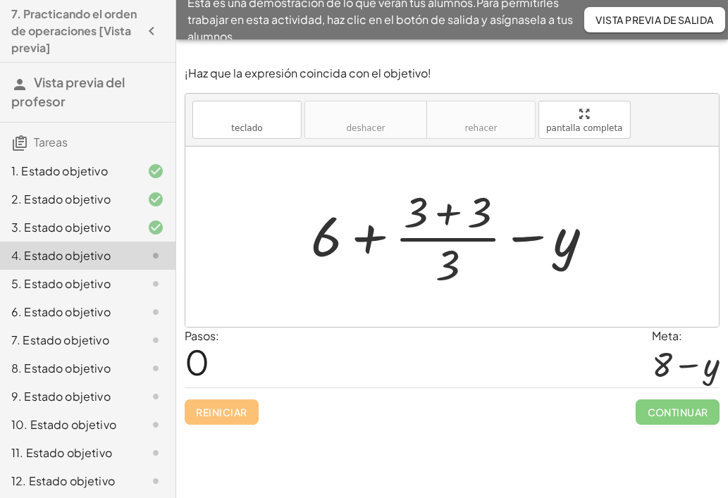
click at [445, 212] on div at bounding box center [458, 237] width 308 height 109
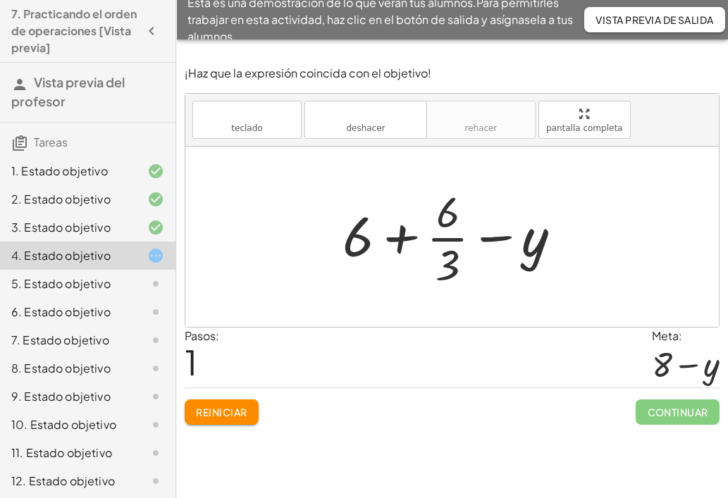
click at [445, 238] on div at bounding box center [457, 237] width 245 height 109
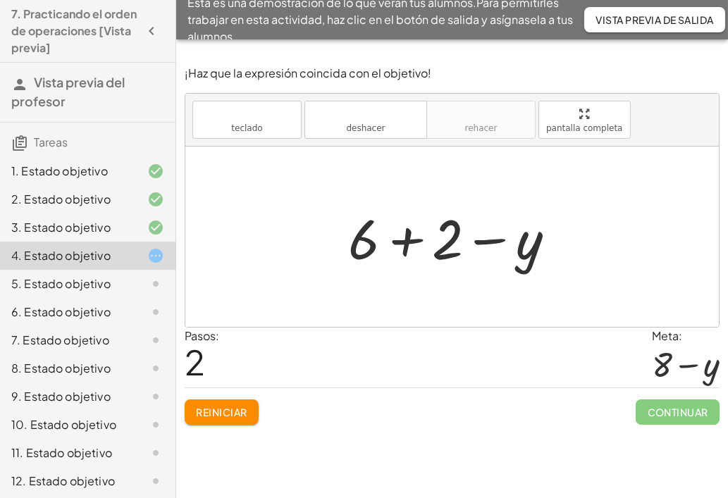
click at [402, 240] on div at bounding box center [457, 237] width 233 height 73
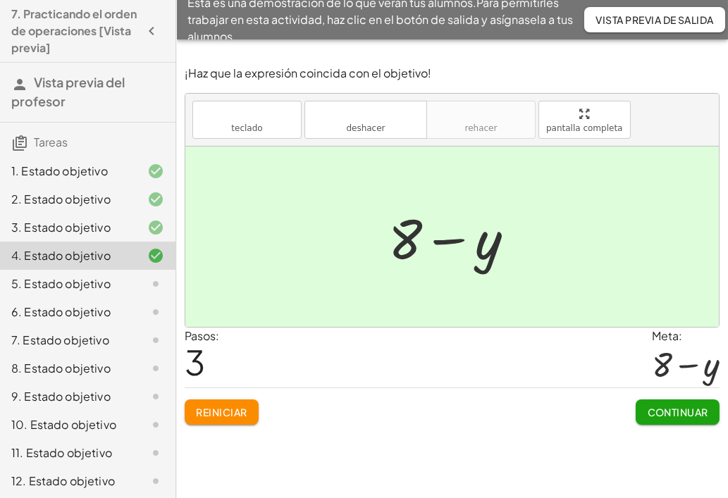
click at [453, 240] on div at bounding box center [457, 237] width 152 height 73
click at [678, 408] on font "Continuar" at bounding box center [678, 412] width 61 height 13
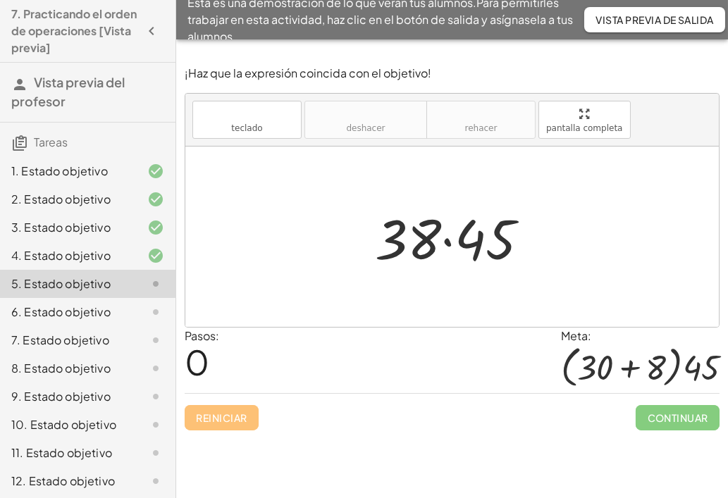
click at [449, 241] on div at bounding box center [458, 237] width 180 height 73
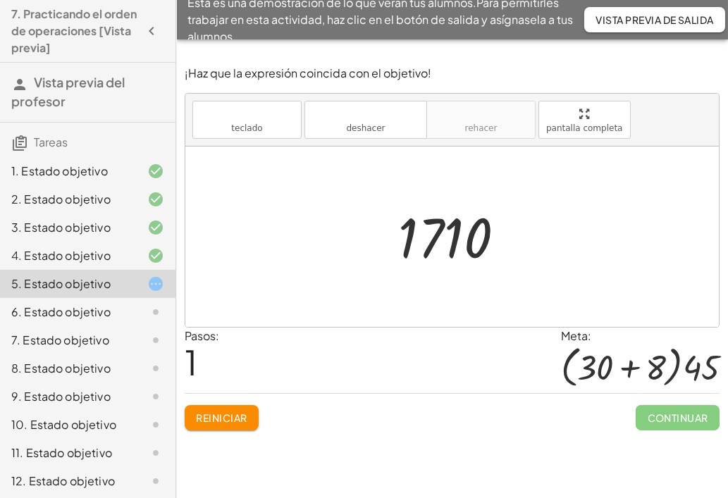
click at [446, 241] on div at bounding box center [457, 237] width 132 height 70
click at [421, 238] on div at bounding box center [457, 237] width 132 height 70
click at [481, 237] on div at bounding box center [457, 237] width 132 height 70
click at [453, 238] on div at bounding box center [457, 237] width 132 height 70
drag, startPoint x: 434, startPoint y: 237, endPoint x: 479, endPoint y: 240, distance: 45.2
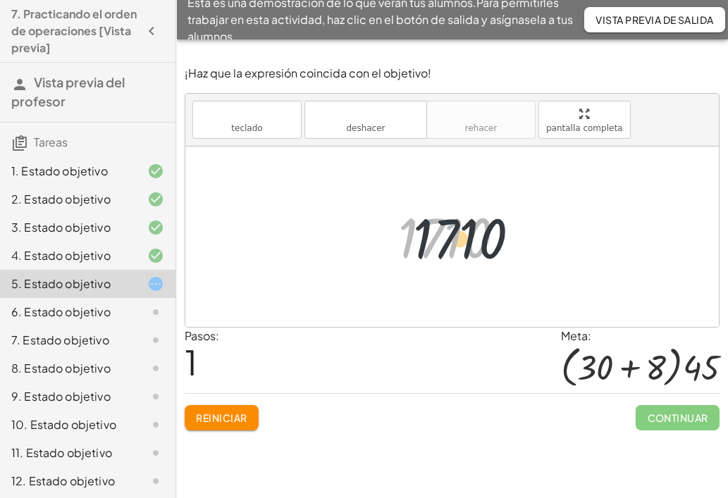
click at [479, 240] on div at bounding box center [457, 237] width 132 height 70
drag, startPoint x: 463, startPoint y: 238, endPoint x: 400, endPoint y: 235, distance: 62.8
click at [406, 240] on div at bounding box center [457, 237] width 132 height 70
click at [438, 260] on div at bounding box center [457, 237] width 132 height 70
click at [445, 238] on div at bounding box center [457, 237] width 132 height 70
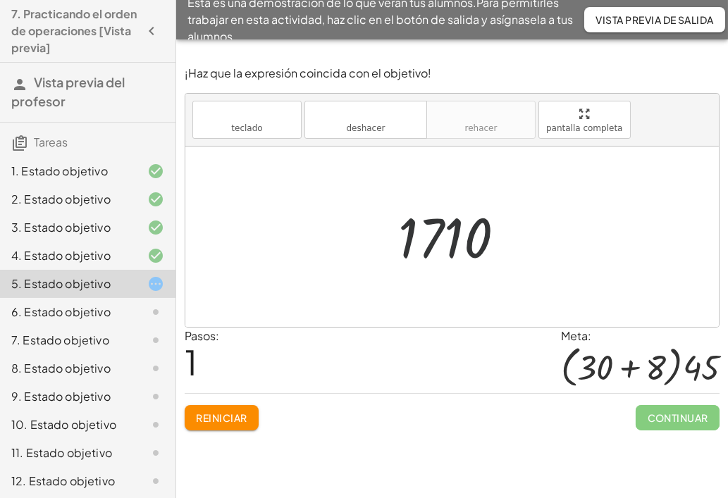
click at [455, 233] on div at bounding box center [457, 237] width 132 height 70
click at [486, 232] on div at bounding box center [457, 237] width 132 height 70
click at [475, 247] on div at bounding box center [457, 237] width 132 height 70
drag, startPoint x: 478, startPoint y: 238, endPoint x: 422, endPoint y: 190, distance: 73.5
click at [427, 185] on div at bounding box center [452, 237] width 534 height 180
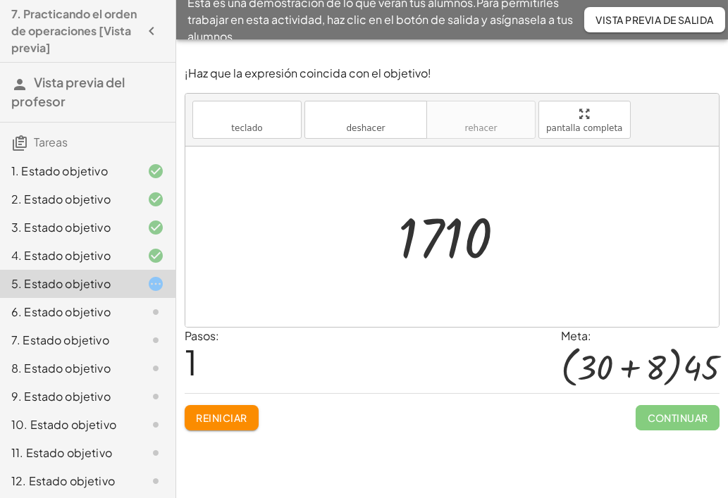
click at [216, 407] on button "Reiniciar" at bounding box center [222, 417] width 74 height 25
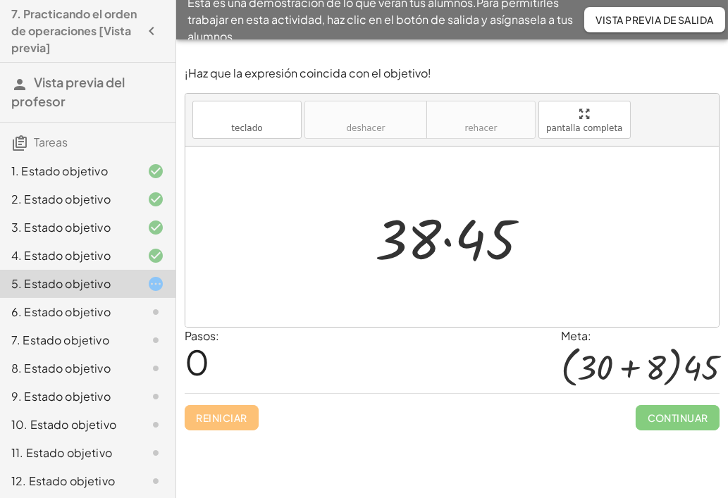
click at [488, 244] on div at bounding box center [458, 237] width 180 height 73
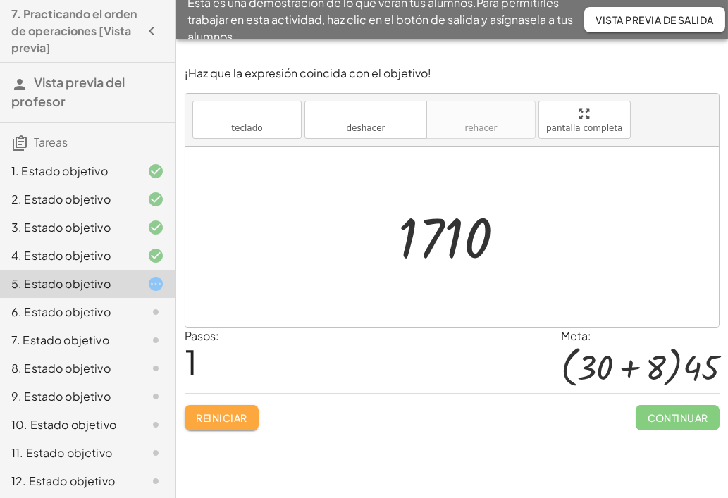
click at [223, 422] on font "Reiniciar" at bounding box center [221, 418] width 51 height 13
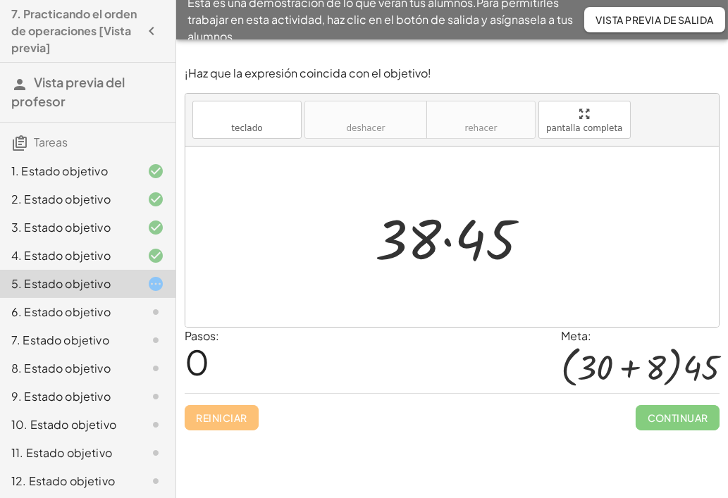
click at [358, 211] on div "· 38 · 45" at bounding box center [452, 237] width 197 height 80
click at [378, 242] on div at bounding box center [458, 237] width 180 height 73
click at [521, 244] on div at bounding box center [458, 237] width 180 height 73
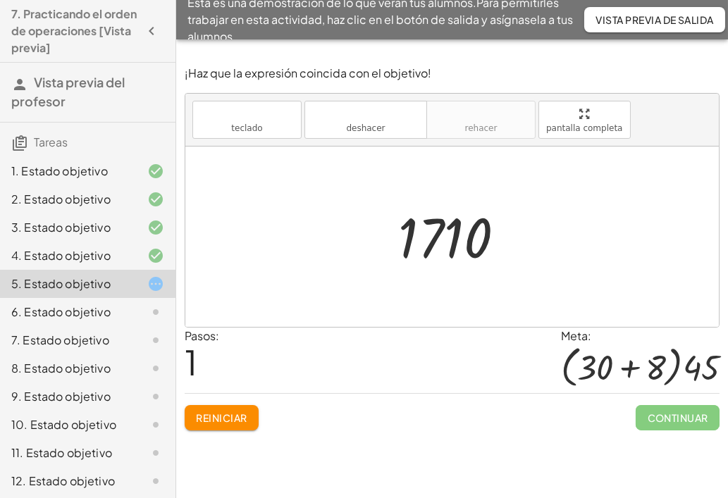
click at [460, 238] on div at bounding box center [457, 237] width 132 height 70
drag, startPoint x: 443, startPoint y: 241, endPoint x: 490, endPoint y: 242, distance: 46.5
click at [490, 242] on div at bounding box center [457, 237] width 132 height 70
click at [223, 412] on font "Reiniciar" at bounding box center [221, 418] width 51 height 13
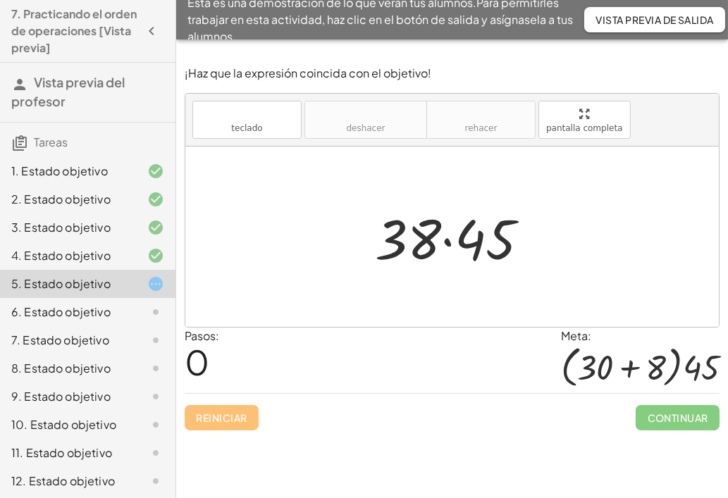
click at [319, 238] on div at bounding box center [452, 237] width 534 height 180
click at [546, 238] on div at bounding box center [458, 237] width 180 height 73
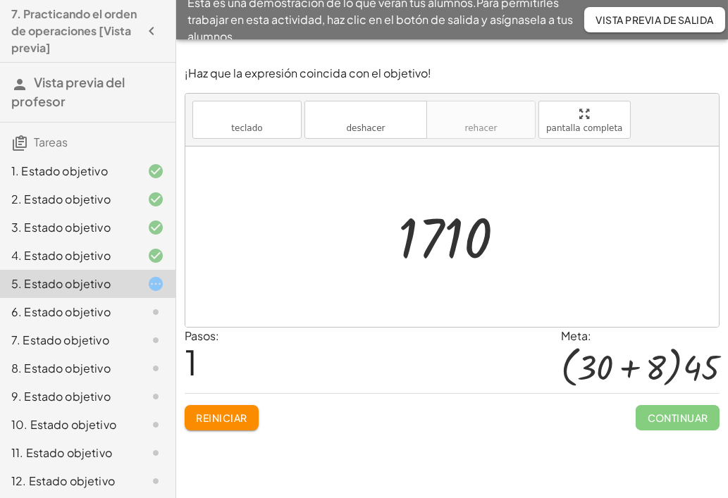
click at [228, 412] on font "Reiniciar" at bounding box center [221, 418] width 51 height 13
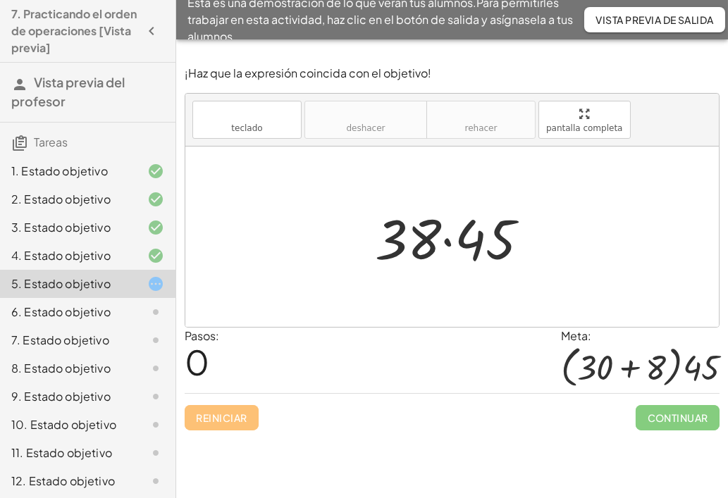
click at [598, 179] on div "teclado teclado deshacer deshacer rehacer rehacer pantalla completa · 38 · 45 ×" at bounding box center [452, 210] width 534 height 233
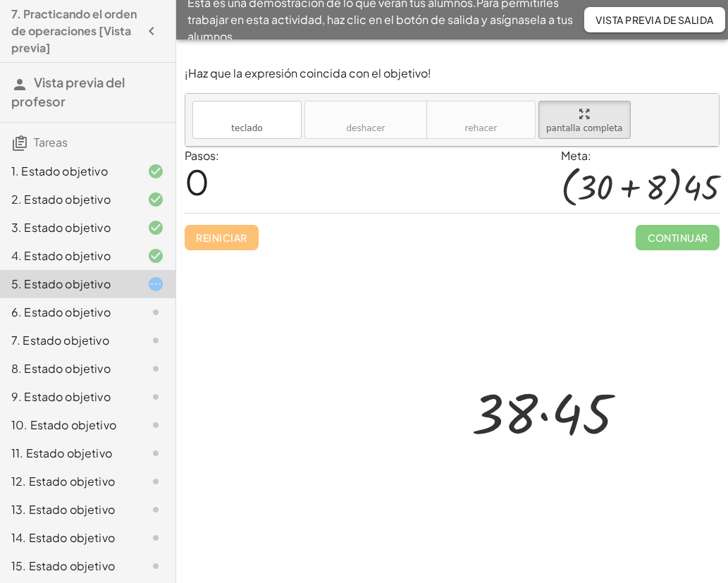
click at [464, 375] on div at bounding box center [554, 411] width 180 height 73
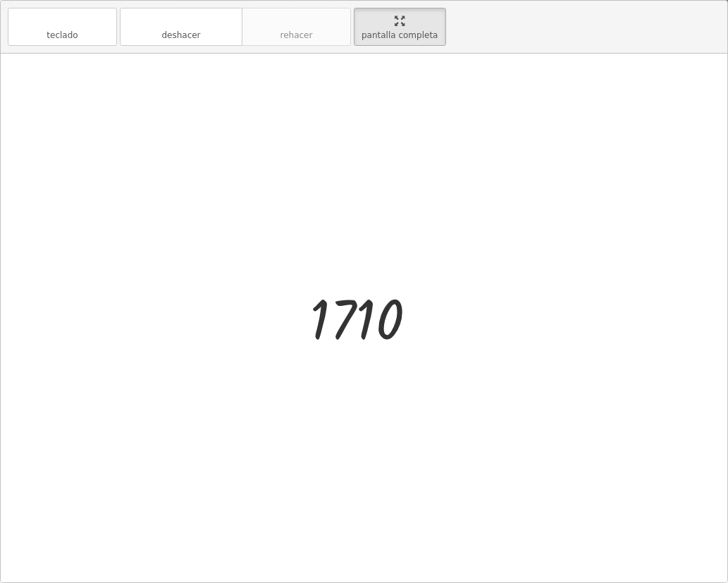
click at [347, 314] on div at bounding box center [369, 318] width 132 height 70
click at [408, 238] on div at bounding box center [364, 318] width 727 height 529
drag, startPoint x: 398, startPoint y: 25, endPoint x: 398, endPoint y: -37, distance: 61.3
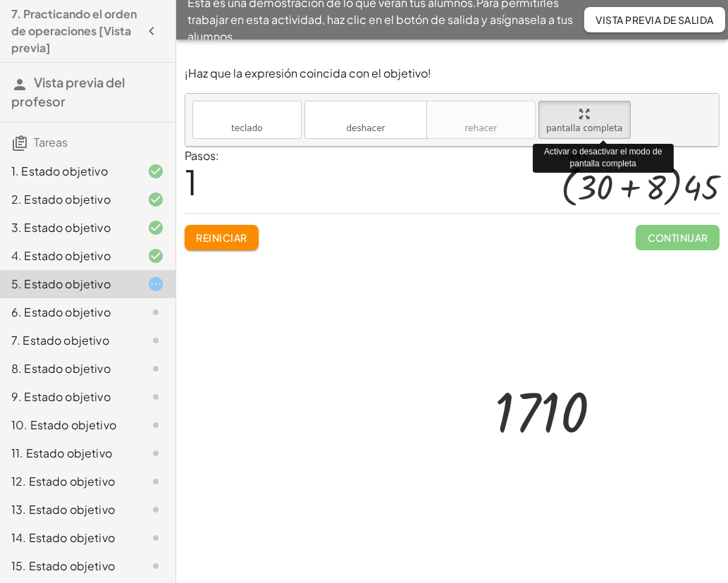
click at [398, 0] on html "7. Practicando el orden de operaciones [Vista previa] Vista previa del profesor…" at bounding box center [364, 291] width 728 height 583
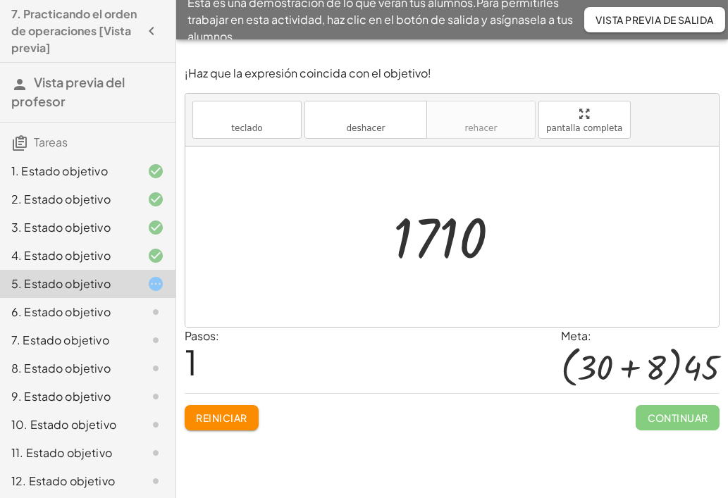
click at [636, 371] on div at bounding box center [640, 367] width 159 height 44
click at [228, 412] on font "Reiniciar" at bounding box center [221, 418] width 51 height 13
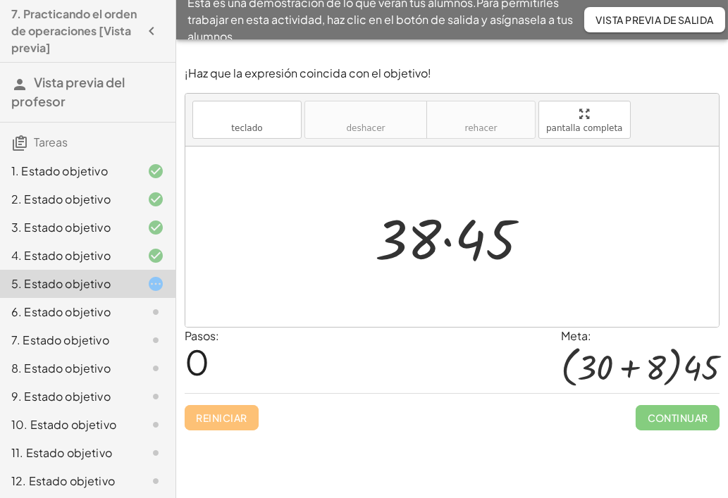
click at [295, 264] on div at bounding box center [452, 237] width 534 height 180
click at [393, 241] on div at bounding box center [458, 237] width 180 height 73
click at [405, 241] on div at bounding box center [458, 237] width 180 height 73
drag, startPoint x: 405, startPoint y: 241, endPoint x: 366, endPoint y: 232, distance: 40.5
click at [366, 232] on div "· 38 · 45" at bounding box center [452, 237] width 197 height 80
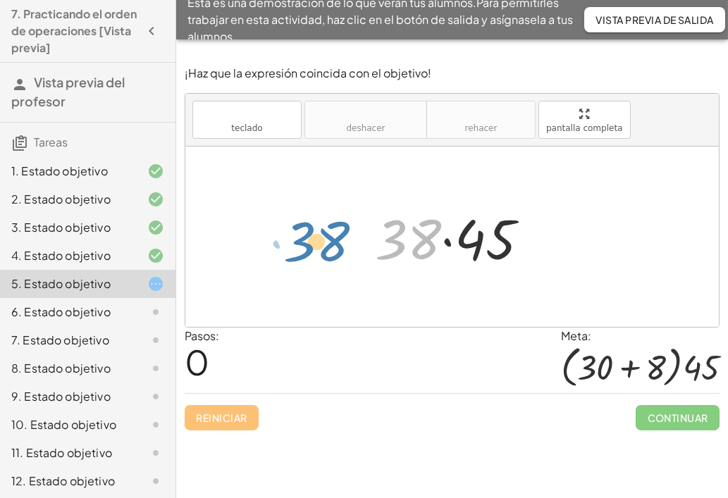
drag, startPoint x: 416, startPoint y: 239, endPoint x: 325, endPoint y: 240, distance: 90.9
click at [325, 240] on div "· 38 · 38 · 45" at bounding box center [452, 237] width 534 height 180
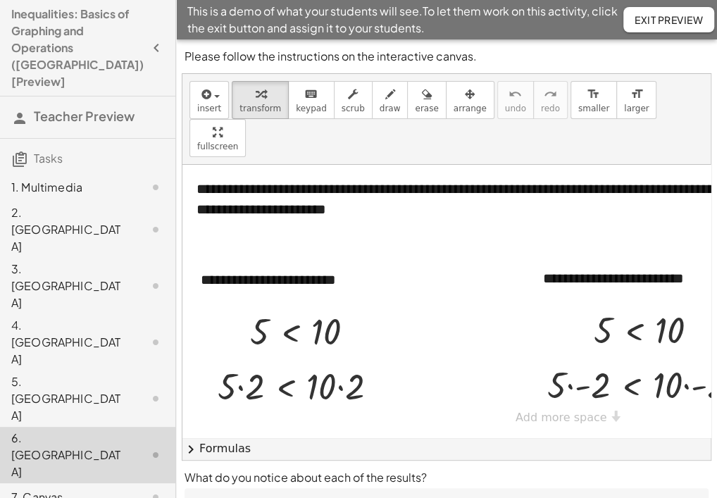
click at [483, 230] on div at bounding box center [558, 301] width 750 height 273
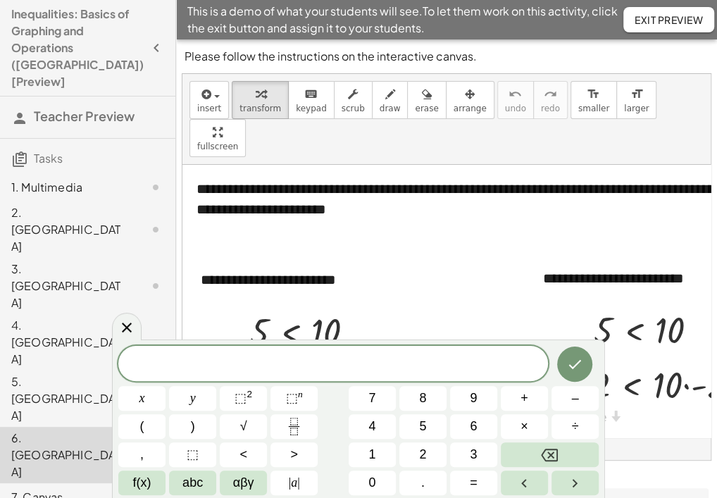
click at [649, 388] on div at bounding box center [558, 301] width 750 height 273
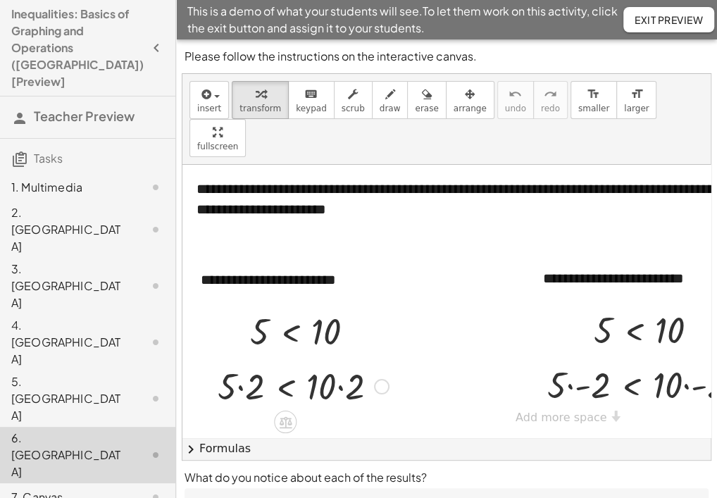
click at [239, 362] on div at bounding box center [303, 386] width 185 height 48
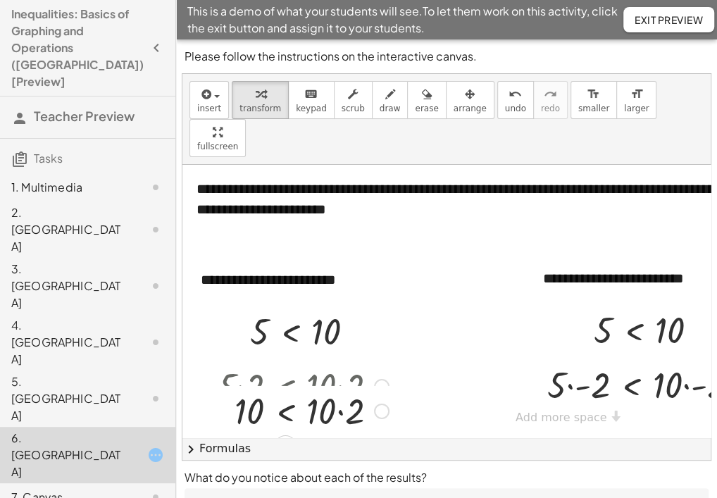
click at [285, 387] on div "· 5 · 2 < · 10 · 2 < · 10 · 2 10" at bounding box center [285, 387] width 0 height 0
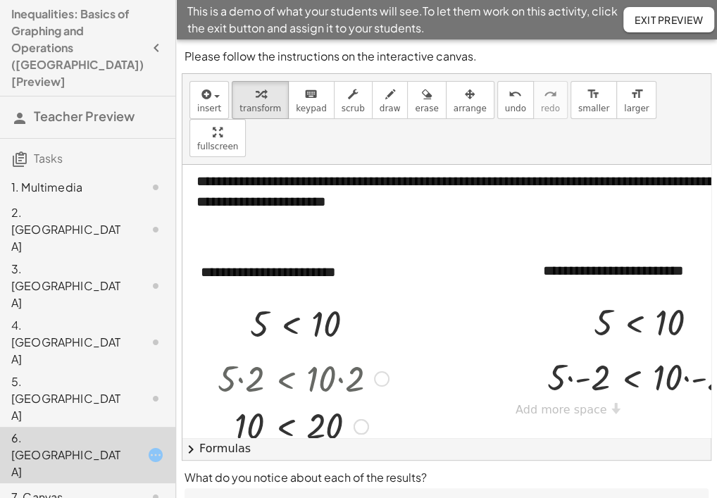
scroll to position [14, 0]
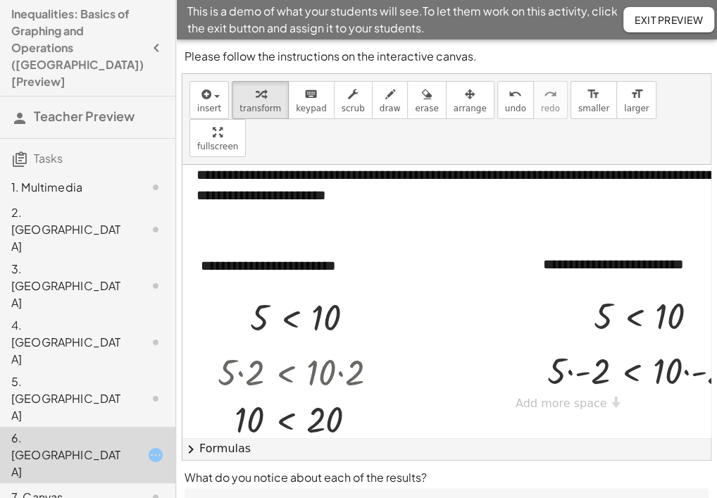
click at [88, 179] on div "1. Multimedia" at bounding box center [67, 187] width 113 height 17
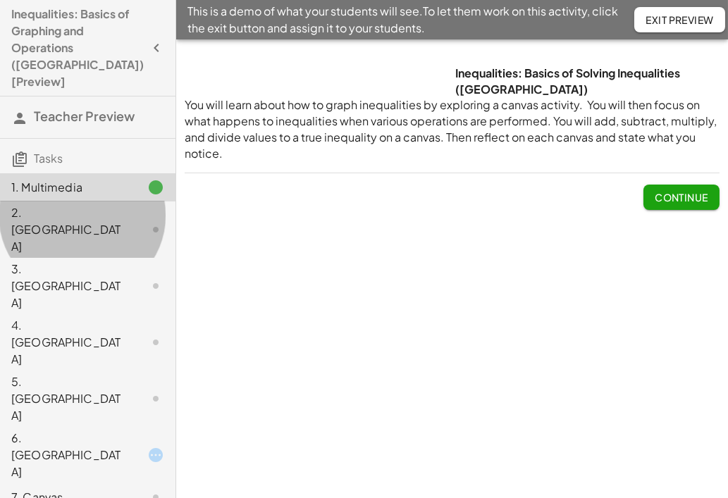
click at [82, 204] on div "2. Canvas" at bounding box center [67, 229] width 113 height 51
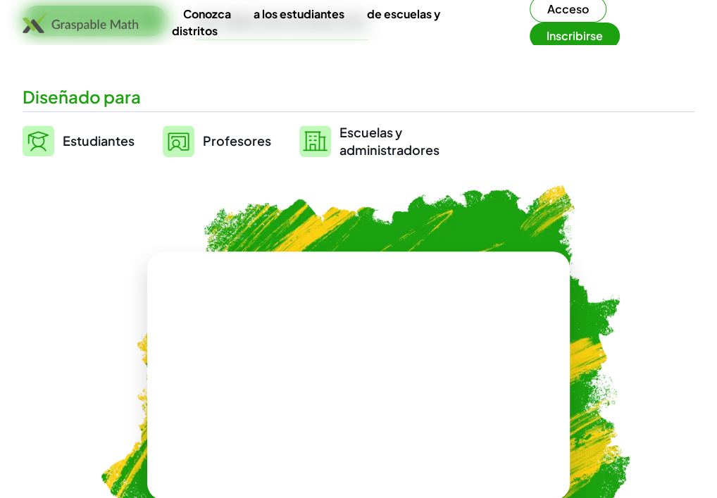
scroll to position [352, 0]
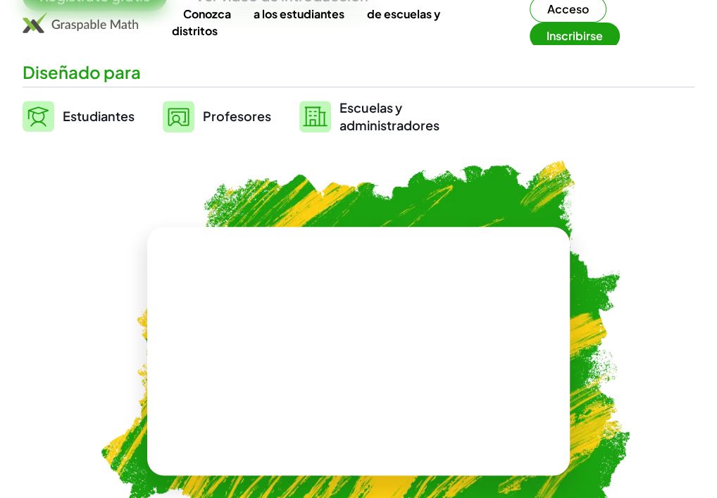
click at [225, 124] on font "Profesores" at bounding box center [237, 116] width 68 height 16
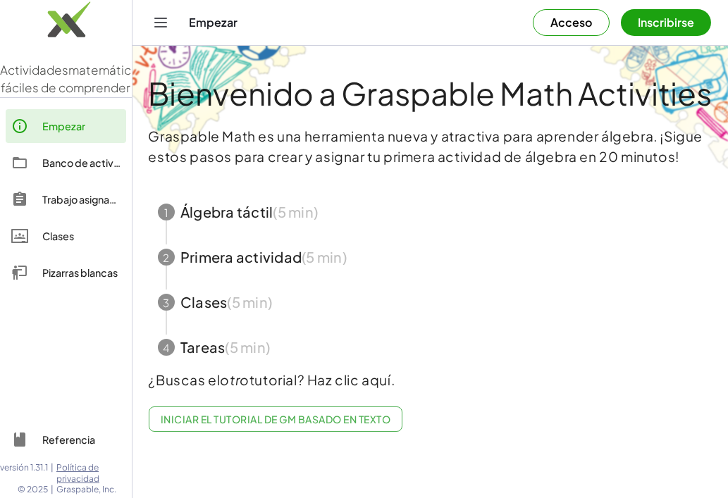
click at [216, 208] on span "button" at bounding box center [430, 212] width 579 height 45
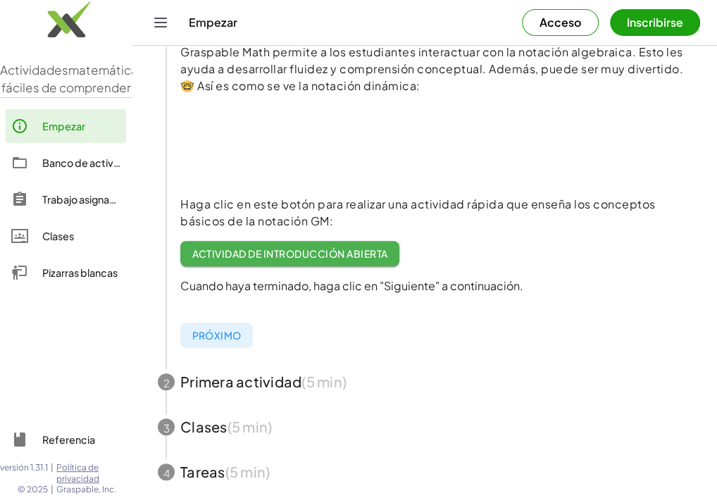
scroll to position [211, 0]
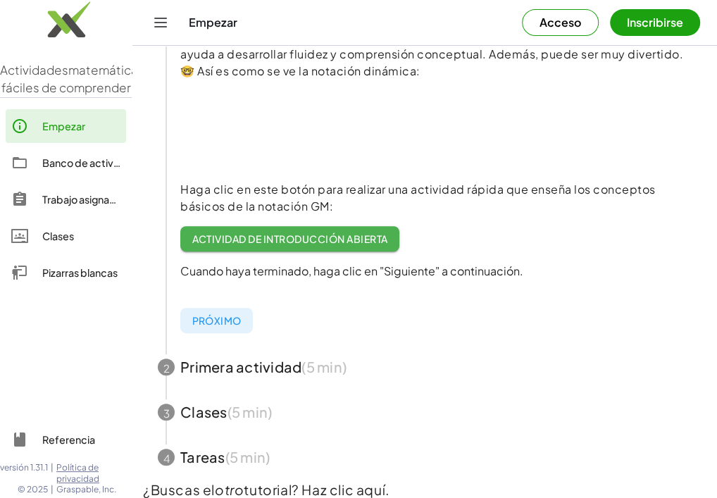
click at [263, 238] on font "Actividad de introducción abierta" at bounding box center [290, 239] width 196 height 13
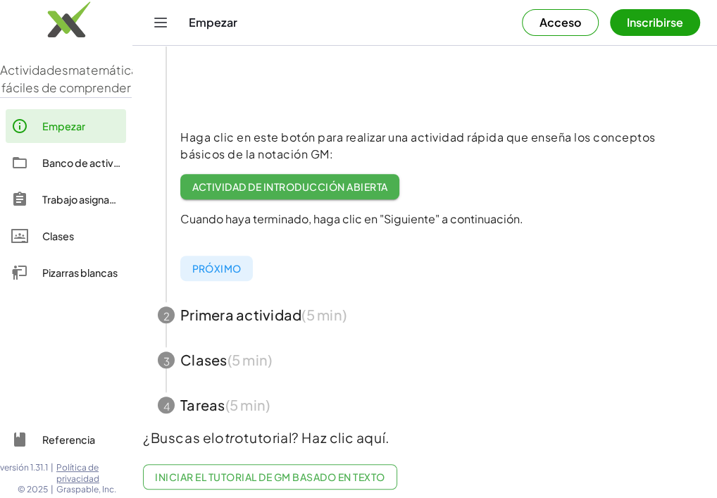
scroll to position [285, 0]
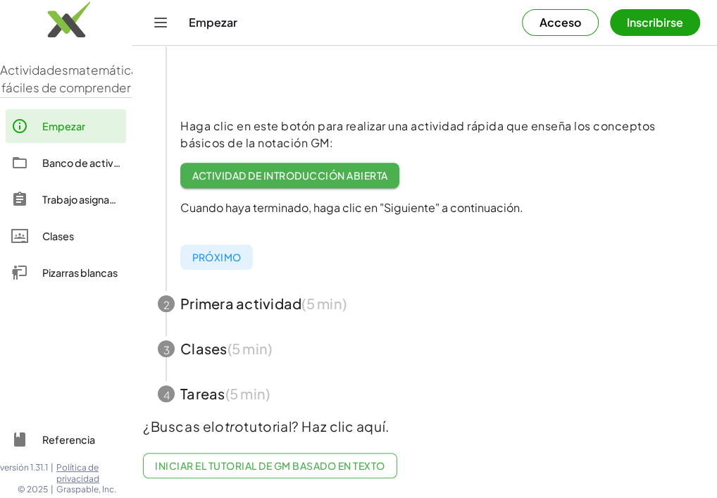
click at [249, 288] on span "button" at bounding box center [425, 303] width 568 height 45
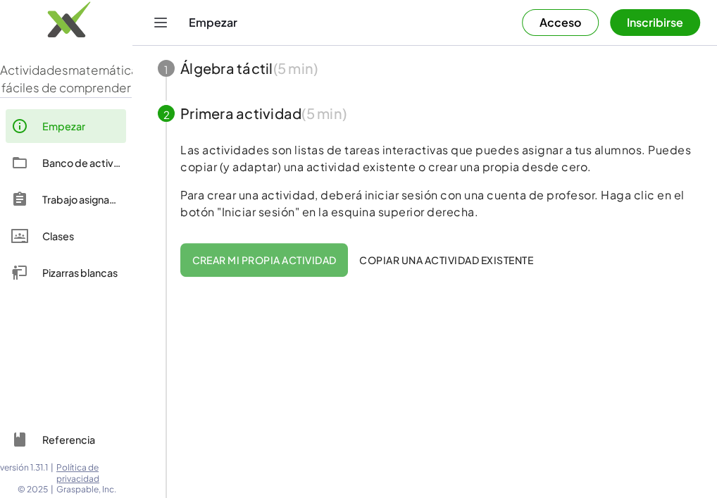
scroll to position [3, 0]
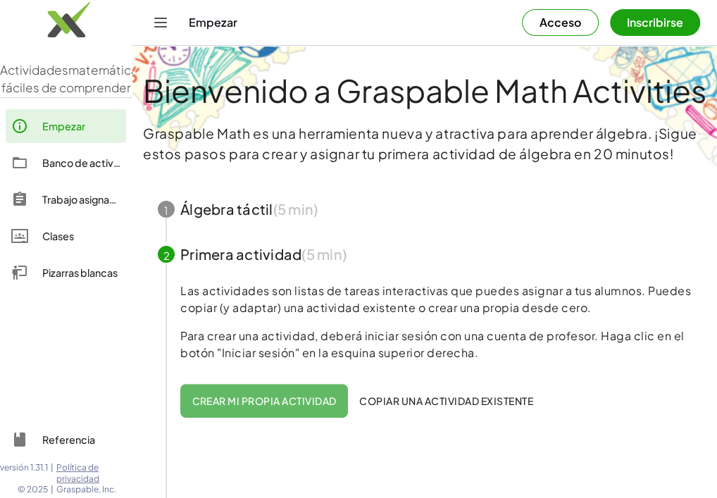
click at [243, 209] on span "button" at bounding box center [425, 209] width 568 height 45
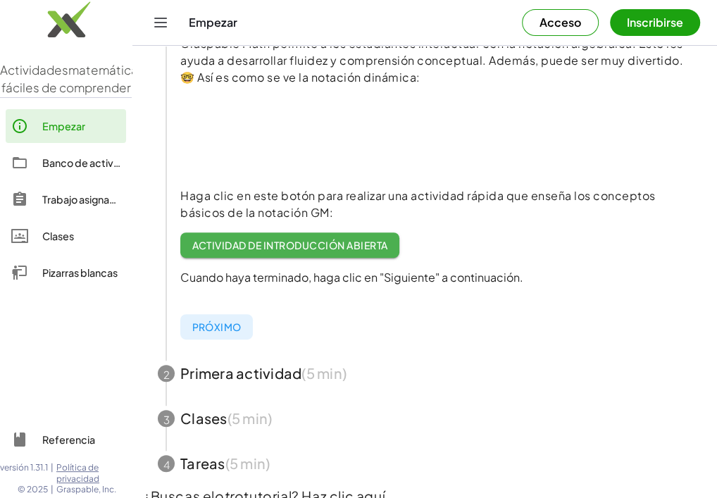
scroll to position [144, 0]
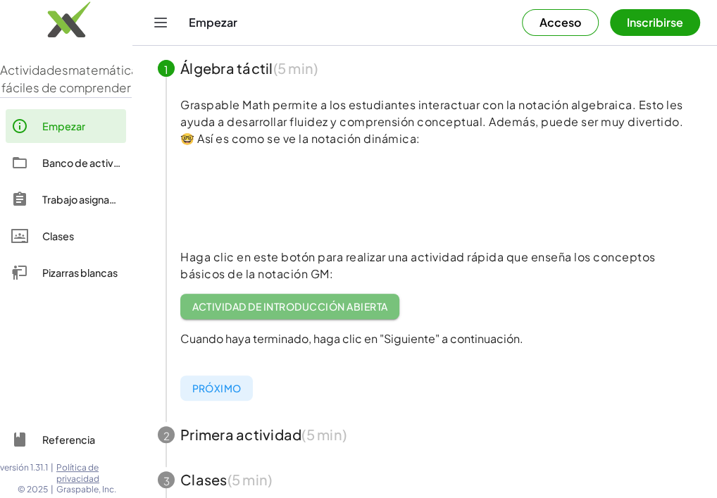
click at [290, 300] on font "Actividad de introducción abierta" at bounding box center [290, 306] width 196 height 13
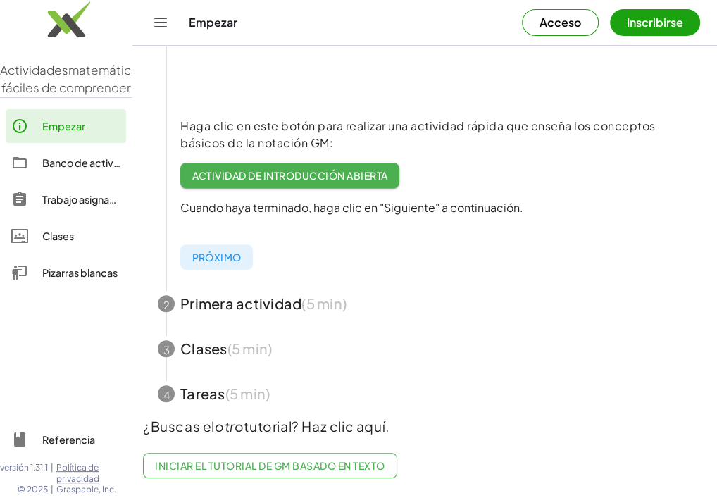
scroll to position [285, 0]
click at [232, 295] on span "button" at bounding box center [425, 303] width 568 height 45
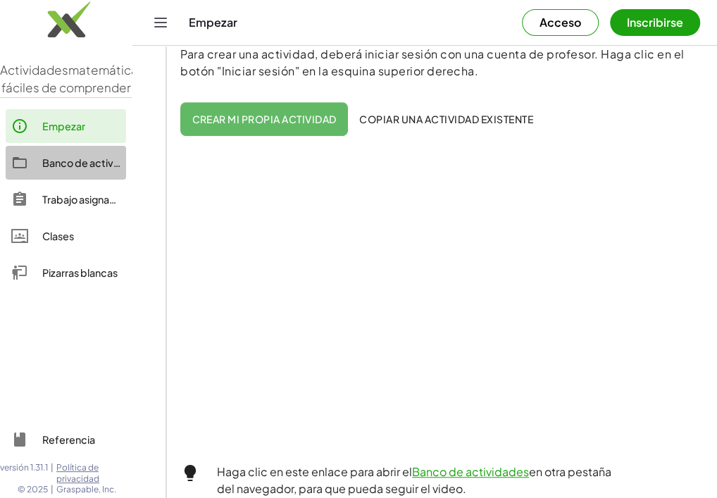
click at [80, 169] on font "Banco de actividades" at bounding box center [94, 162] width 104 height 13
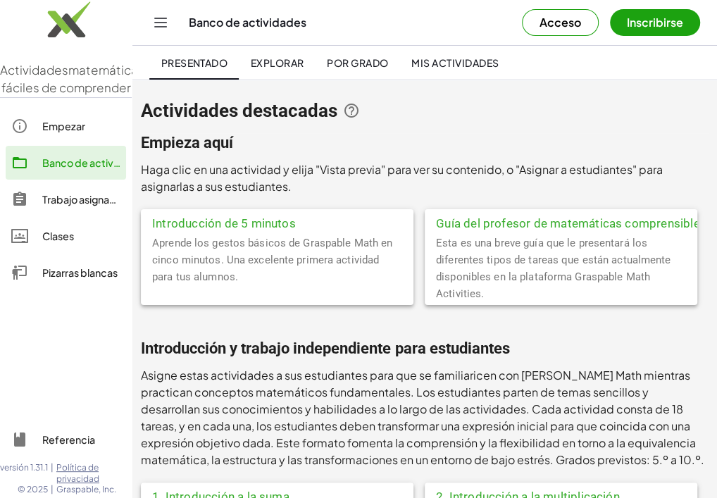
click at [56, 132] on font "Empezar" at bounding box center [63, 126] width 43 height 13
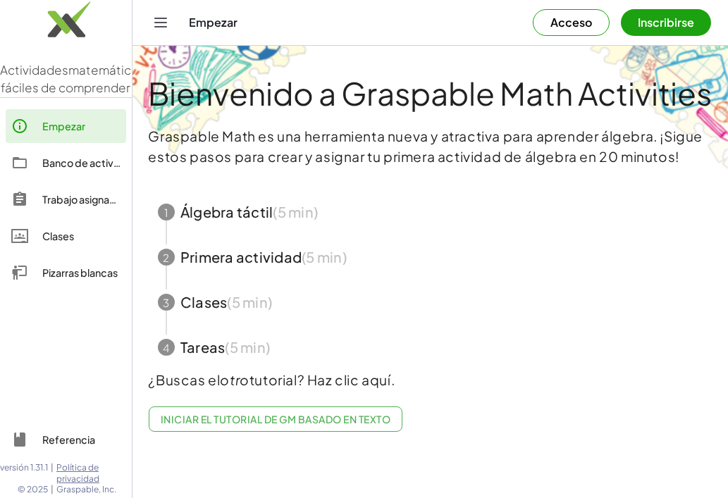
click at [223, 256] on span "button" at bounding box center [430, 257] width 579 height 45
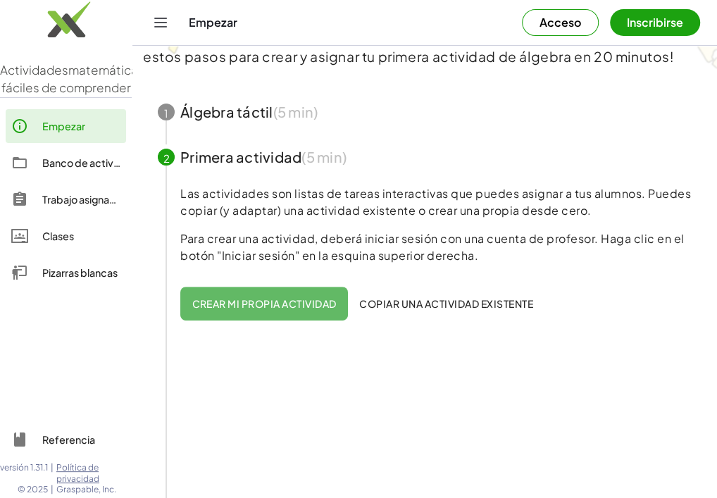
scroll to position [211, 0]
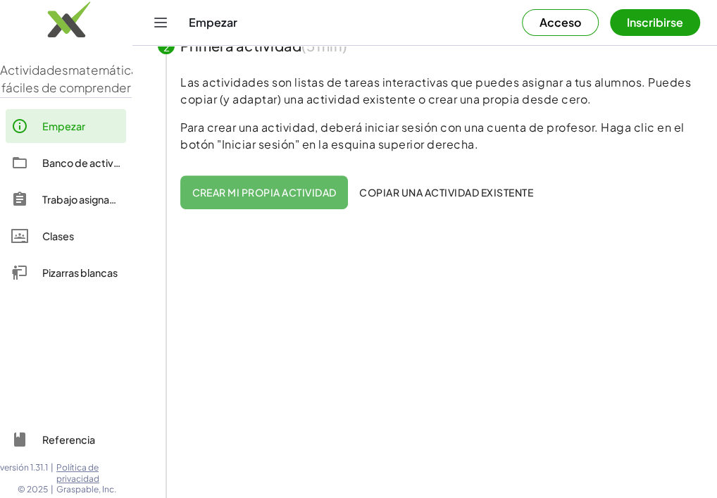
click at [255, 186] on font "Crear mi propia actividad" at bounding box center [264, 192] width 144 height 13
click at [260, 185] on button "Crear mi propia actividad" at bounding box center [264, 192] width 168 height 34
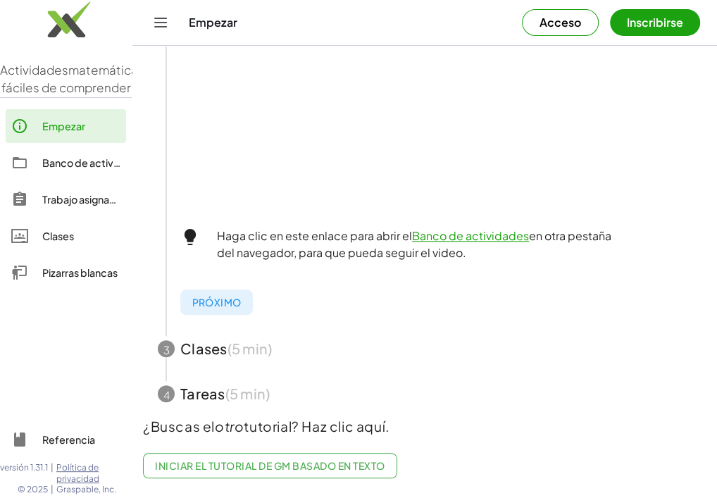
scroll to position [531, 0]
click at [222, 296] on font "Próximo" at bounding box center [216, 302] width 49 height 13
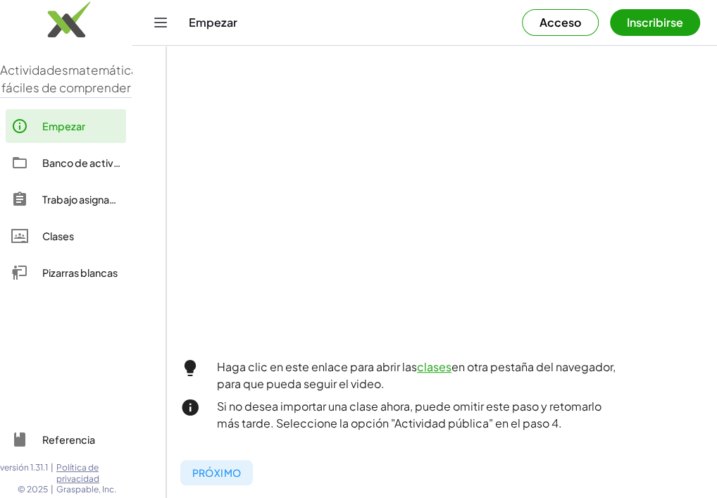
scroll to position [471, 0]
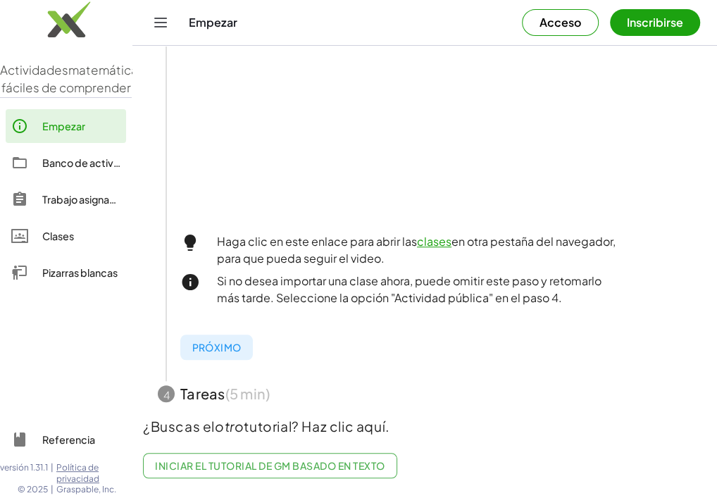
click at [218, 344] on font "Próximo" at bounding box center [216, 347] width 49 height 13
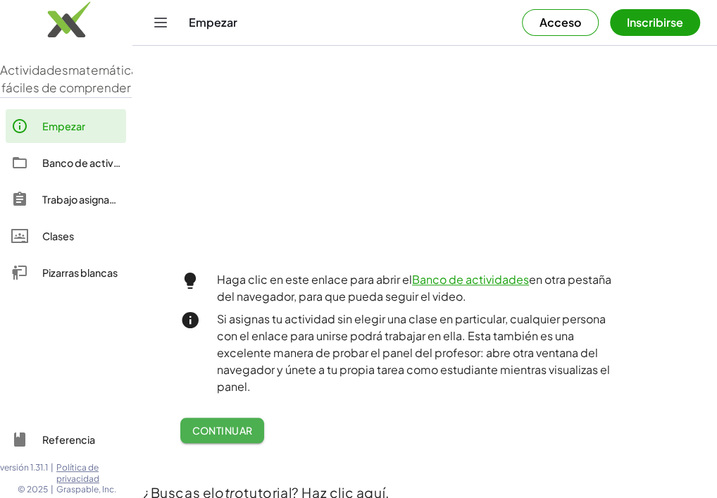
scroll to position [548, 0]
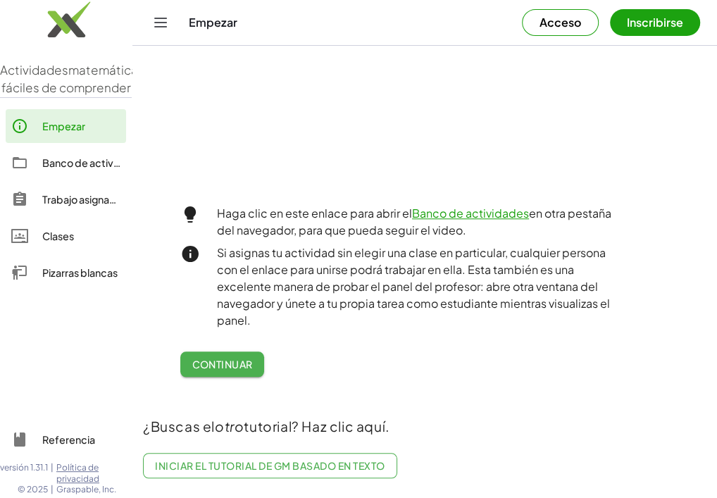
click at [470, 206] on font "Banco de actividades" at bounding box center [470, 213] width 117 height 15
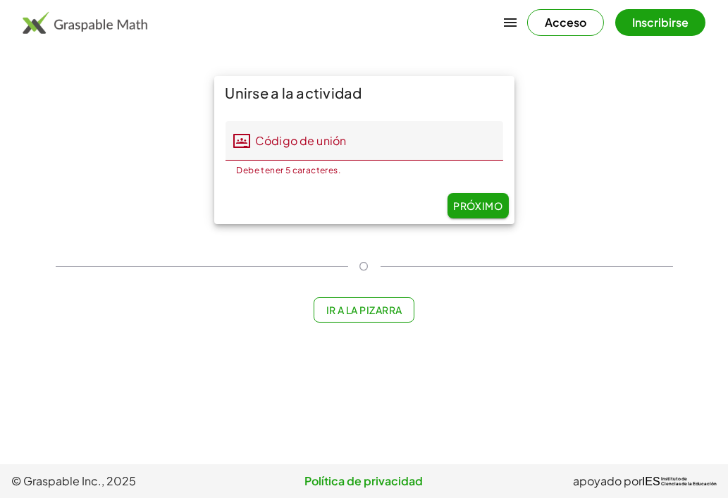
click at [352, 307] on font "Ir a la pizarra" at bounding box center [364, 310] width 76 height 13
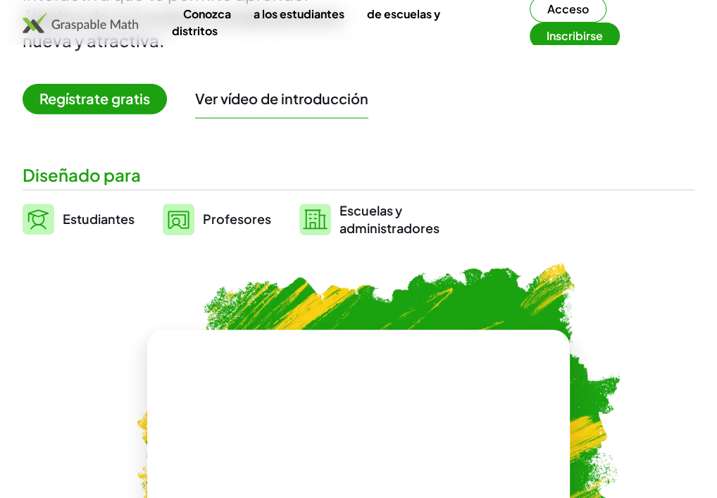
scroll to position [282, 0]
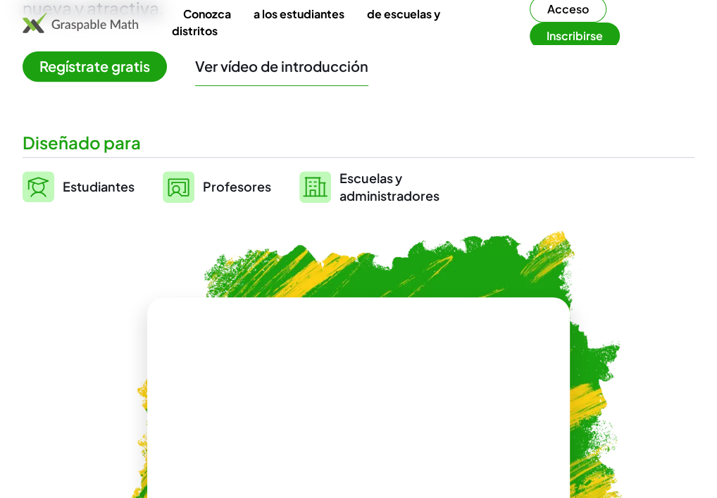
click at [214, 195] on font "Profesores" at bounding box center [237, 186] width 68 height 16
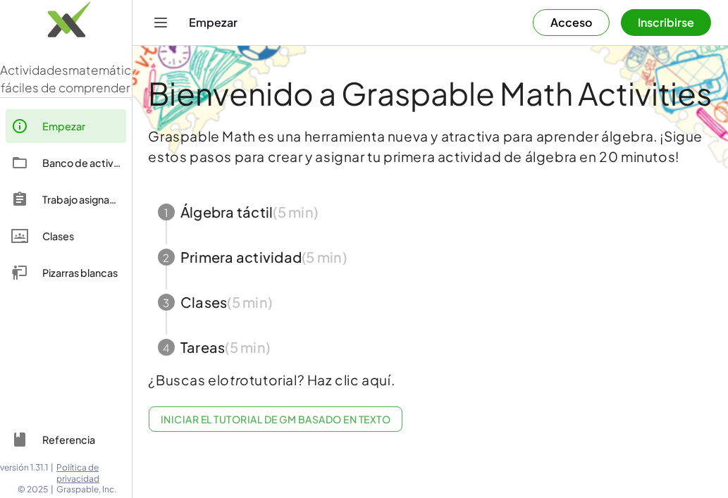
click at [202, 254] on span "button" at bounding box center [430, 257] width 579 height 45
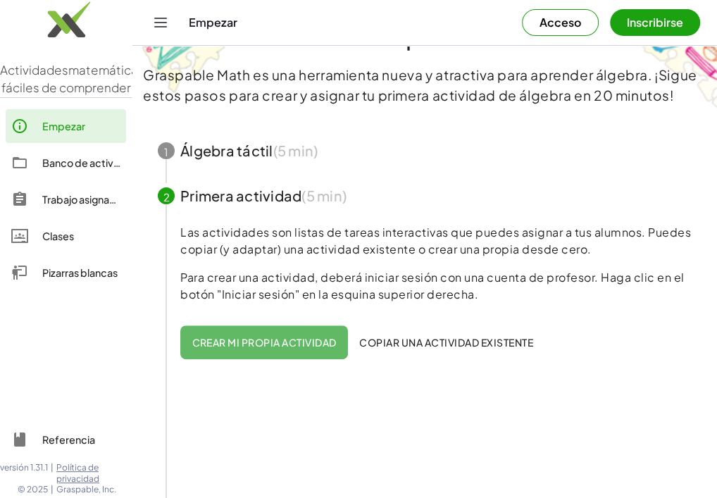
scroll to position [211, 0]
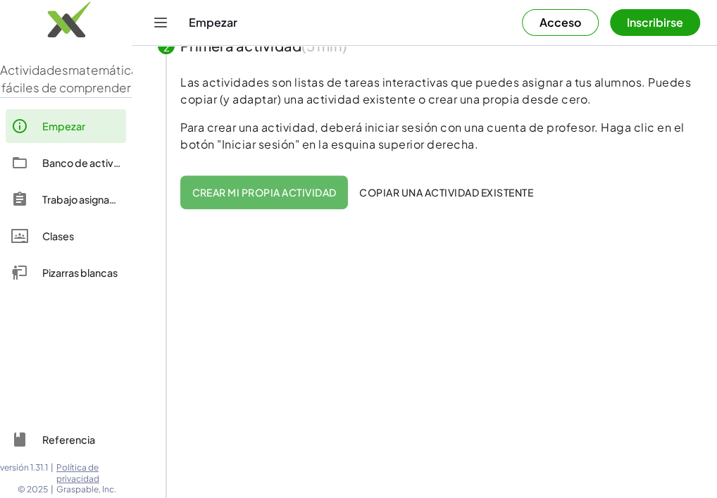
click at [254, 183] on button "Crear mi propia actividad" at bounding box center [264, 192] width 168 height 34
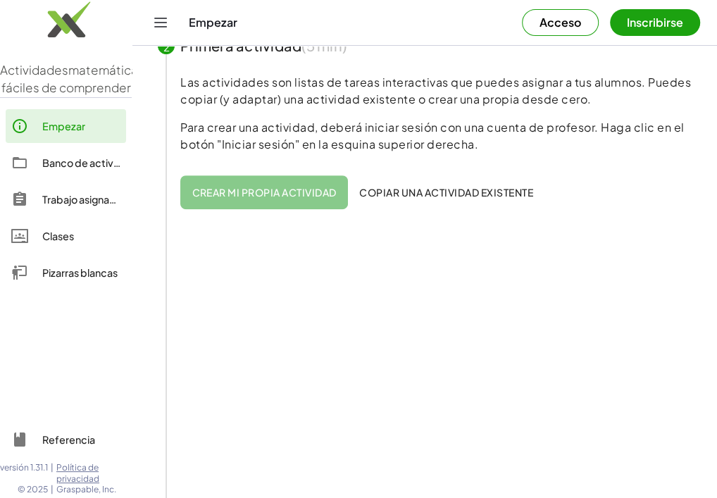
click at [254, 183] on button "Crear mi propia actividad" at bounding box center [264, 192] width 168 height 34
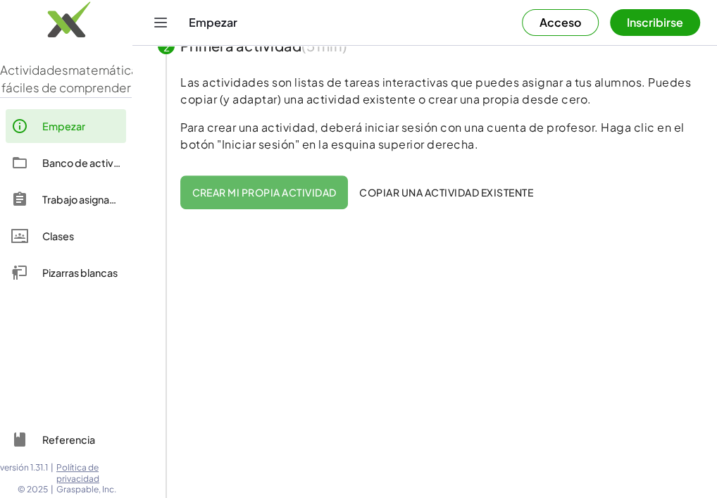
click at [445, 190] on font "Copiar una actividad existente" at bounding box center [446, 192] width 174 height 13
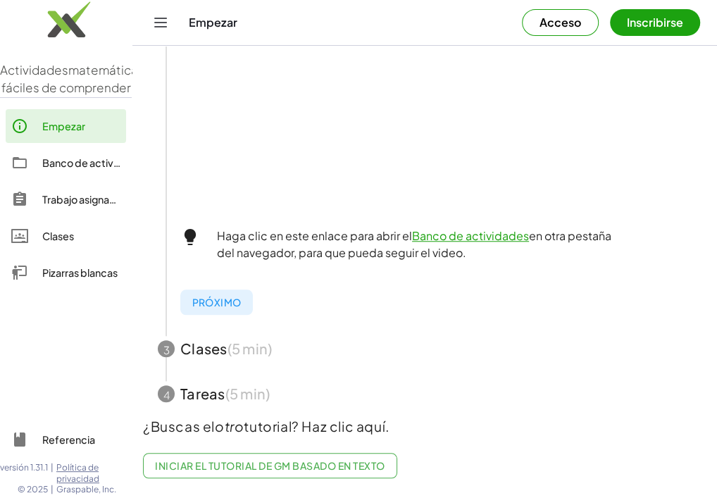
scroll to position [531, 0]
click at [229, 336] on span "button" at bounding box center [425, 348] width 568 height 45
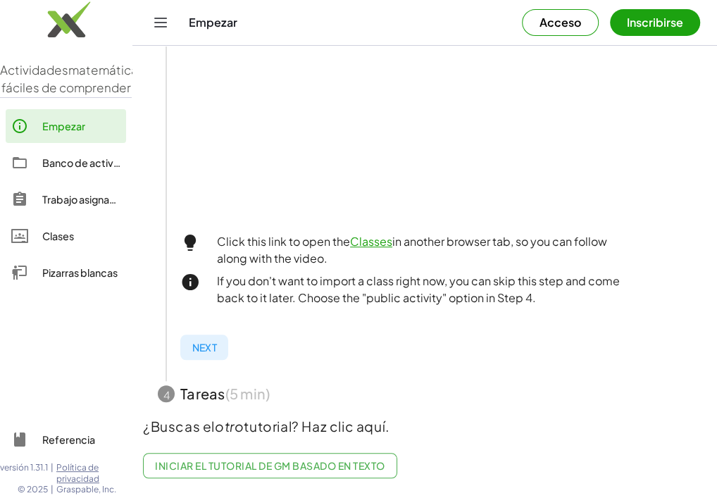
scroll to position [475, 0]
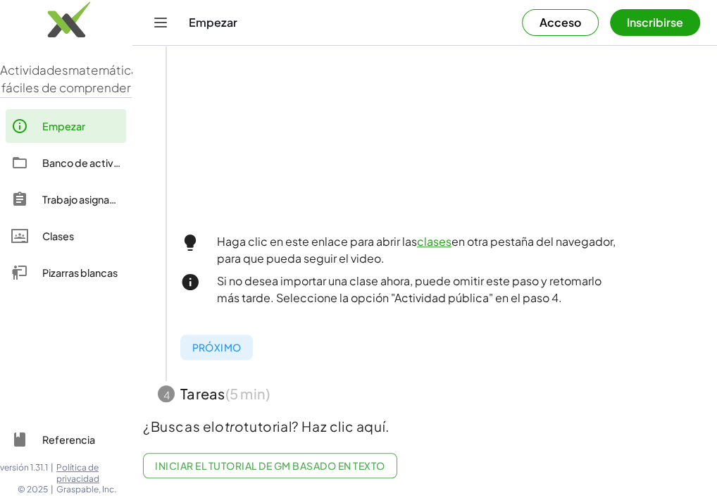
click at [207, 341] on font "Próximo" at bounding box center [216, 347] width 49 height 13
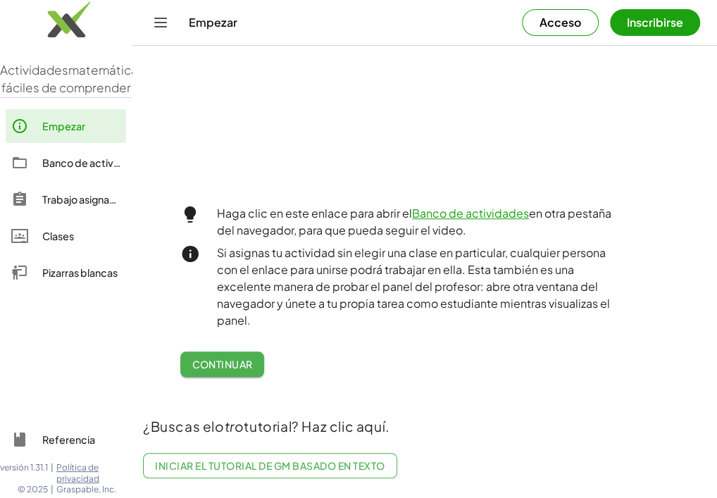
click at [223, 358] on font "Continuar" at bounding box center [222, 364] width 61 height 13
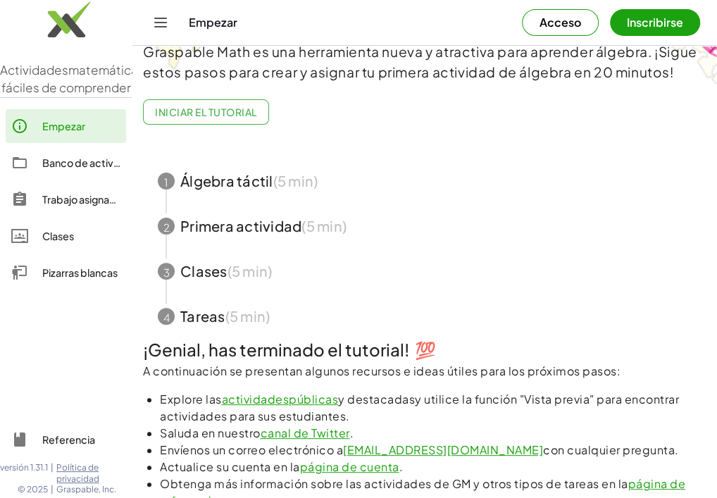
scroll to position [0, 0]
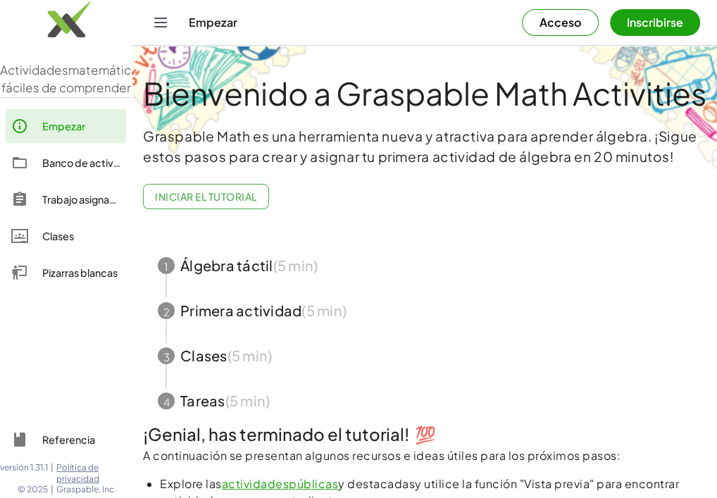
click at [62, 169] on font "Banco de actividades" at bounding box center [94, 162] width 104 height 13
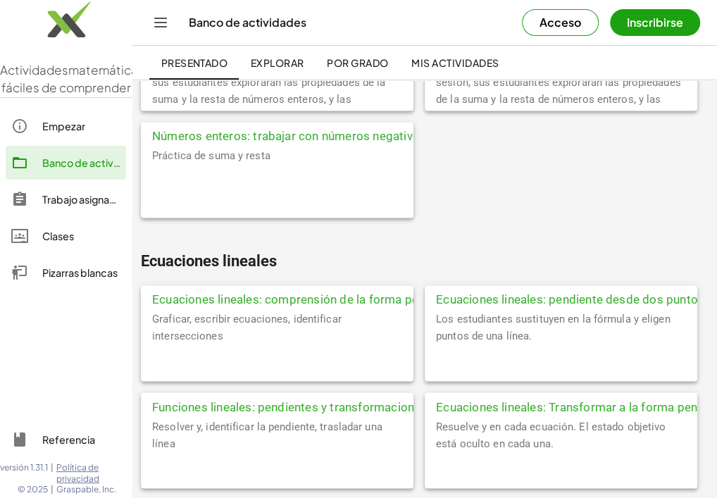
scroll to position [3665, 0]
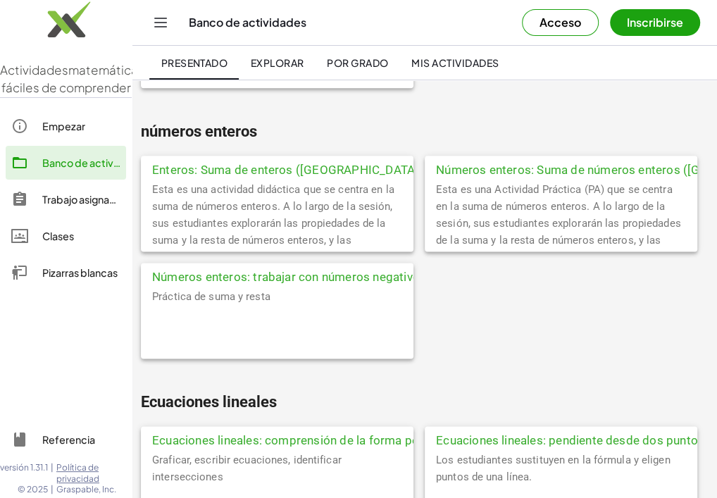
click at [271, 279] on font "Números enteros: trabajar con números negativos" at bounding box center [289, 277] width 274 height 14
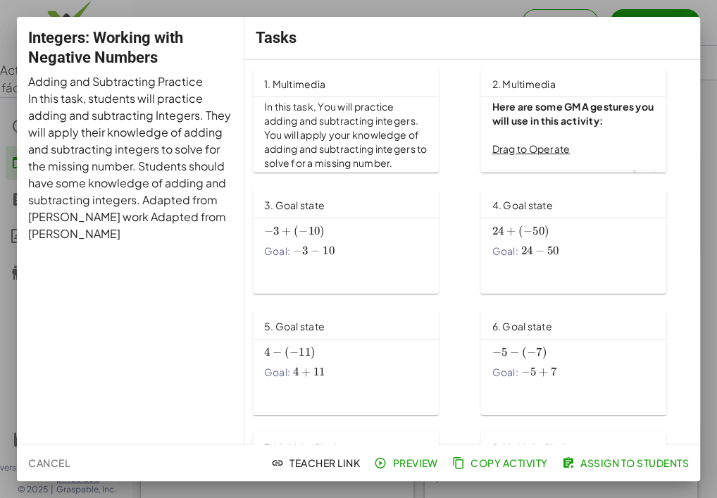
click at [526, 370] on span "−" at bounding box center [526, 372] width 9 height 14
click at [534, 349] on span "−" at bounding box center [531, 352] width 9 height 14
click at [529, 314] on div "6. Goal state" at bounding box center [522, 325] width 60 height 23
click at [534, 344] on div "− 5 − ( − 7 ) -5-\left(-7\right) − 5 − ( − 7 ) Goal: − 5 + 7 -5+7 − 5 + 7" at bounding box center [574, 361] width 164 height 37
click at [546, 362] on div "− 5 − ( − 7 ) -5-\left(-7\right) − 5 − ( − 7 ) Goal: − 5 + 7 -5+7 − 5 + 7" at bounding box center [574, 361] width 164 height 37
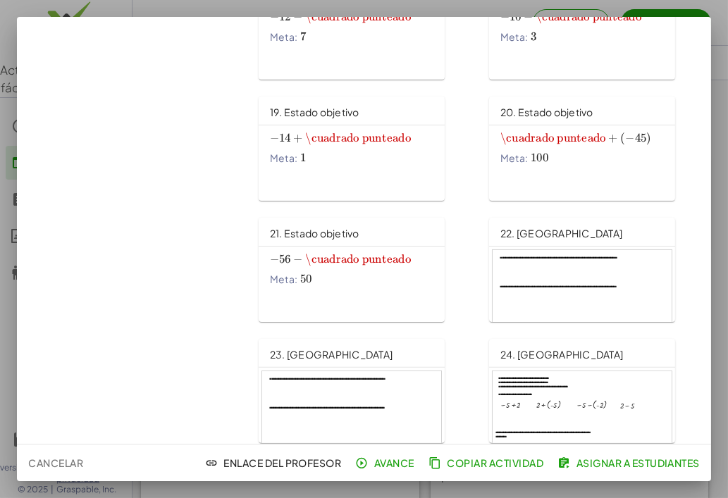
scroll to position [1069, 0]
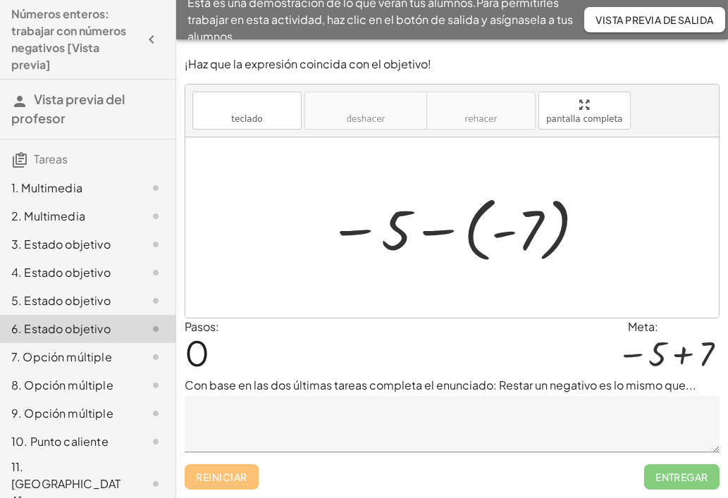
click at [500, 235] on div at bounding box center [457, 228] width 273 height 78
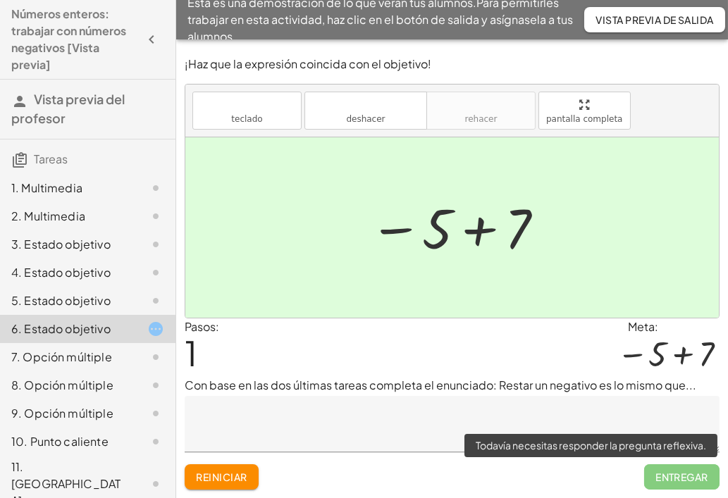
click at [674, 475] on span "Entregar" at bounding box center [681, 476] width 75 height 25
click at [673, 481] on span "Entregar" at bounding box center [681, 476] width 75 height 25
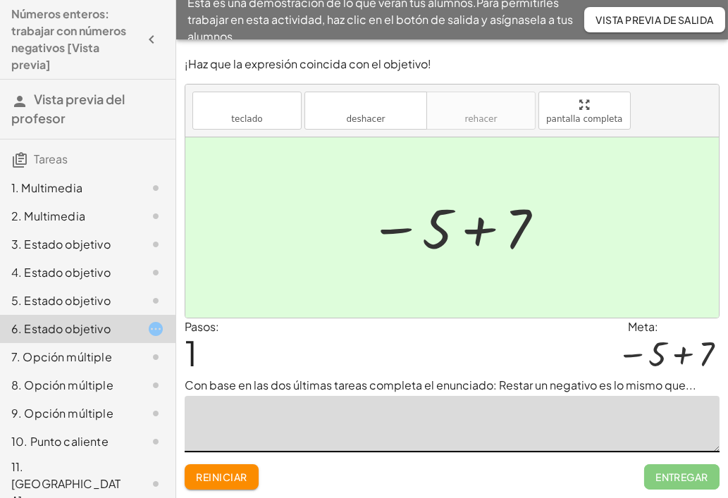
click at [309, 396] on textarea at bounding box center [452, 424] width 535 height 56
type textarea "*****"
click at [687, 475] on font "Entregar" at bounding box center [681, 477] width 53 height 13
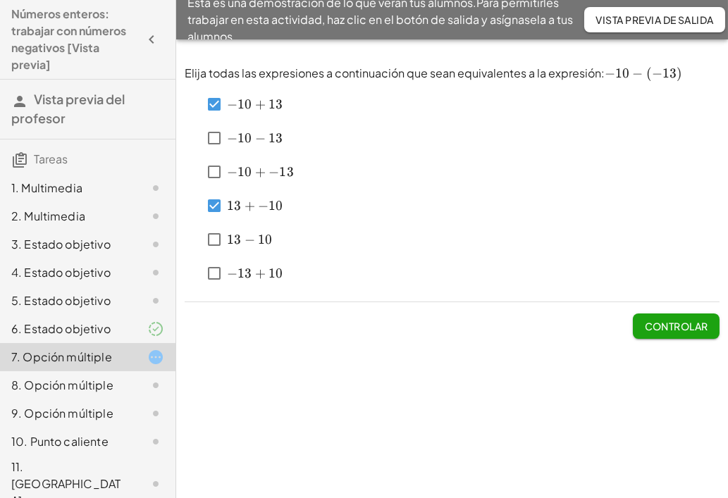
click at [678, 338] on button "Controlar" at bounding box center [676, 326] width 87 height 25
click at [665, 326] on font "Controlar" at bounding box center [676, 326] width 63 height 13
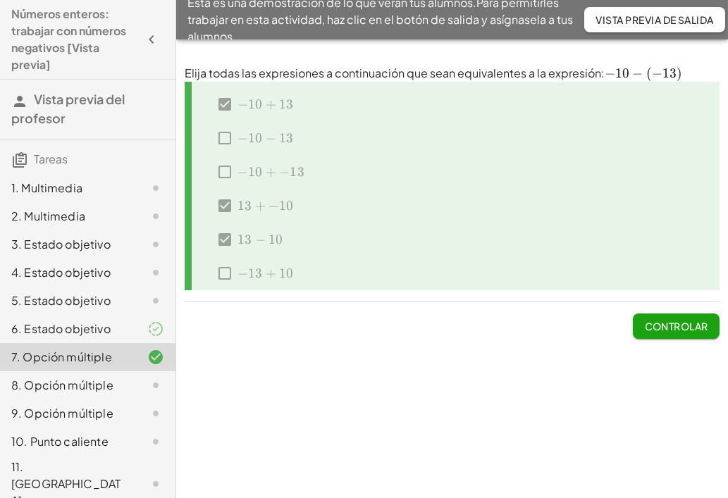
click at [677, 326] on font "Controlar" at bounding box center [676, 326] width 63 height 13
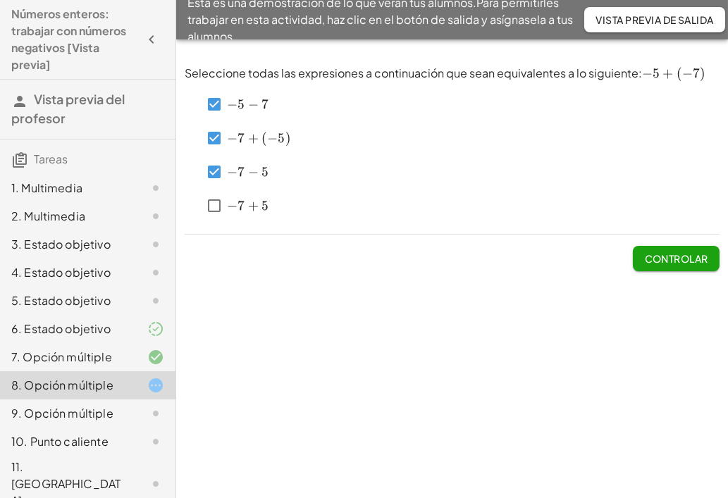
click at [667, 256] on font "Controlar" at bounding box center [676, 258] width 63 height 13
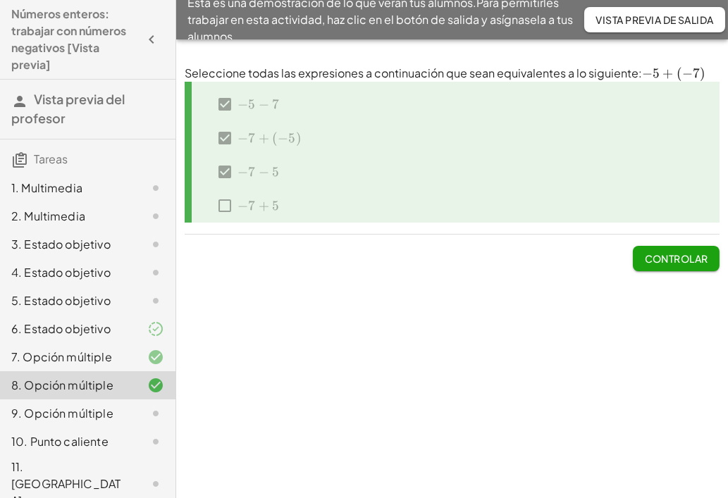
click at [667, 256] on font "Controlar" at bounding box center [676, 258] width 63 height 13
